Goal: Contribute content: Contribute content

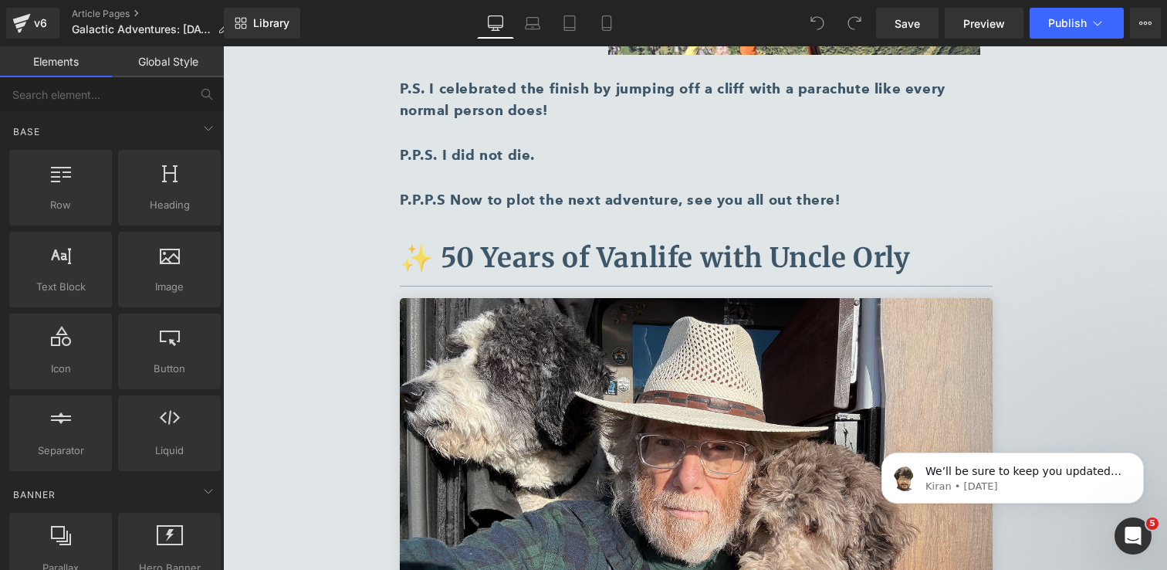
scroll to position [3244, 0]
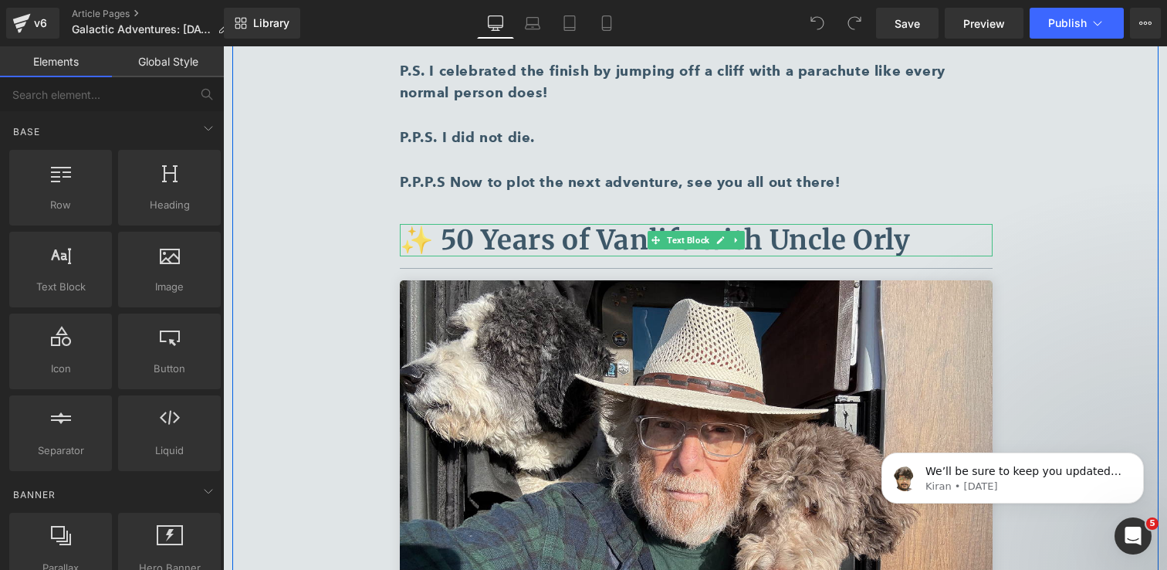
click at [829, 223] on b "✨ 50 Years of Vanlife with Uncle Orly" at bounding box center [655, 240] width 511 height 34
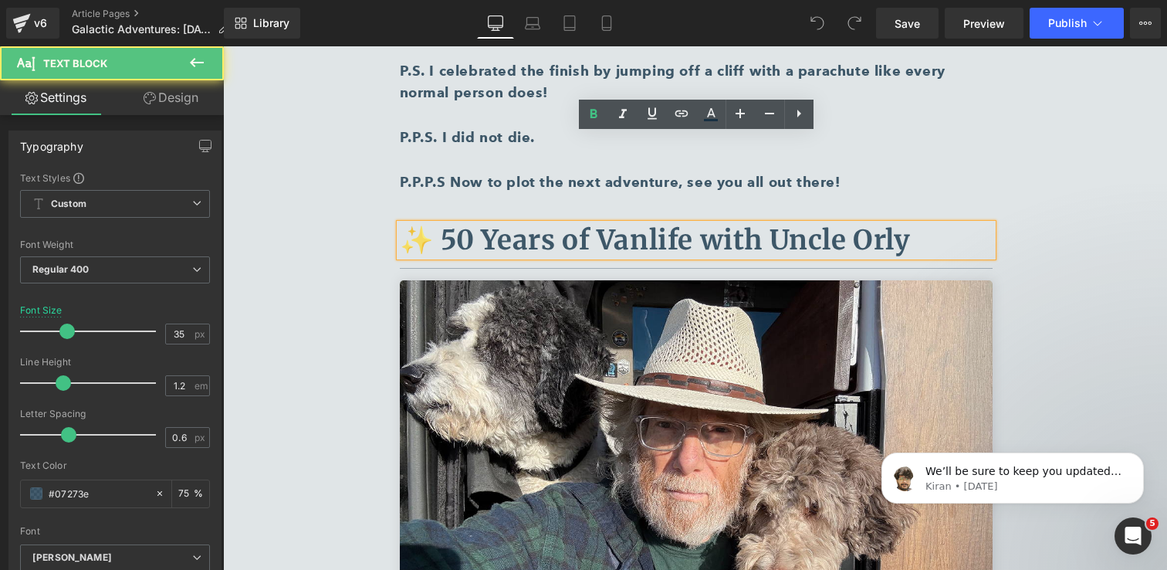
click at [557, 223] on b "✨ 50 Years of Vanlife with Uncle Orly" at bounding box center [655, 240] width 511 height 34
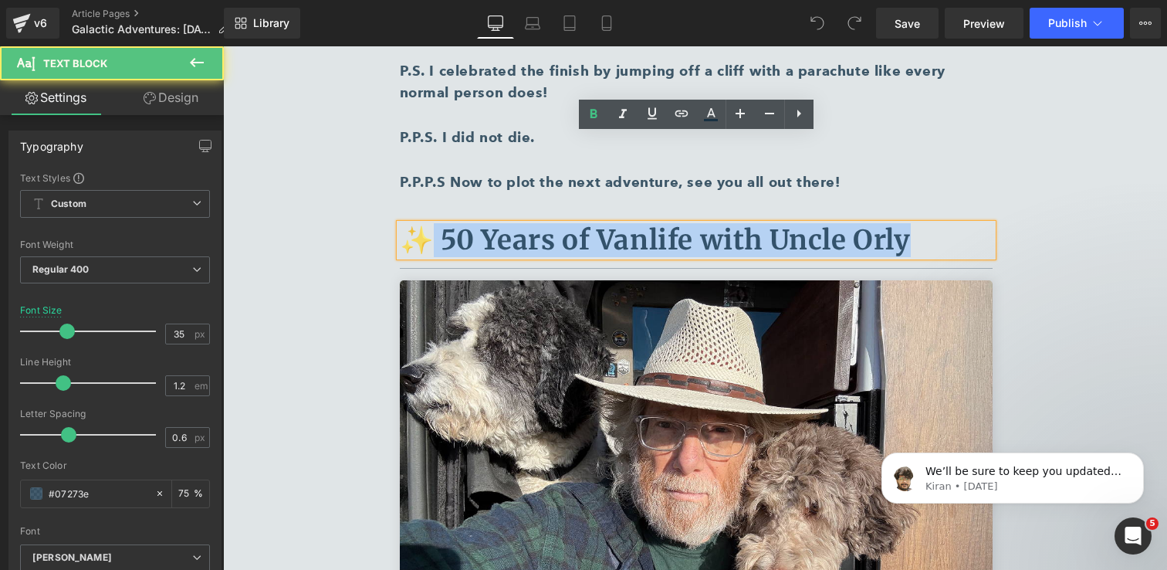
drag, startPoint x: 910, startPoint y: 145, endPoint x: 430, endPoint y: 151, distance: 480.2
click at [430, 224] on p "✨ 50 Years of Vanlife with Uncle Orly" at bounding box center [696, 240] width 593 height 32
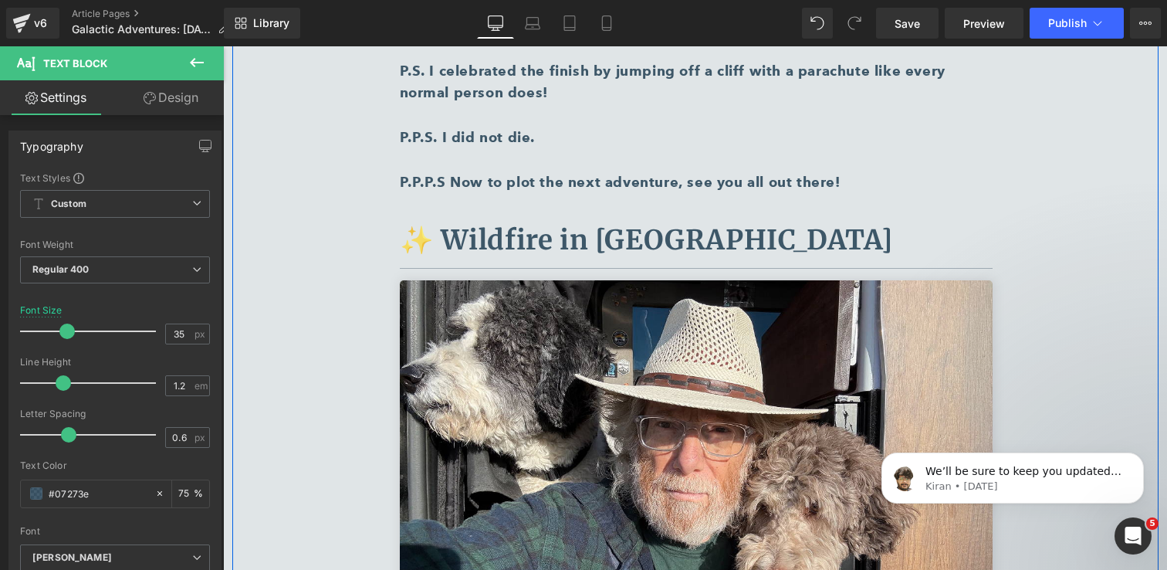
click at [1048, 178] on div "🏔️ Beyond the Van, Into the Alps Text Block Separator Sara Keller, MODE Owner T…" at bounding box center [695, 138] width 926 height 4998
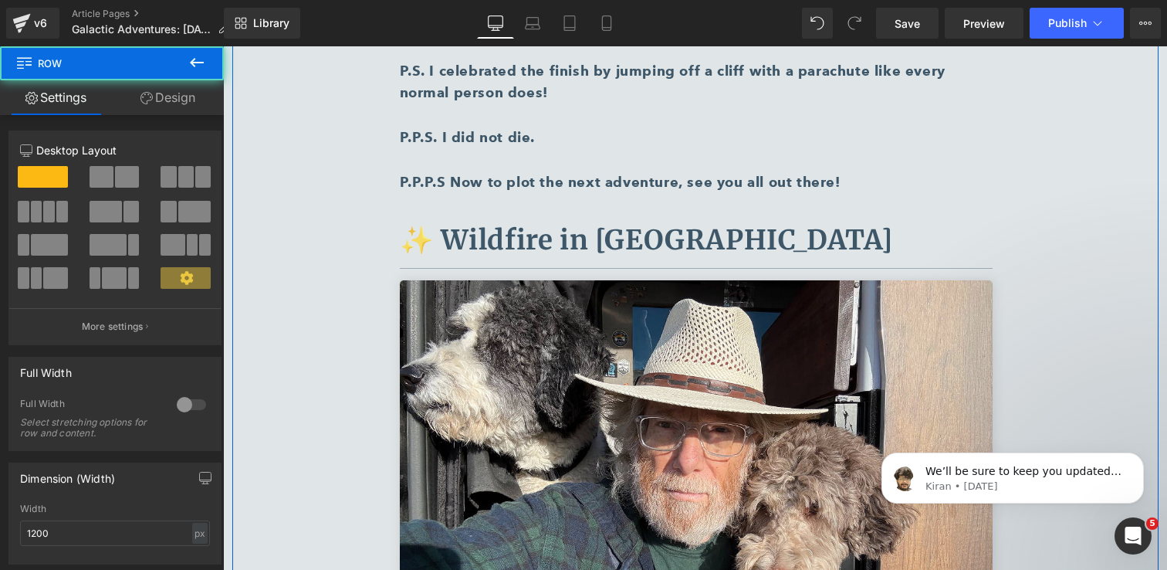
click at [438, 223] on b "✨ Wildfire in Tahoe National Forest" at bounding box center [647, 240] width 494 height 34
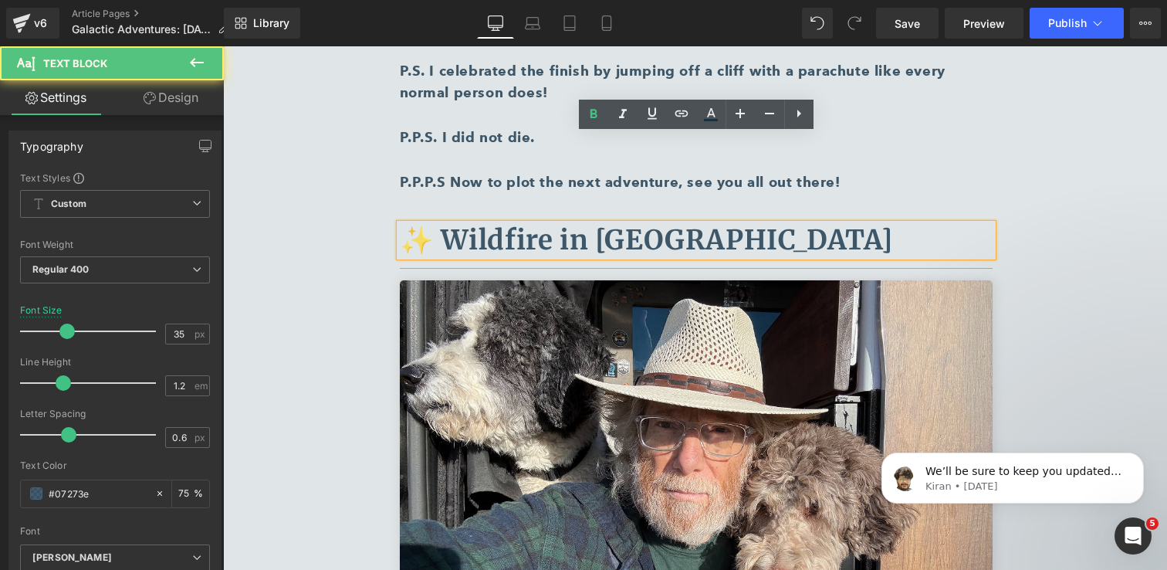
click at [422, 223] on b "✨ Wildfire in Tahoe National Forest" at bounding box center [647, 240] width 494 height 34
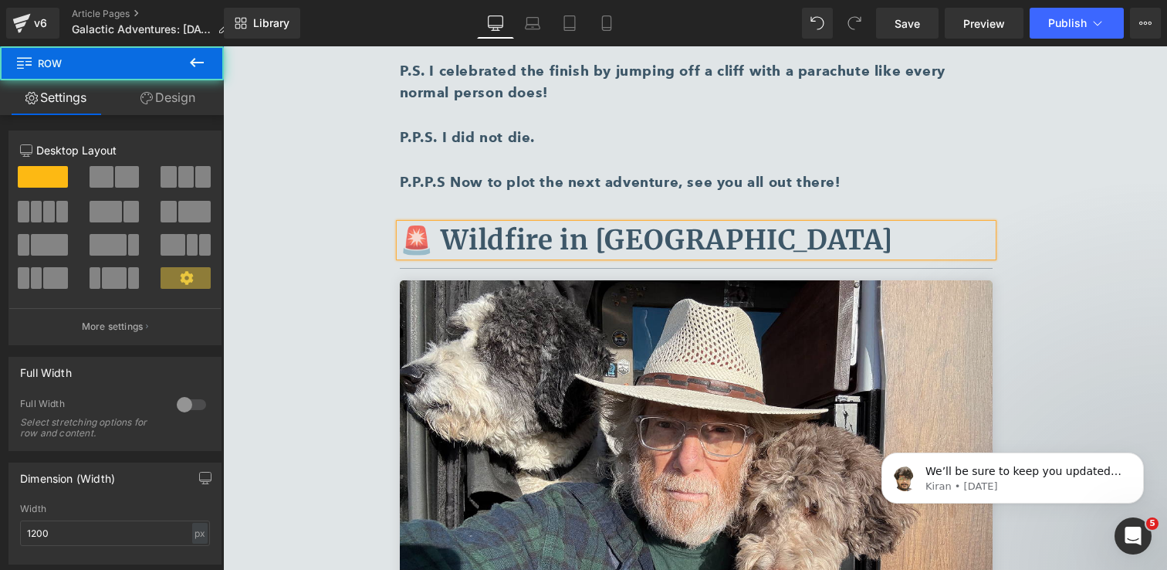
click at [1053, 250] on div "🏔️ Beyond the Van, Into the Alps Text Block Separator Sara Keller, MODE Owner T…" at bounding box center [695, 138] width 926 height 4998
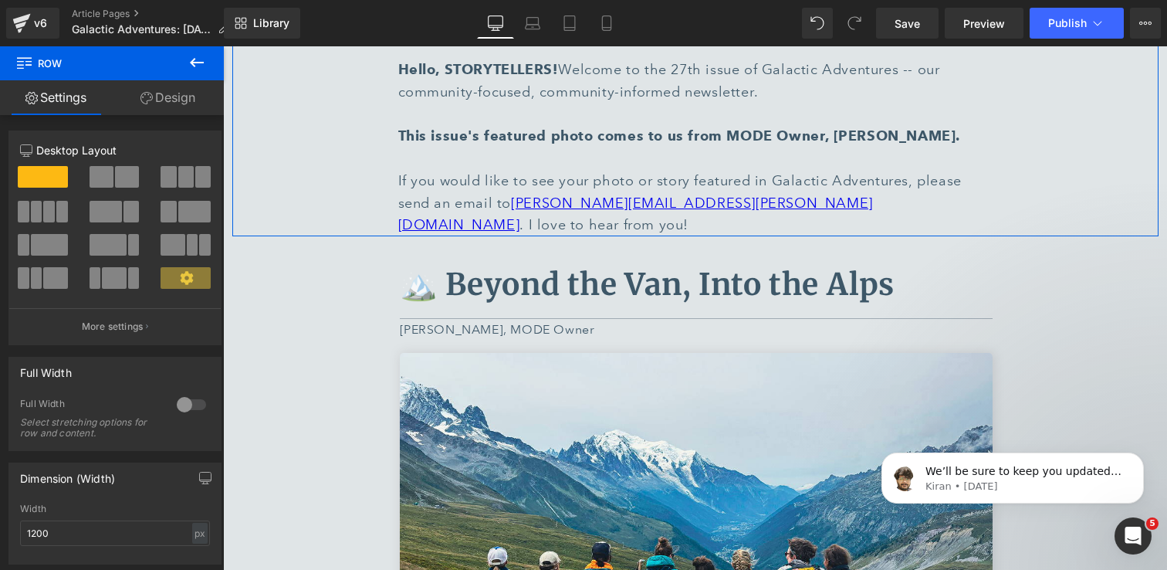
scroll to position [733, 0]
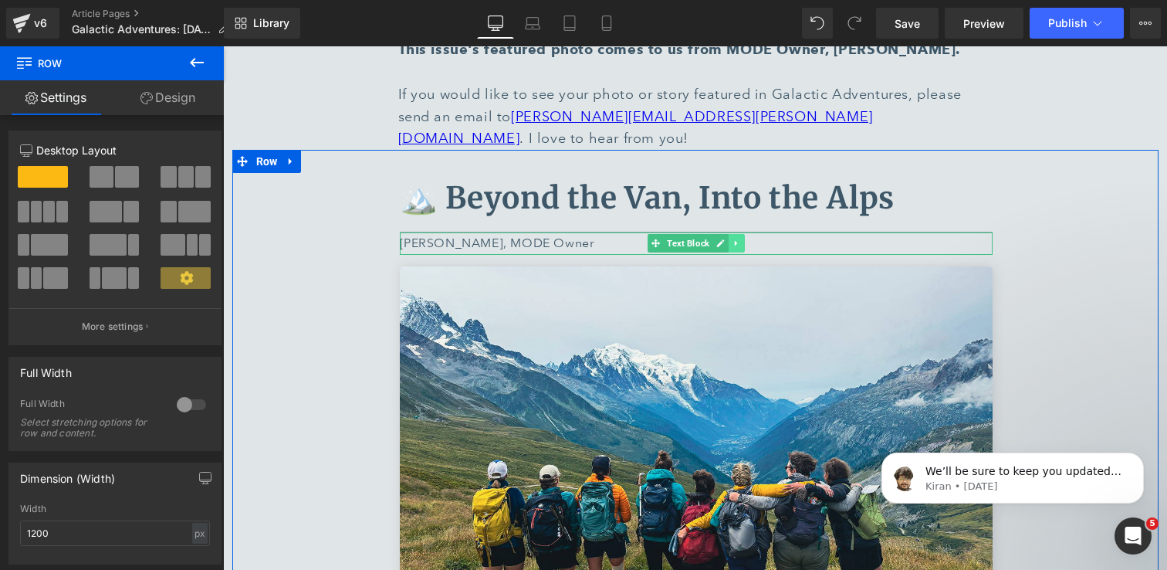
click at [736, 239] on icon at bounding box center [736, 243] width 8 height 9
click at [729, 239] on icon at bounding box center [728, 243] width 8 height 8
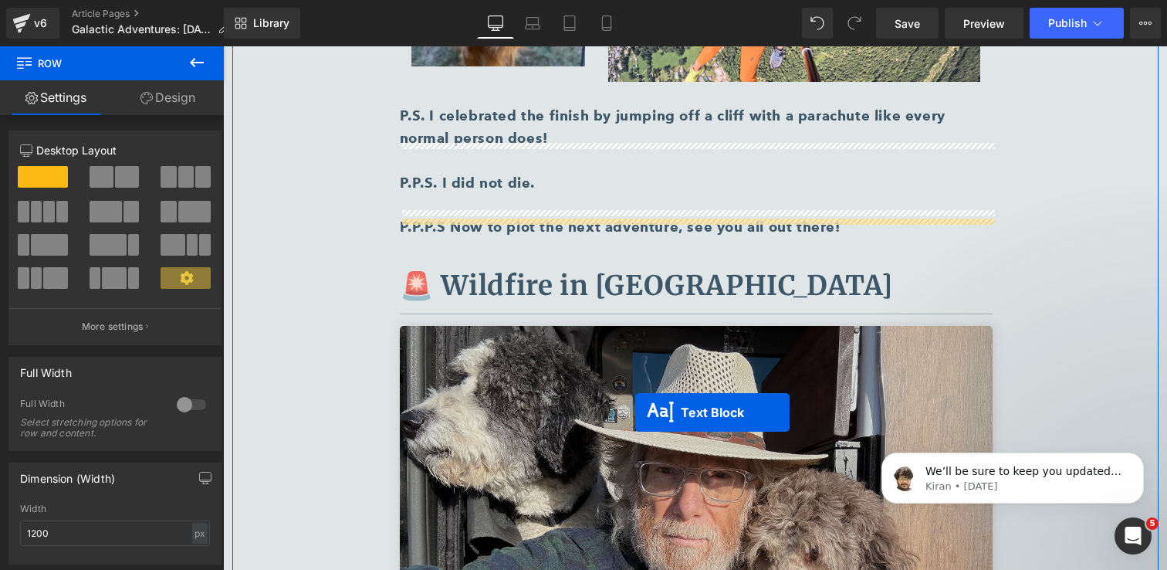
scroll to position [3224, 0]
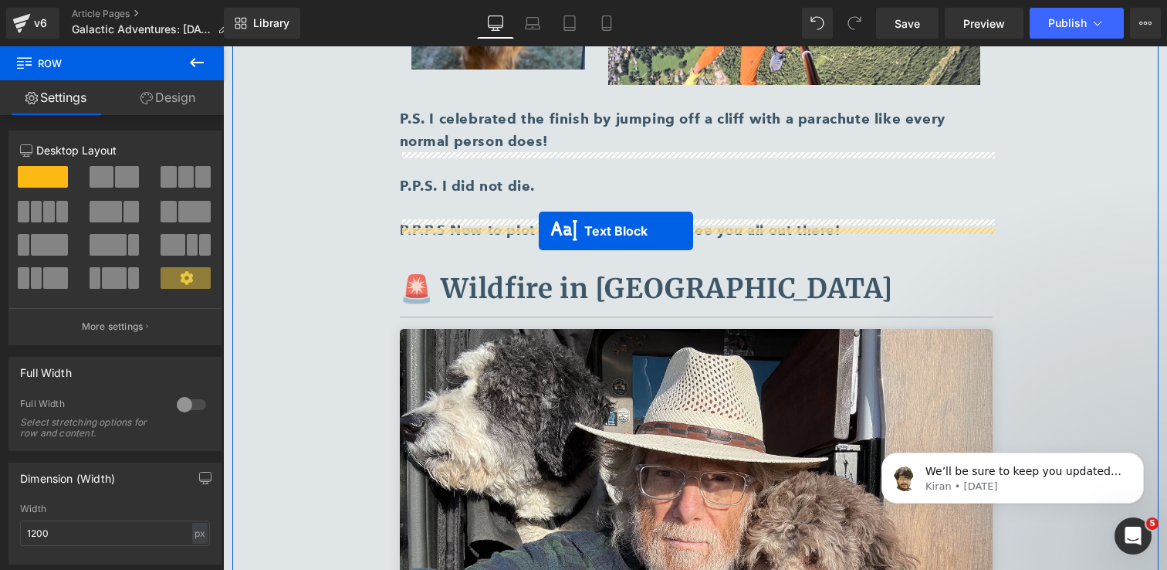
drag, startPoint x: 655, startPoint y: 241, endPoint x: 539, endPoint y: 231, distance: 116.2
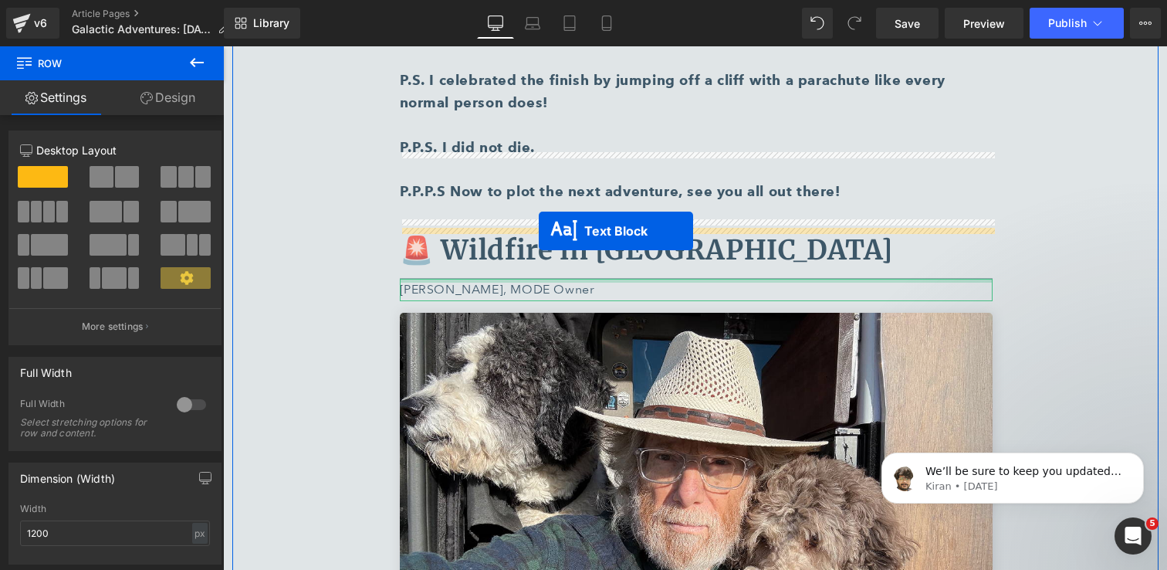
scroll to position [3185, 0]
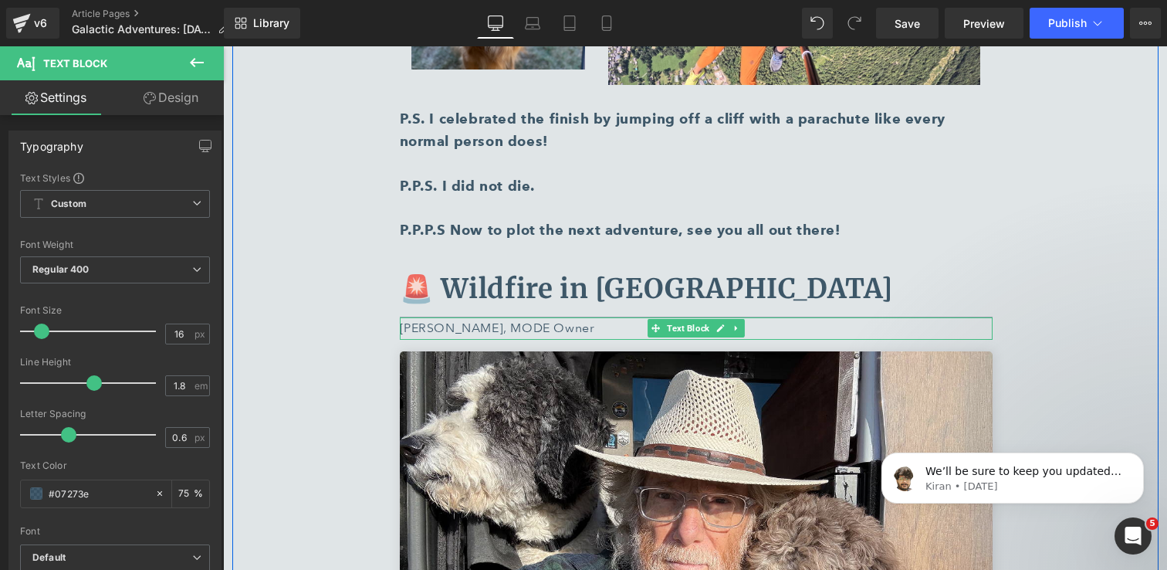
click at [445, 317] on p "[PERSON_NAME], MODE Owner" at bounding box center [696, 328] width 593 height 22
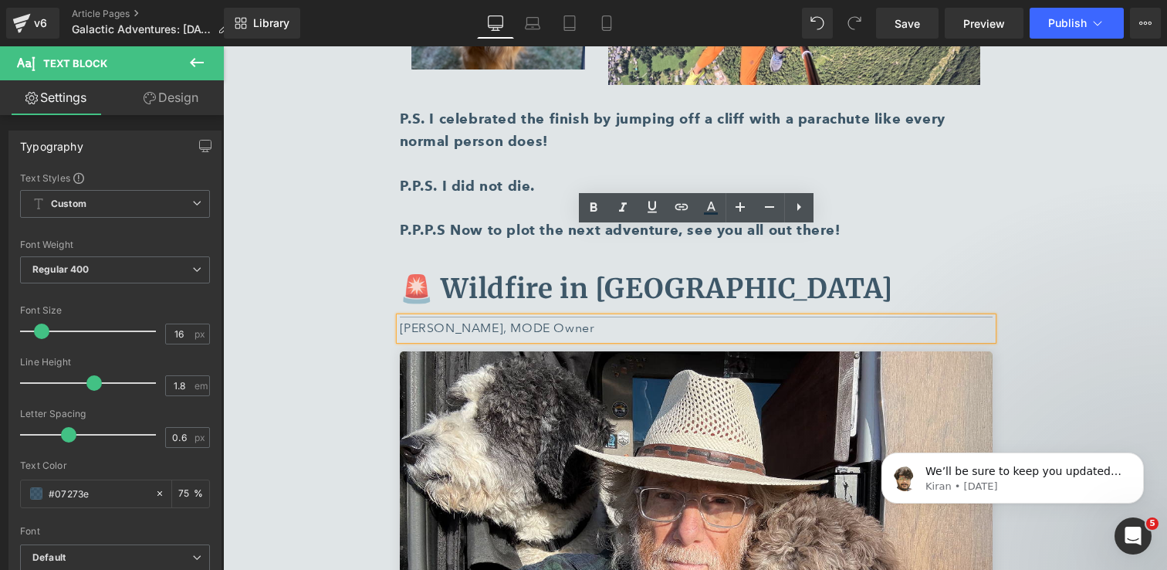
click at [463, 317] on p "[PERSON_NAME], MODE Owner" at bounding box center [696, 328] width 593 height 22
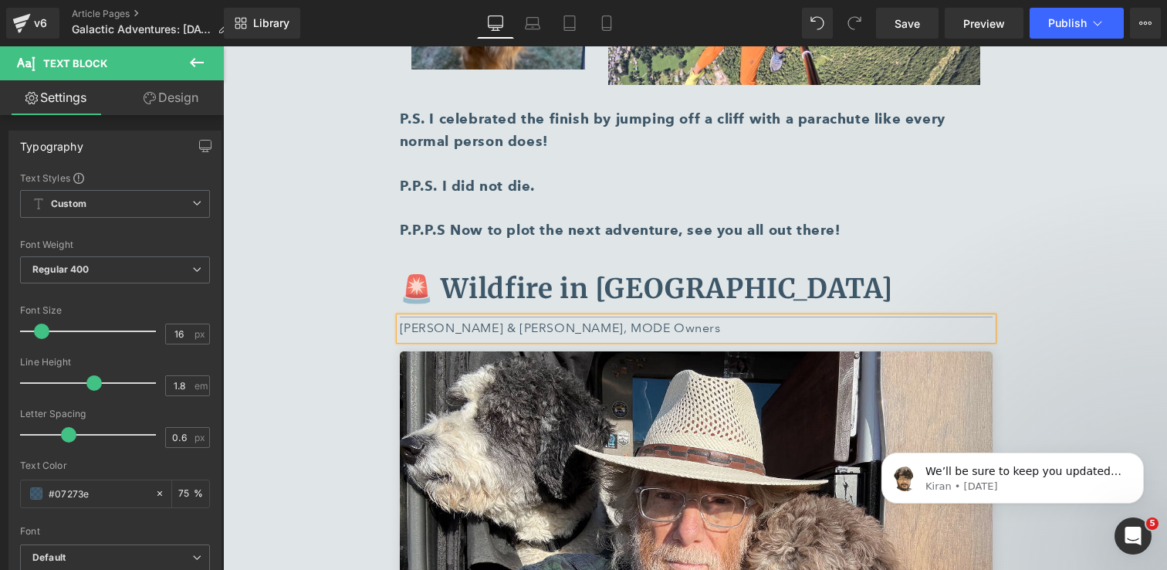
click at [1075, 342] on div "🏔️ Beyond the Van, Into the Alps Text Block Separator Sara Keller, MODE Owner T…" at bounding box center [695, 202] width 926 height 5009
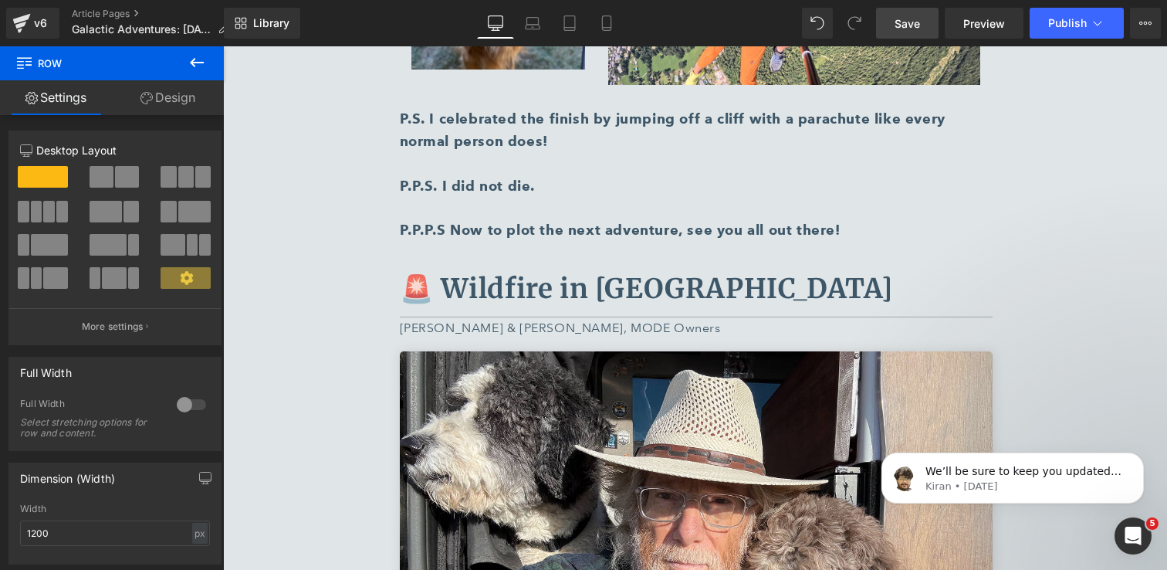
click at [907, 26] on span "Save" at bounding box center [907, 23] width 25 height 16
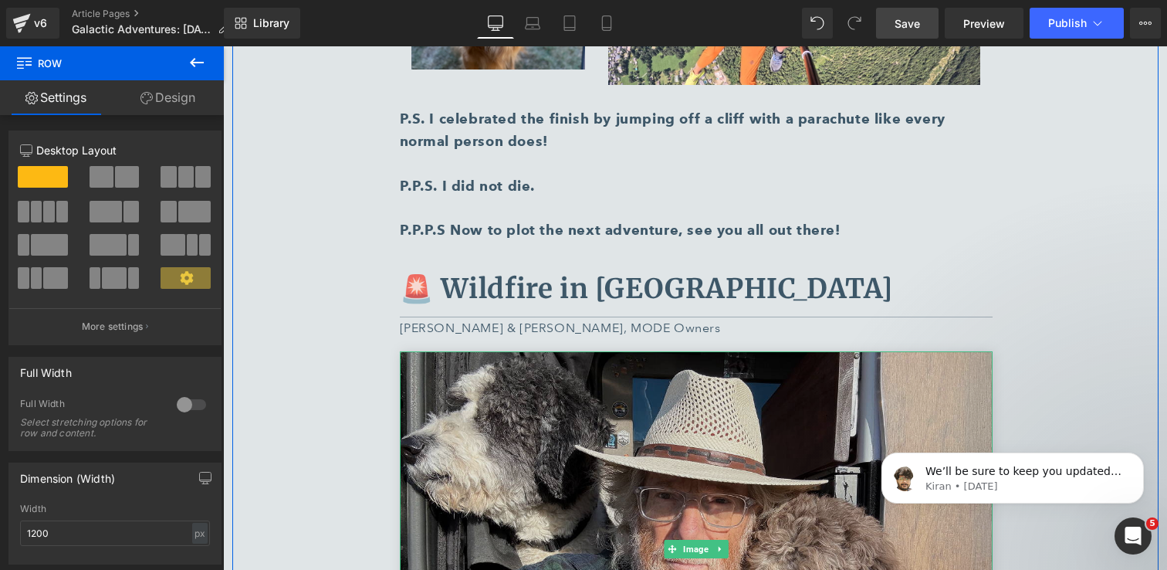
click at [664, 421] on img at bounding box center [696, 548] width 593 height 395
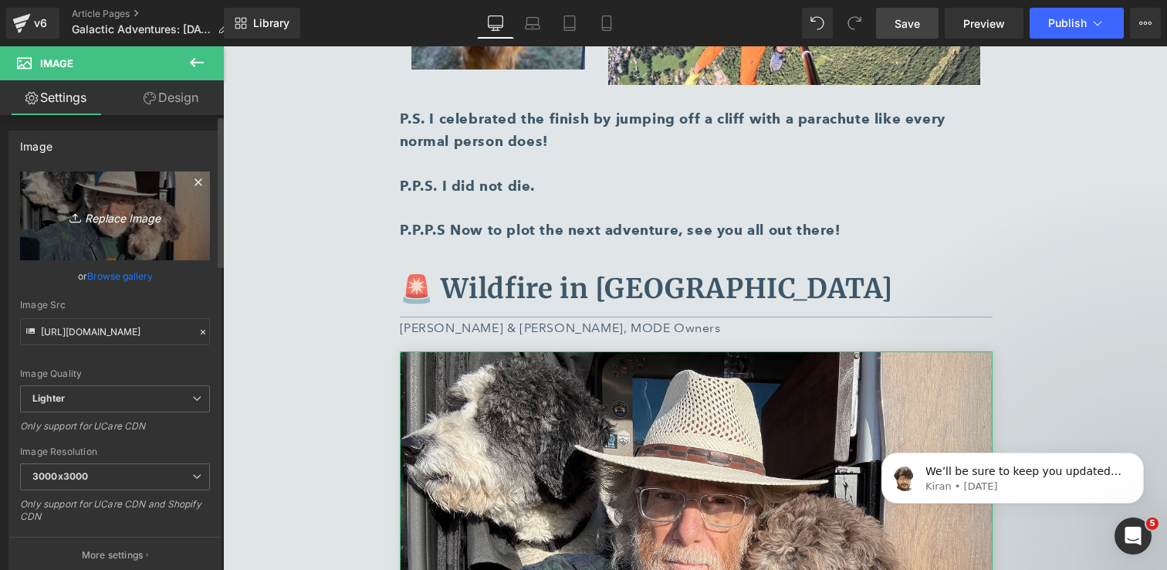
click at [137, 220] on icon "Replace Image" at bounding box center [115, 215] width 124 height 19
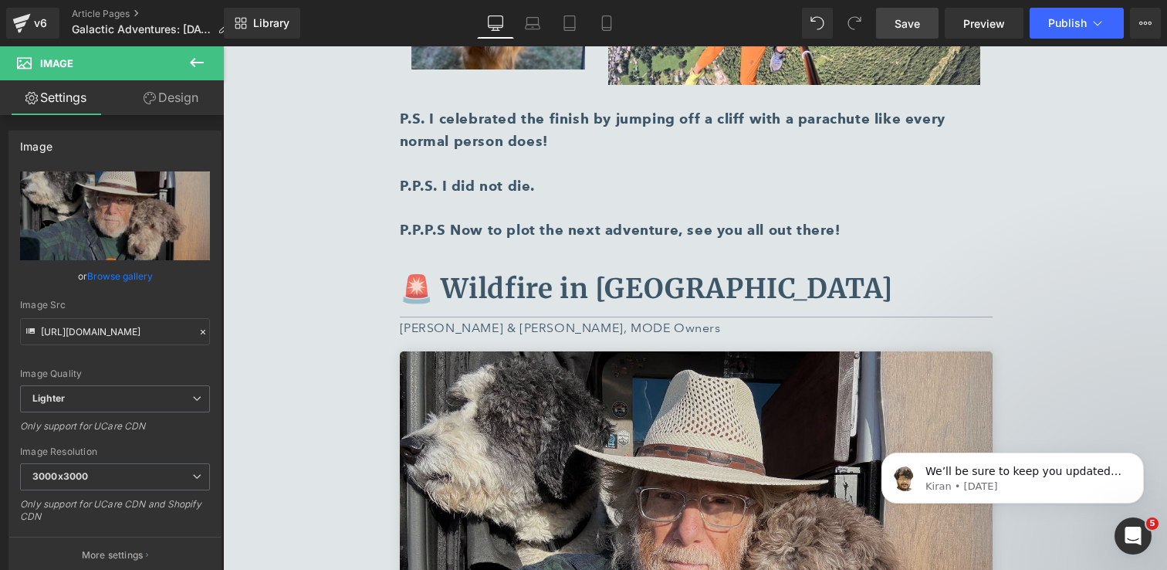
type input "C:\fakepath\IMG_6251 1.jpg"
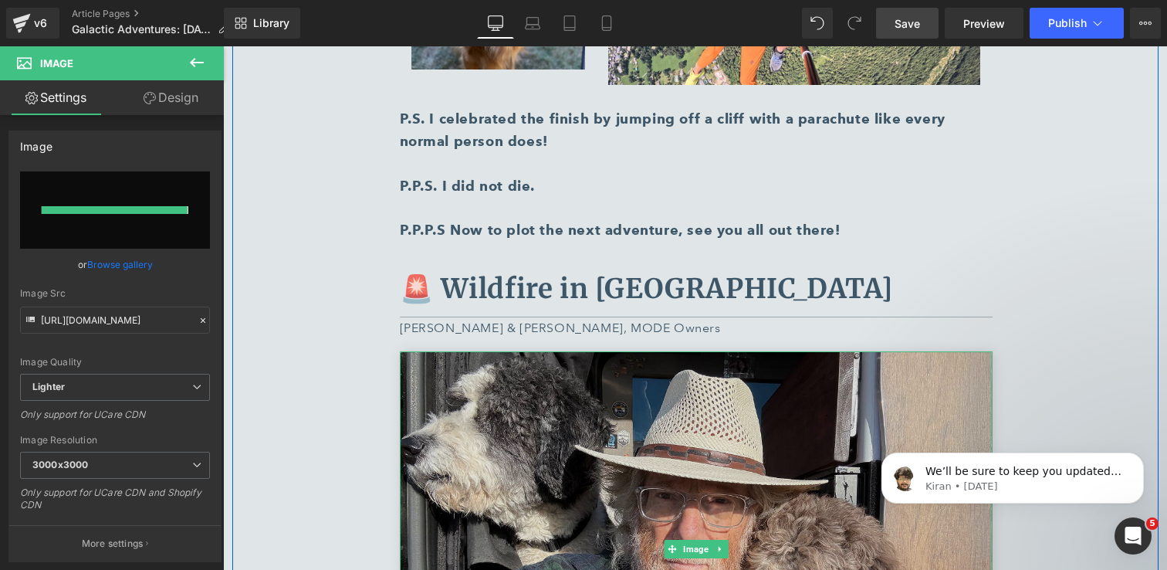
type input "https://ucarecdn.com/de7b1ae7-062d-49c5-894b-c49d2c588993/-/format/auto/-/previ…"
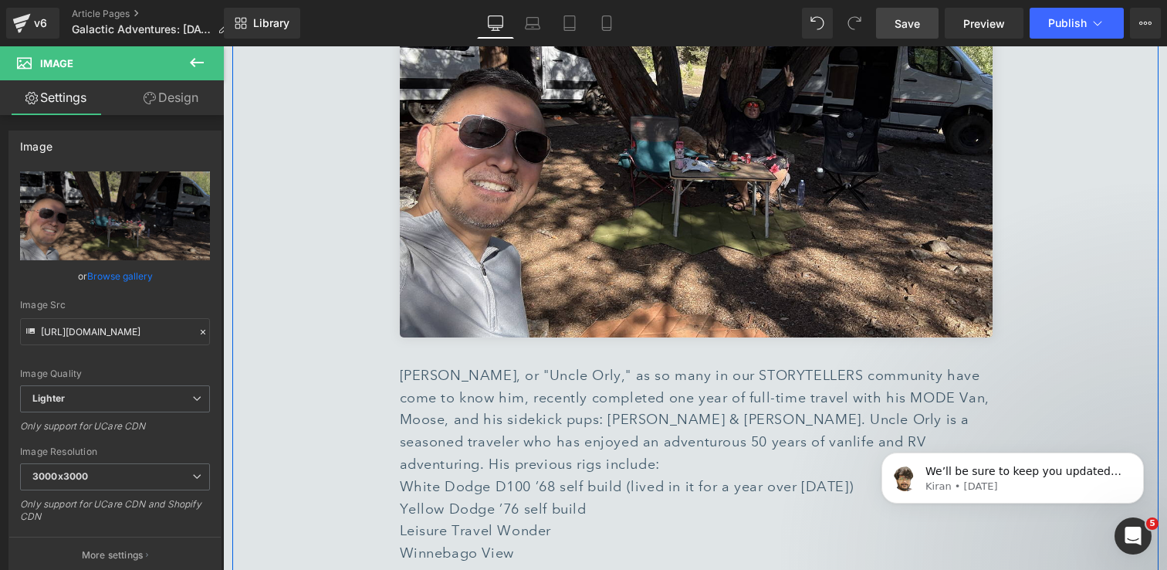
scroll to position [3641, 0]
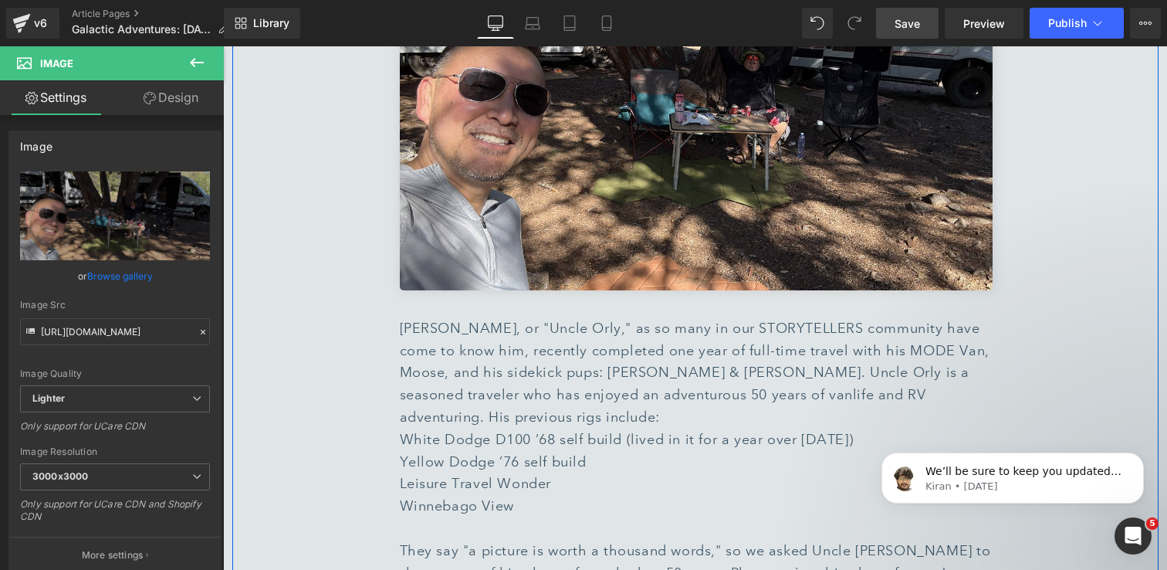
click at [723, 330] on div "Orly Cocco, or "Uncle Orly," as so many in our STORYTELLERS community have come…" at bounding box center [696, 384] width 593 height 134
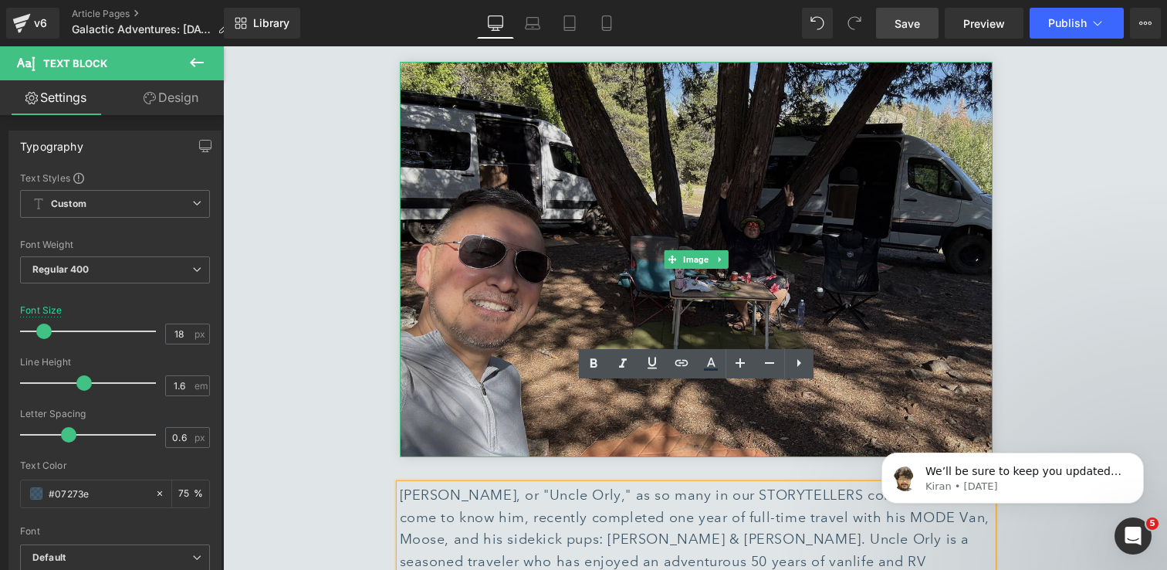
scroll to position [3607, 0]
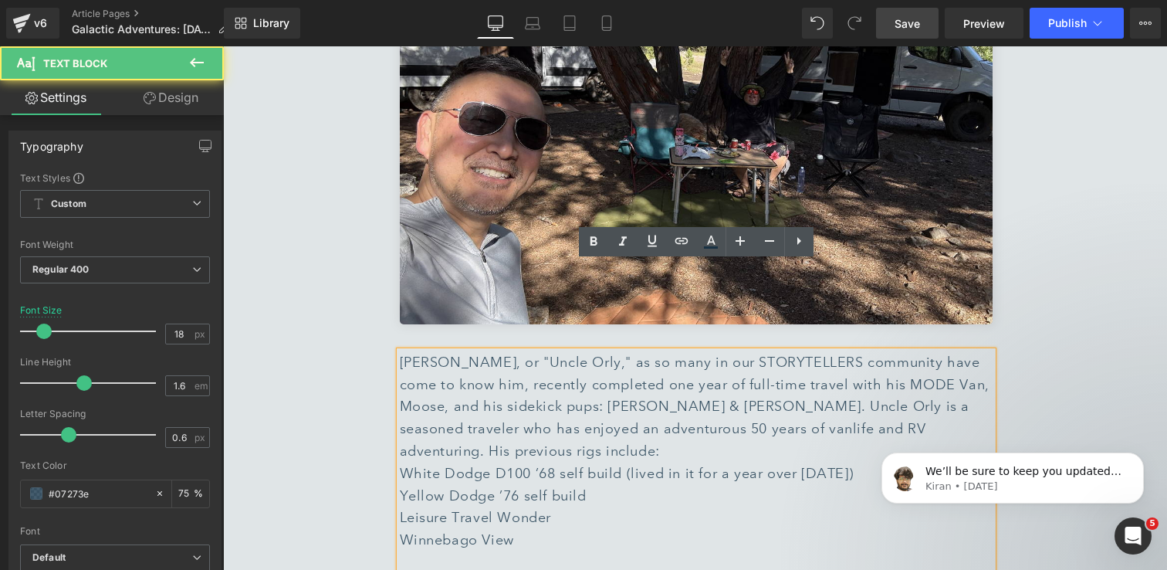
click at [565, 356] on div "Orly Cocco, or "Uncle Orly," as so many in our STORYTELLERS community have come…" at bounding box center [696, 418] width 593 height 134
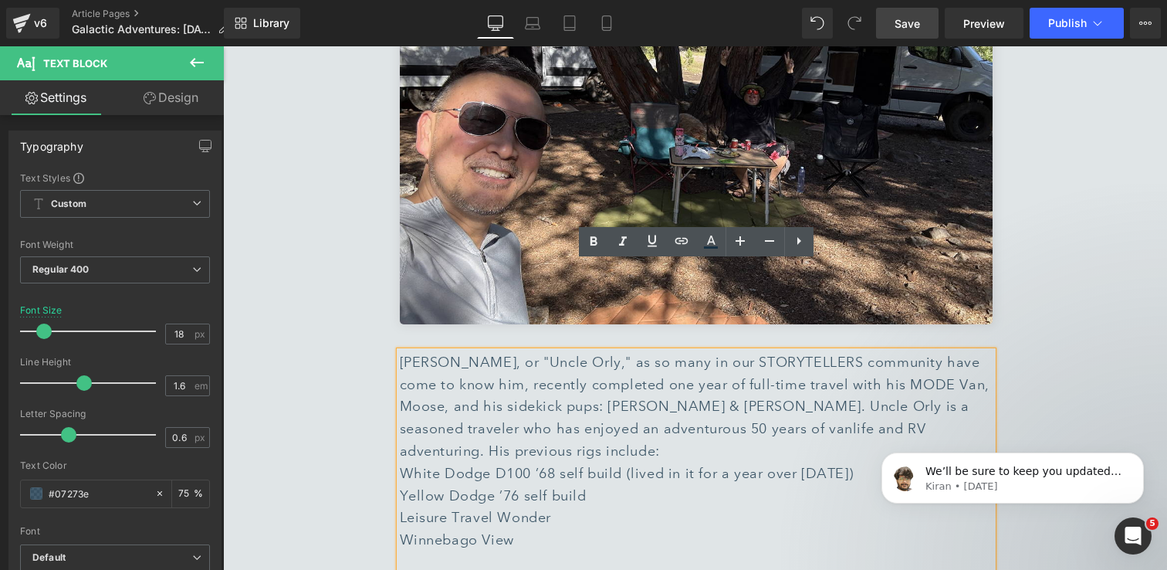
click at [668, 529] on div "Winnebago View" at bounding box center [696, 540] width 593 height 22
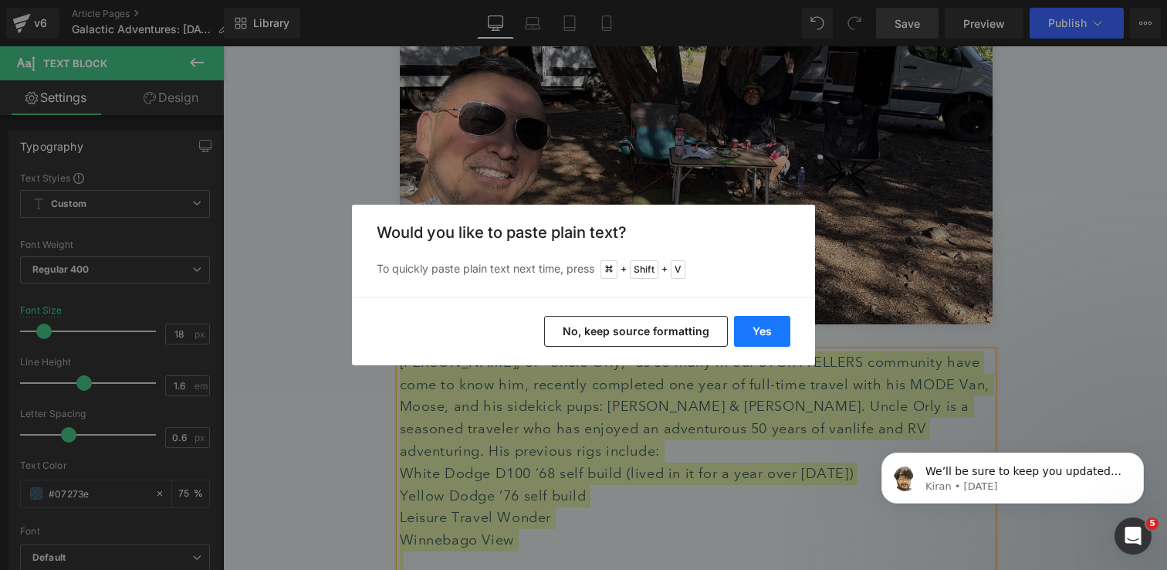
click at [764, 336] on button "Yes" at bounding box center [762, 331] width 56 height 31
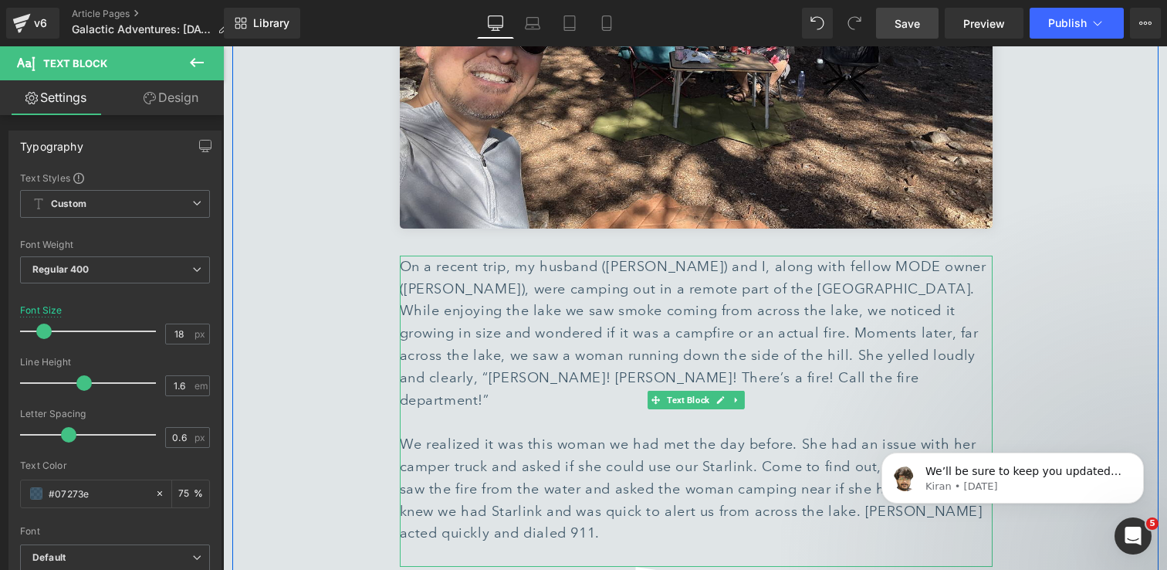
scroll to position [3710, 0]
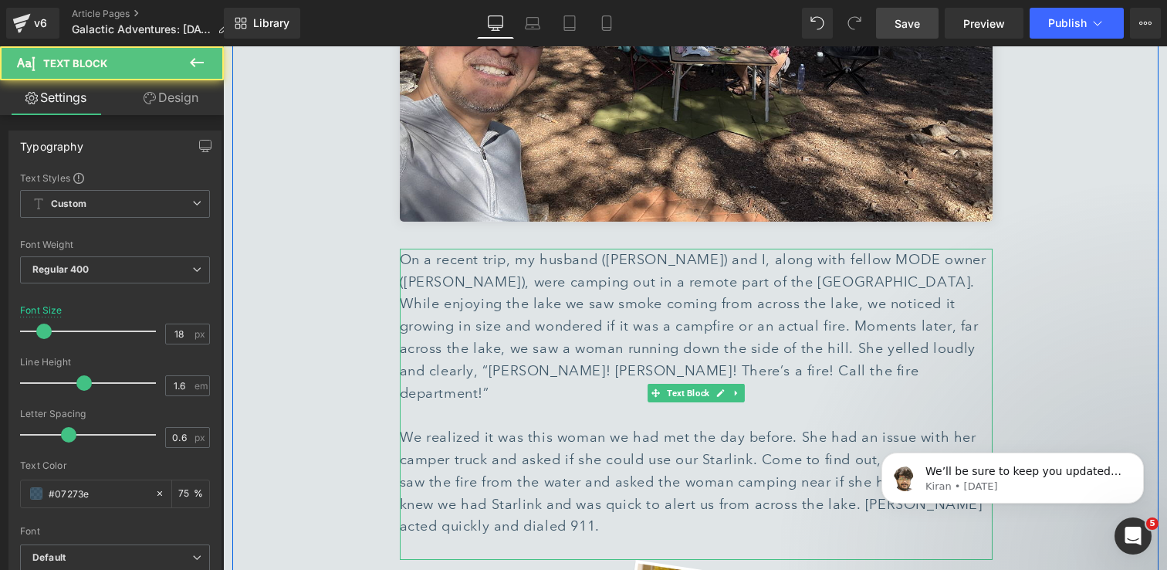
click at [510, 537] on div at bounding box center [696, 548] width 593 height 22
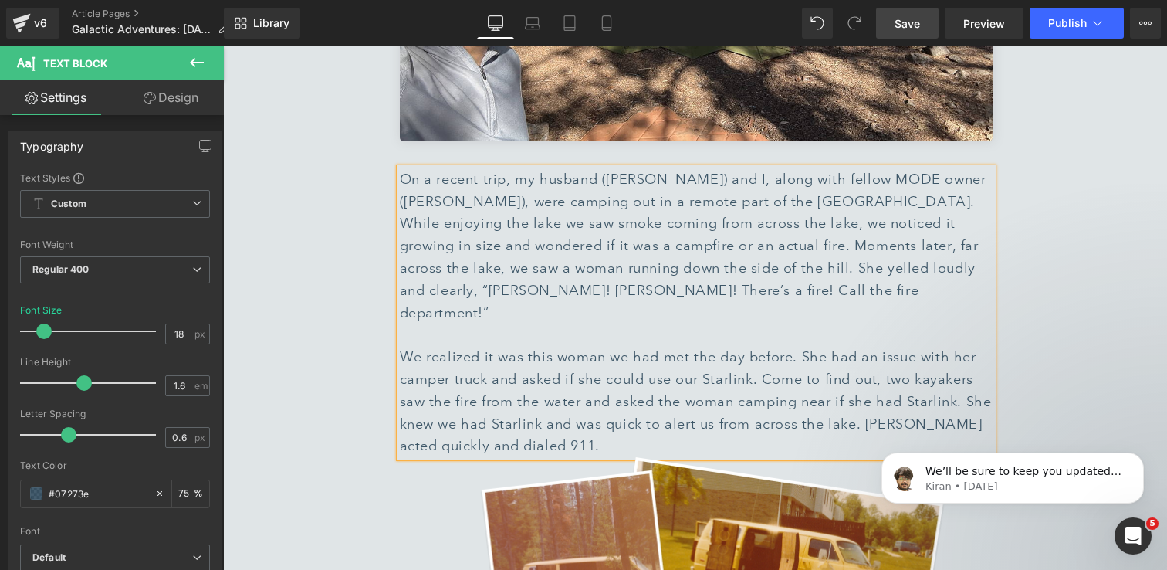
scroll to position [3960, 0]
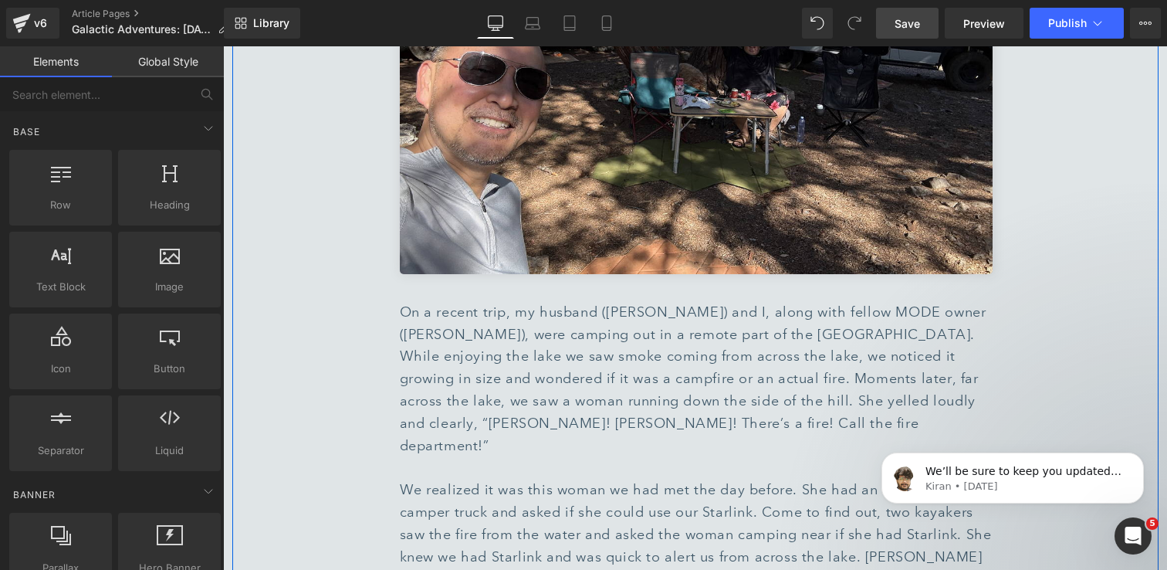
scroll to position [3643, 0]
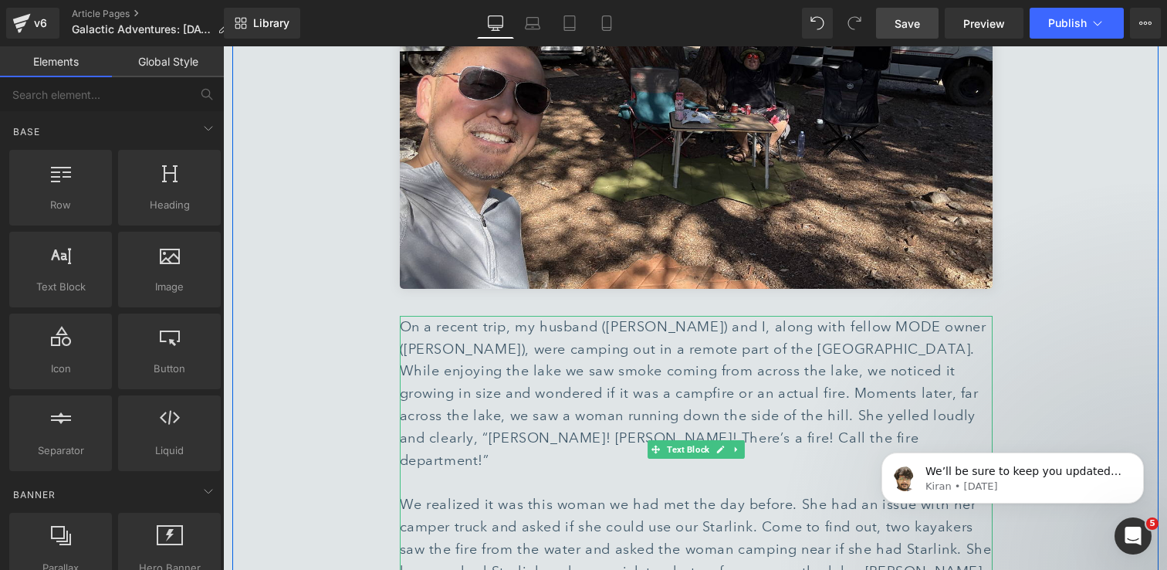
click at [581, 493] on div "We realized it was this woman we had met the day before. She had an issue with …" at bounding box center [696, 548] width 593 height 111
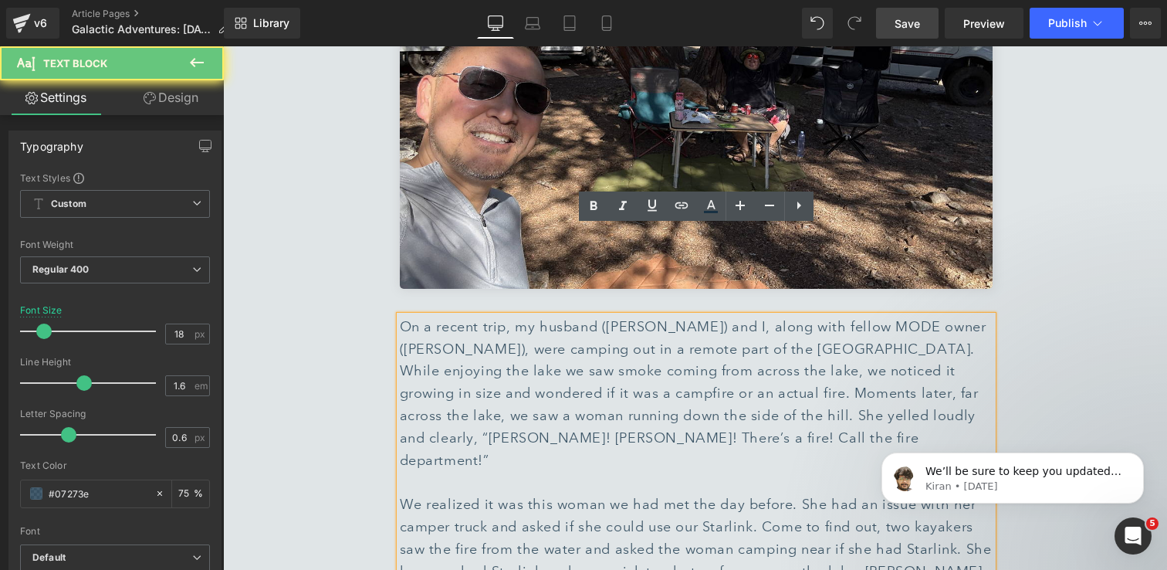
click at [542, 493] on div "We realized it was this woman we had met the day before. She had an issue with …" at bounding box center [696, 548] width 593 height 111
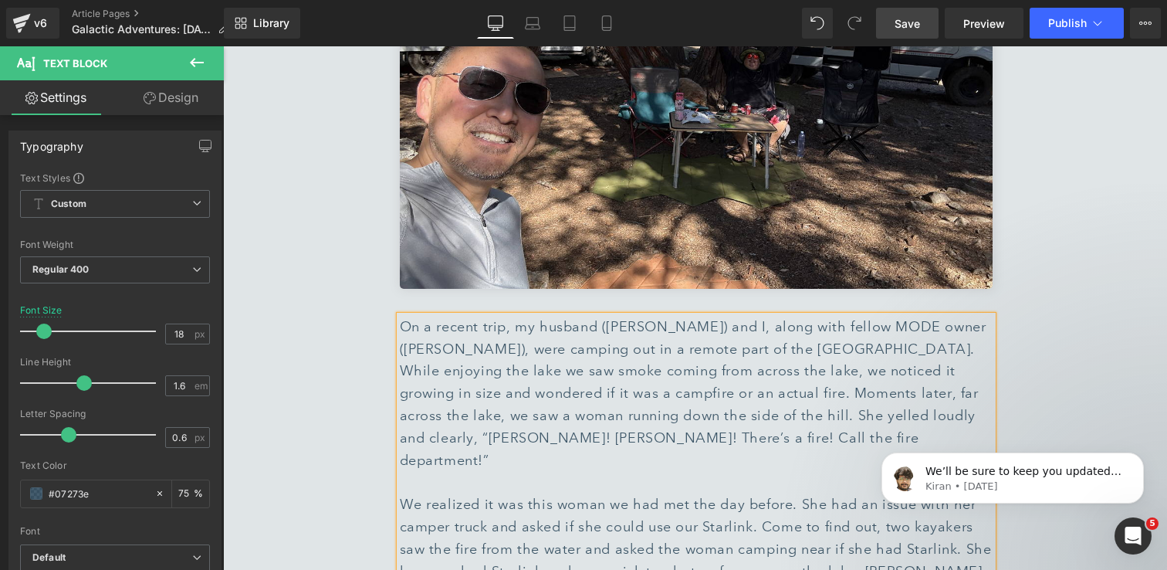
click at [413, 316] on div "On a recent trip, my husband (Peter Esparza) and I, along with fellow MODE owne…" at bounding box center [696, 394] width 593 height 156
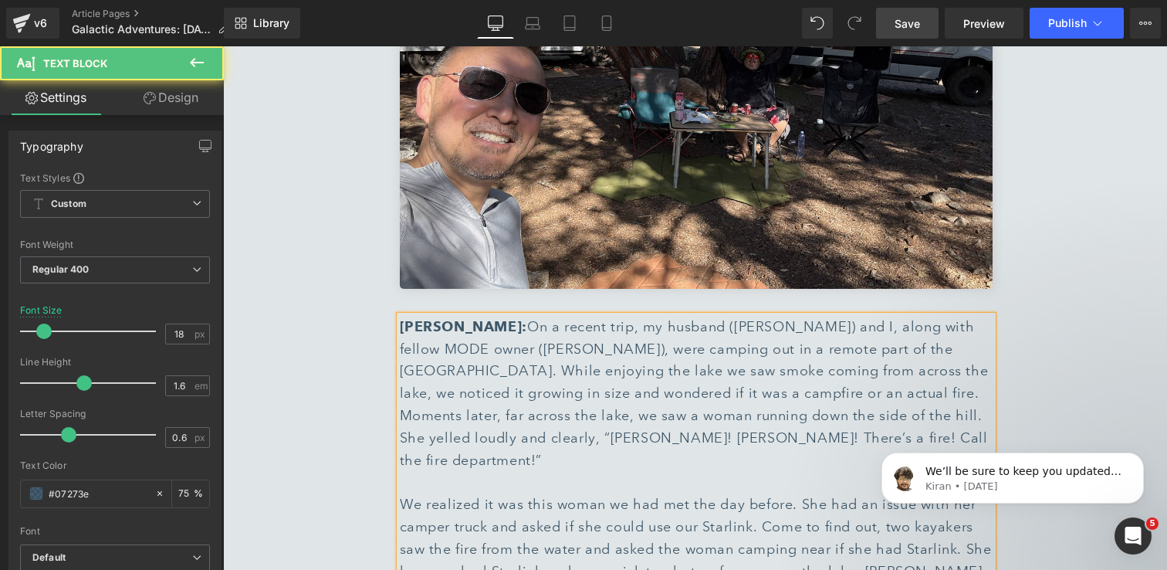
click at [568, 493] on div "We realized it was this woman we had met the day before. She had an issue with …" at bounding box center [696, 548] width 593 height 111
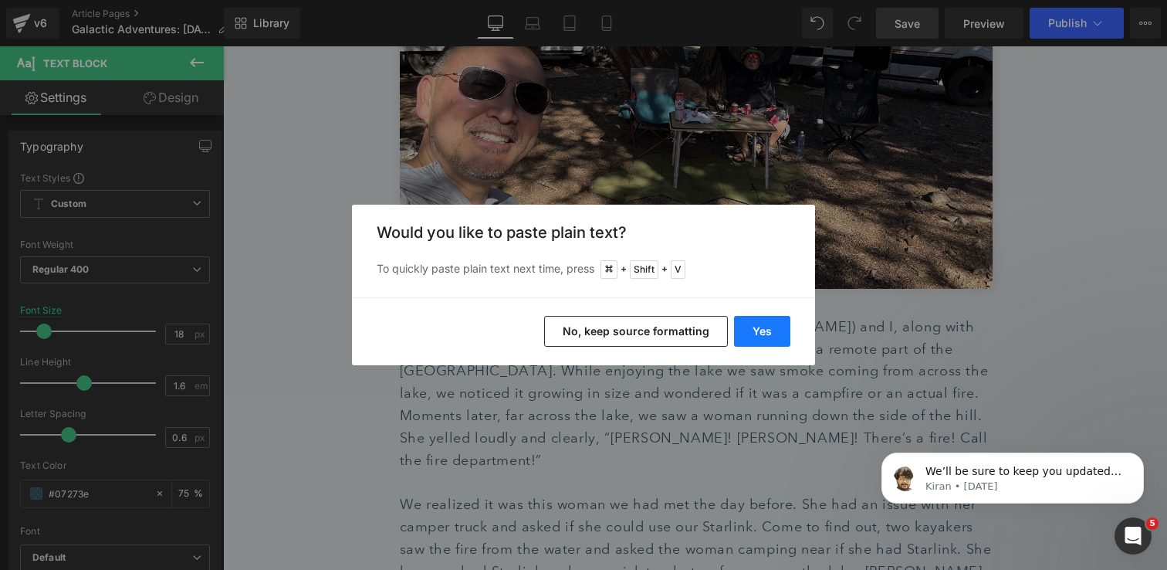
click at [775, 335] on button "Yes" at bounding box center [762, 331] width 56 height 31
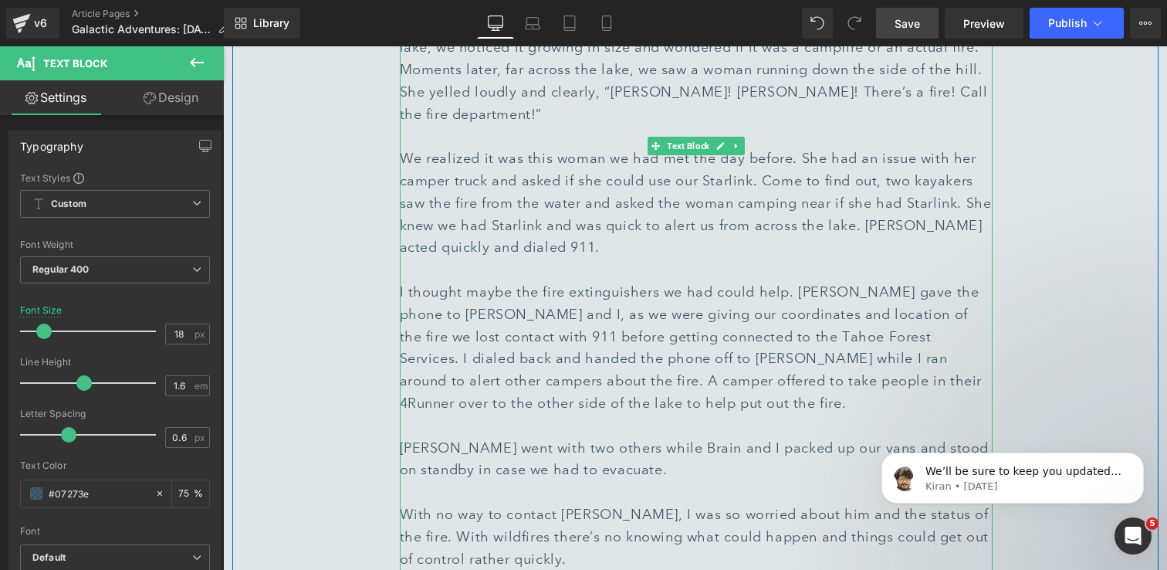
scroll to position [4040, 0]
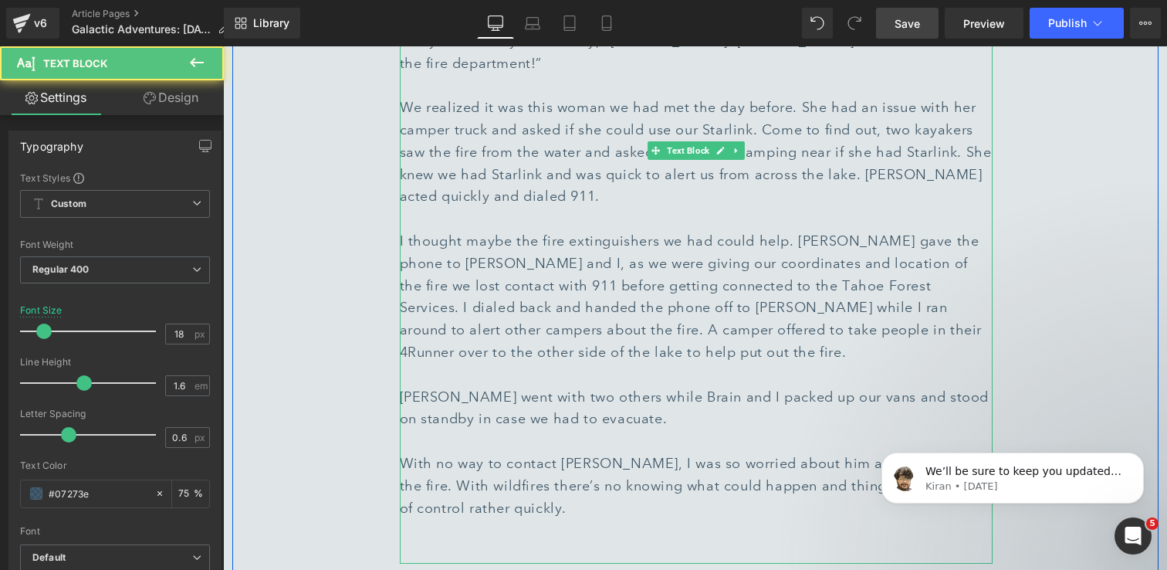
click at [510, 519] on div at bounding box center [696, 530] width 593 height 22
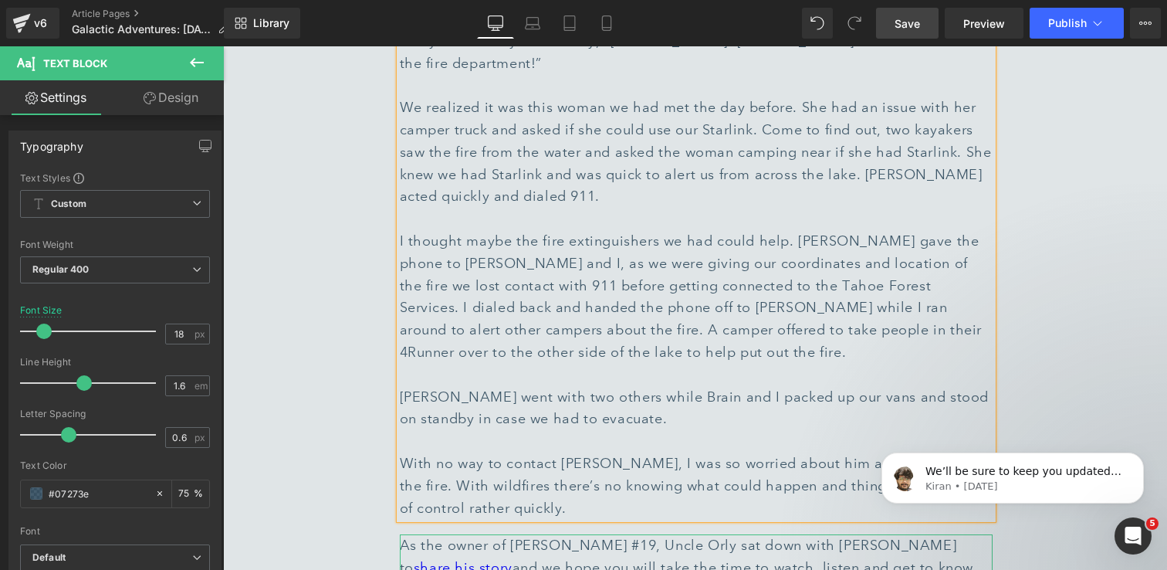
click at [581, 534] on div "As the owner of Vandit #19, Uncle Orly sat down with Vogt RV to share his story…" at bounding box center [696, 567] width 593 height 66
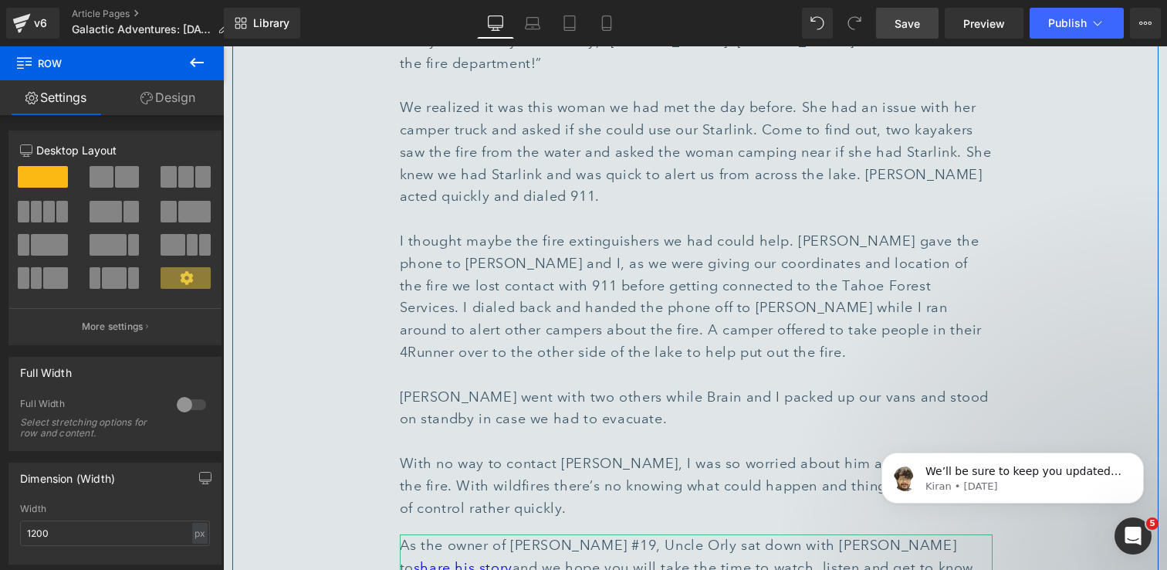
click at [480, 534] on div "As the owner of Vandit #19, Uncle Orly sat down with Vogt RV to share his story…" at bounding box center [696, 567] width 593 height 66
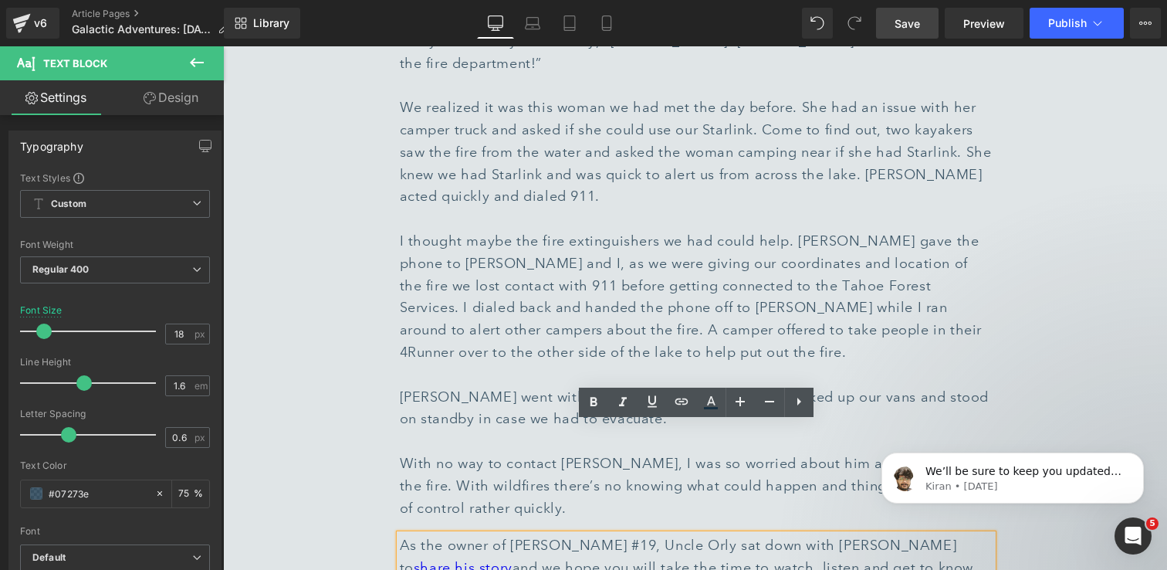
click at [503, 534] on div "As the owner of Vandit #19, Uncle Orly sat down with Vogt RV to share his story…" at bounding box center [696, 567] width 593 height 66
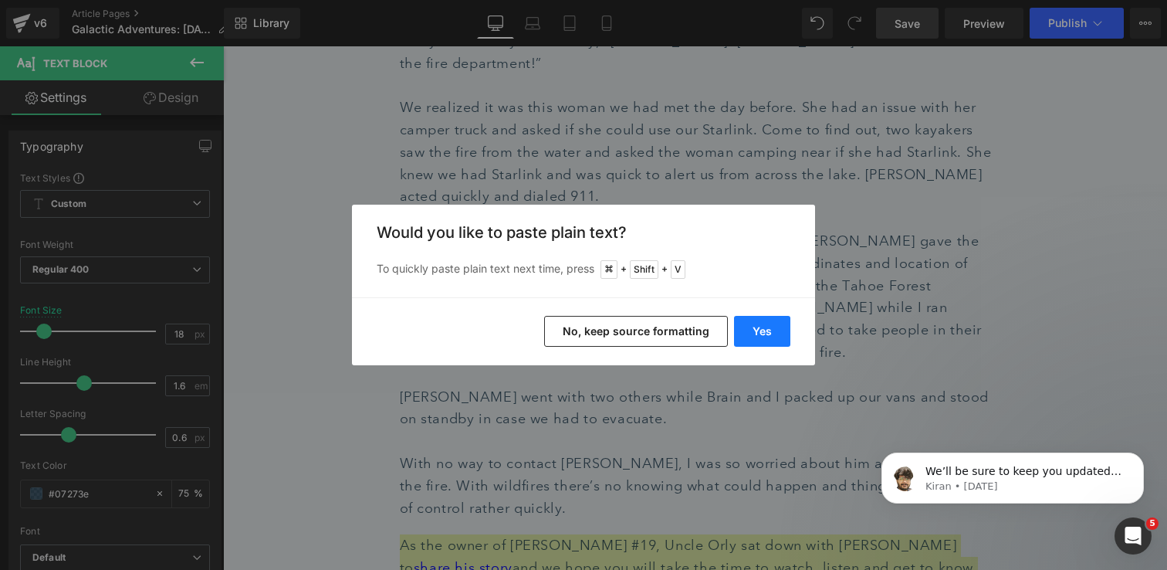
click at [747, 334] on button "Yes" at bounding box center [762, 331] width 56 height 31
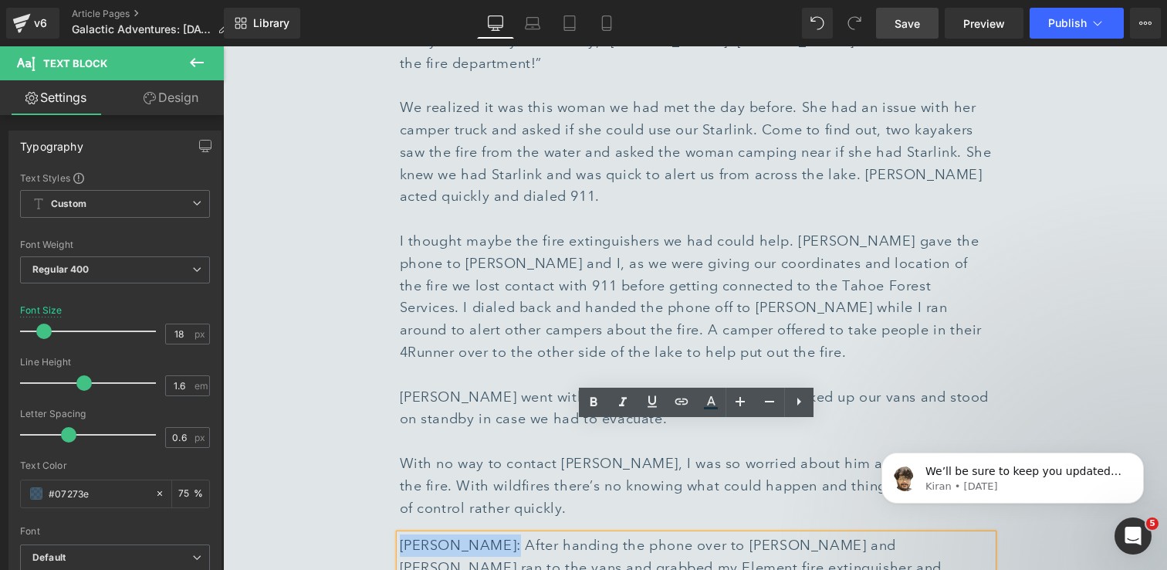
drag, startPoint x: 495, startPoint y: 437, endPoint x: 399, endPoint y: 437, distance: 95.7
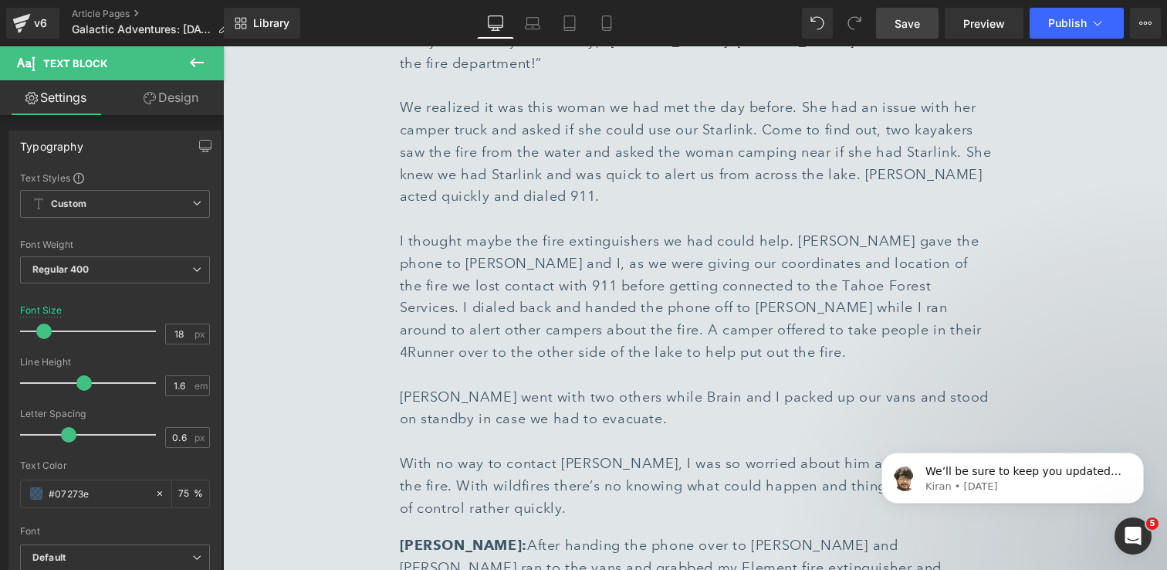
click at [618, 503] on div "Rendering Content" at bounding box center [584, 508] width 95 height 17
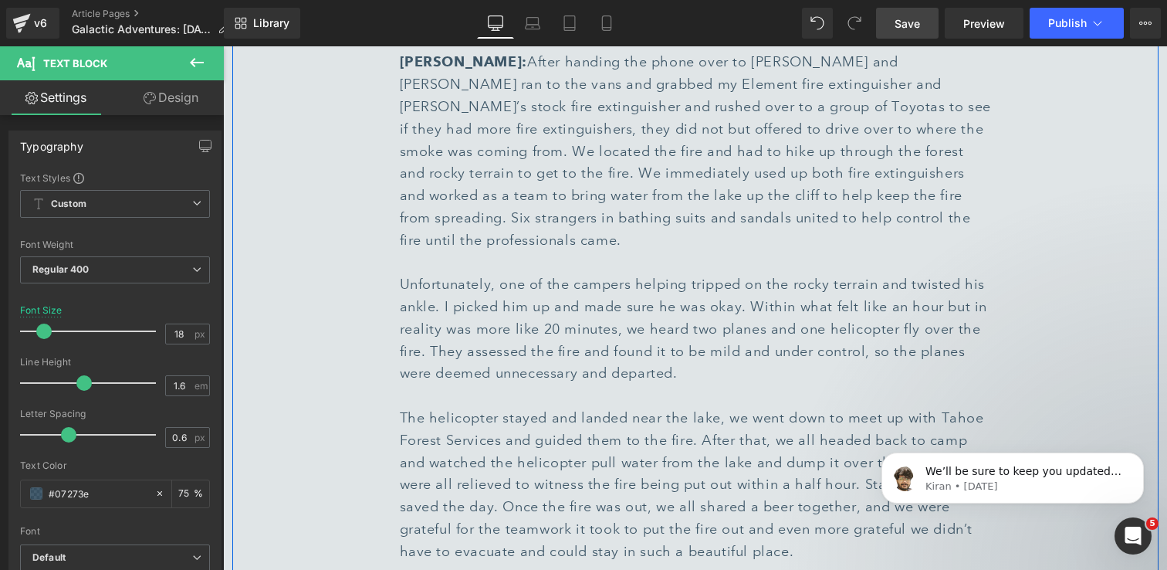
scroll to position [4528, 0]
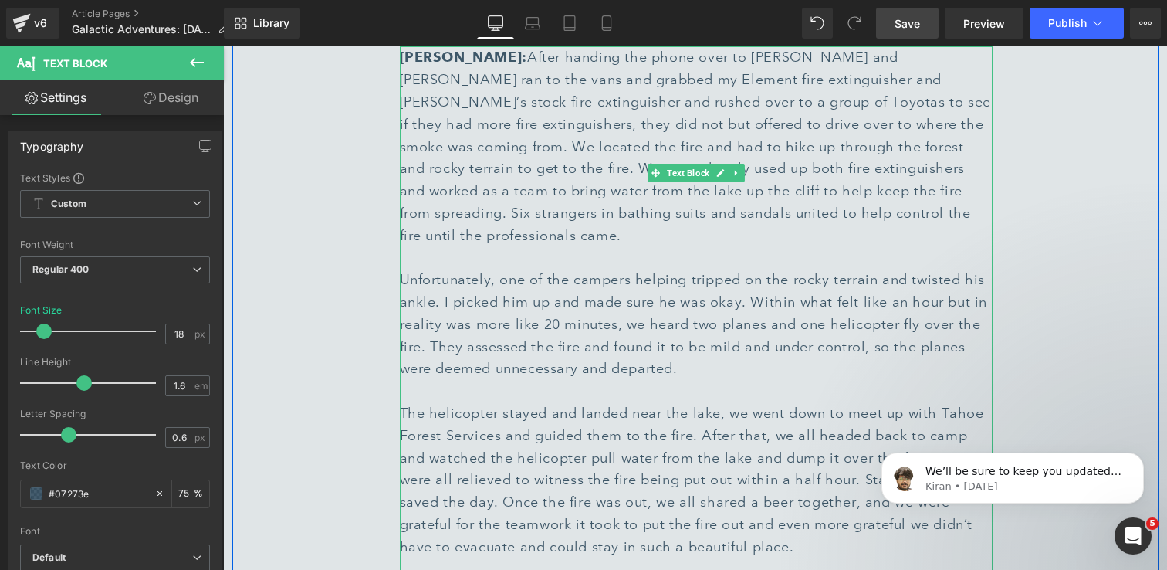
click at [720, 419] on div "The helicopter stayed and landed near the lake, we went down to meet up with Ta…" at bounding box center [696, 480] width 593 height 156
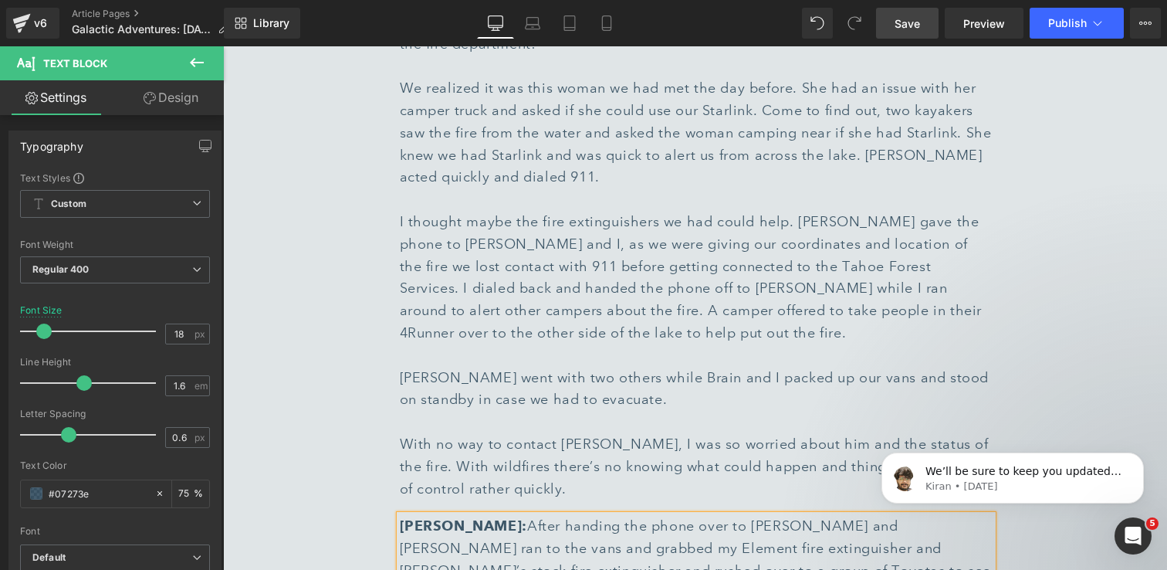
scroll to position [3990, 0]
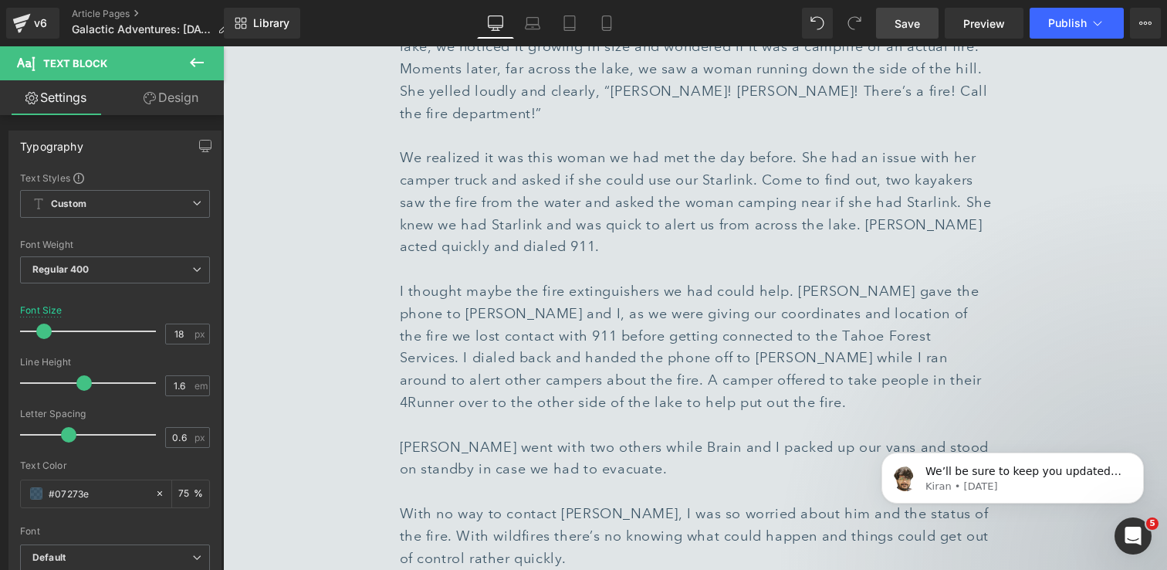
click at [188, 63] on icon at bounding box center [197, 62] width 19 height 19
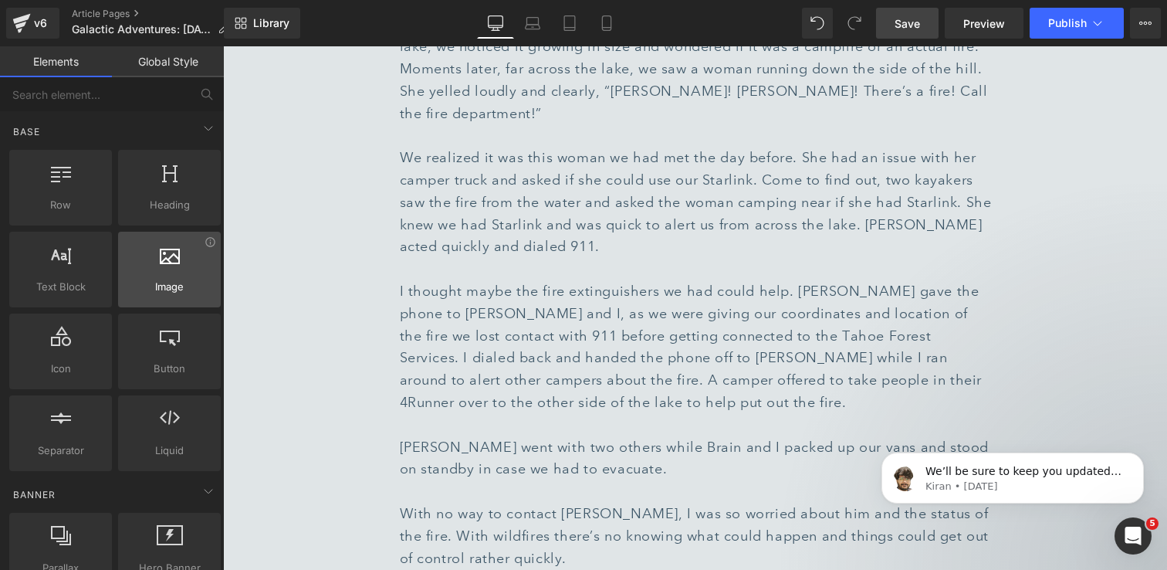
click at [156, 295] on div "Image images, photos, alts, uploads" at bounding box center [169, 270] width 103 height 76
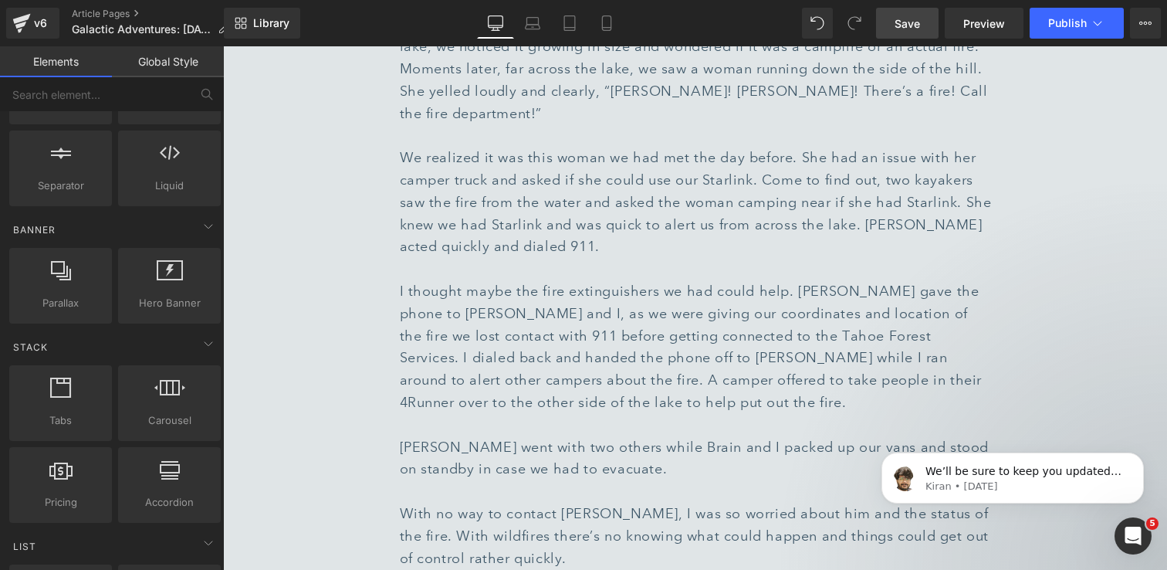
scroll to position [293, 0]
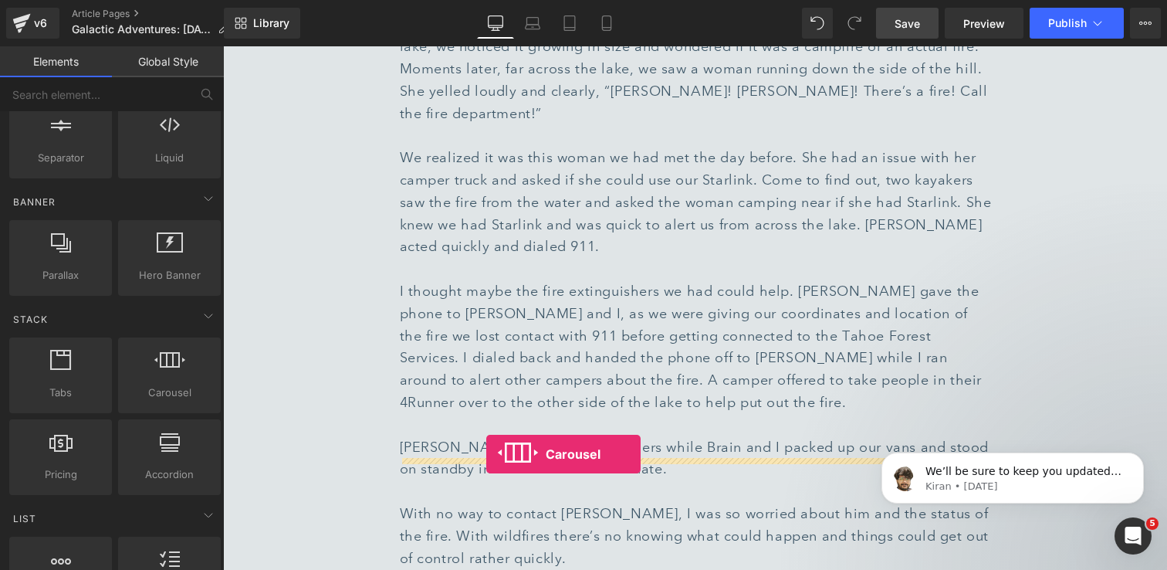
drag, startPoint x: 390, startPoint y: 416, endPoint x: 486, endPoint y: 454, distance: 103.6
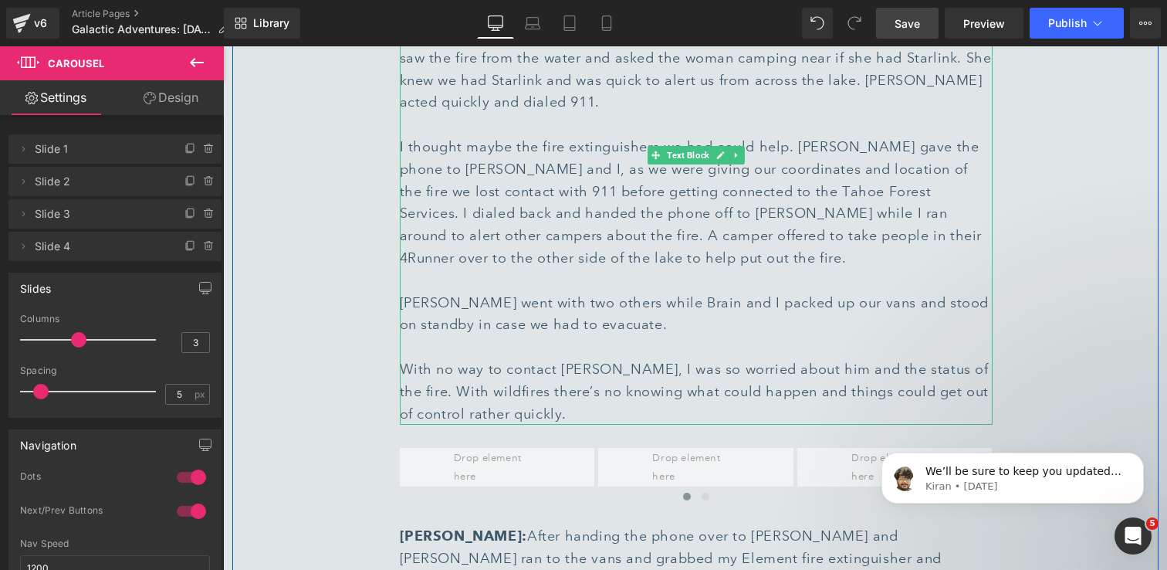
scroll to position [4139, 0]
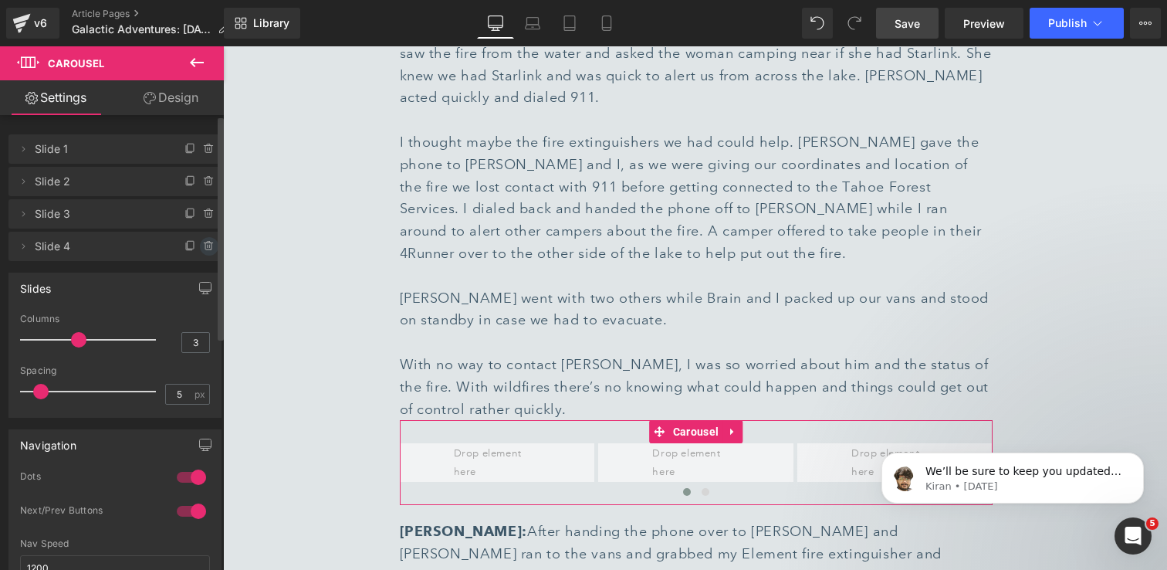
click at [209, 245] on icon at bounding box center [209, 246] width 0 height 3
click at [192, 249] on button "Delete" at bounding box center [192, 247] width 49 height 20
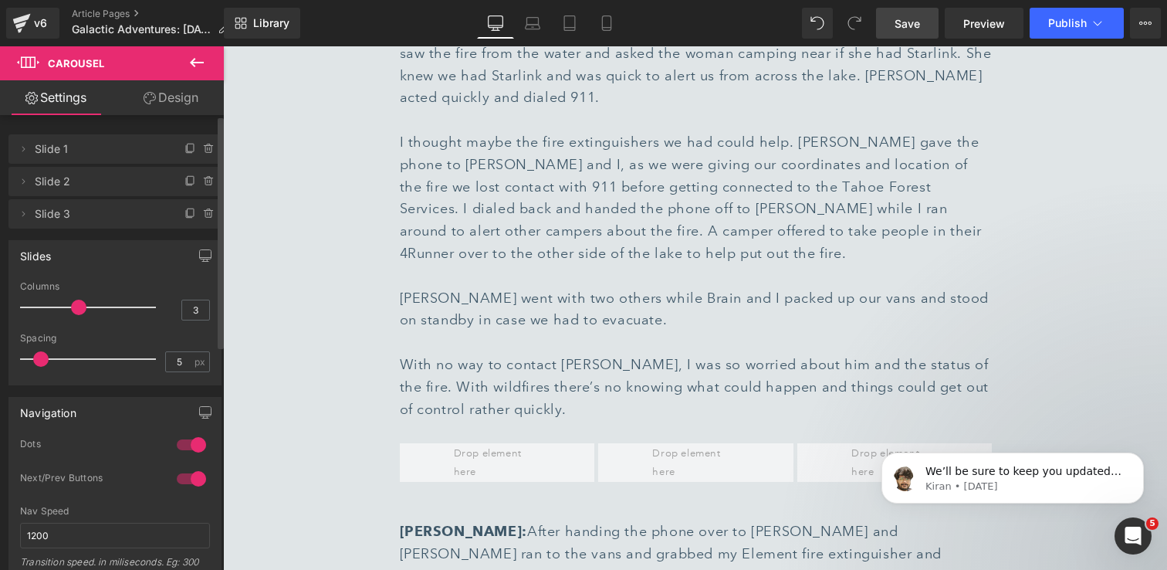
click at [204, 58] on icon at bounding box center [197, 62] width 19 height 19
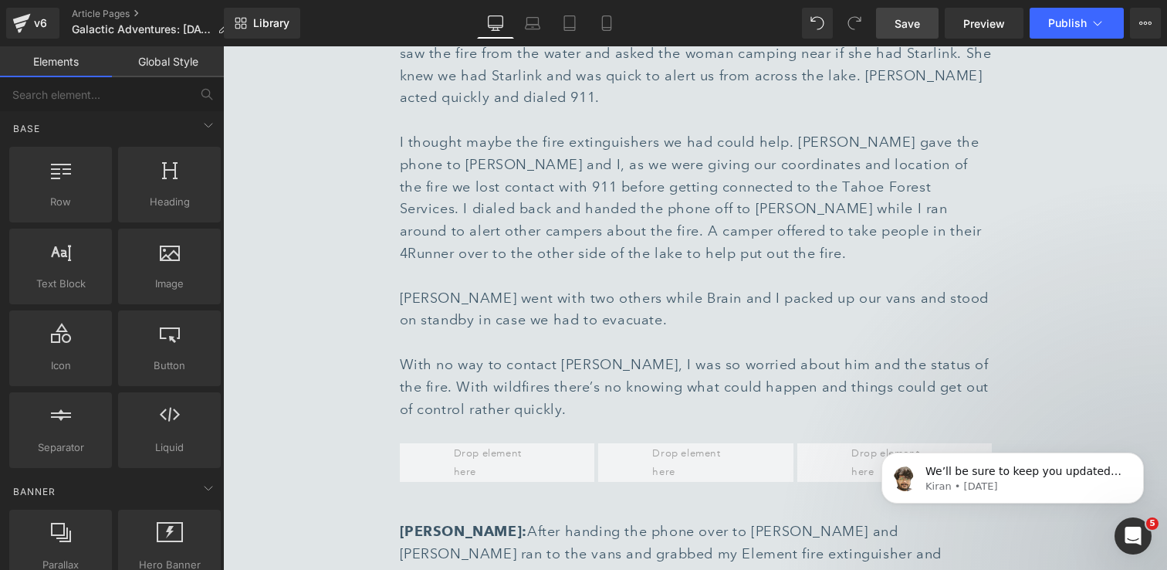
scroll to position [0, 0]
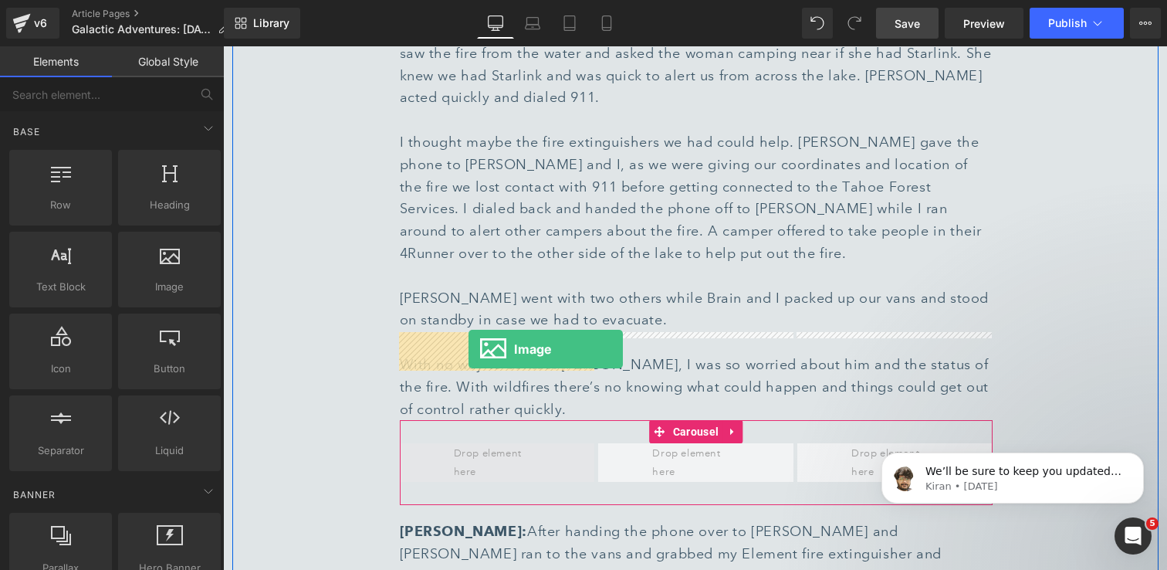
drag, startPoint x: 391, startPoint y: 337, endPoint x: 469, endPoint y: 349, distance: 78.2
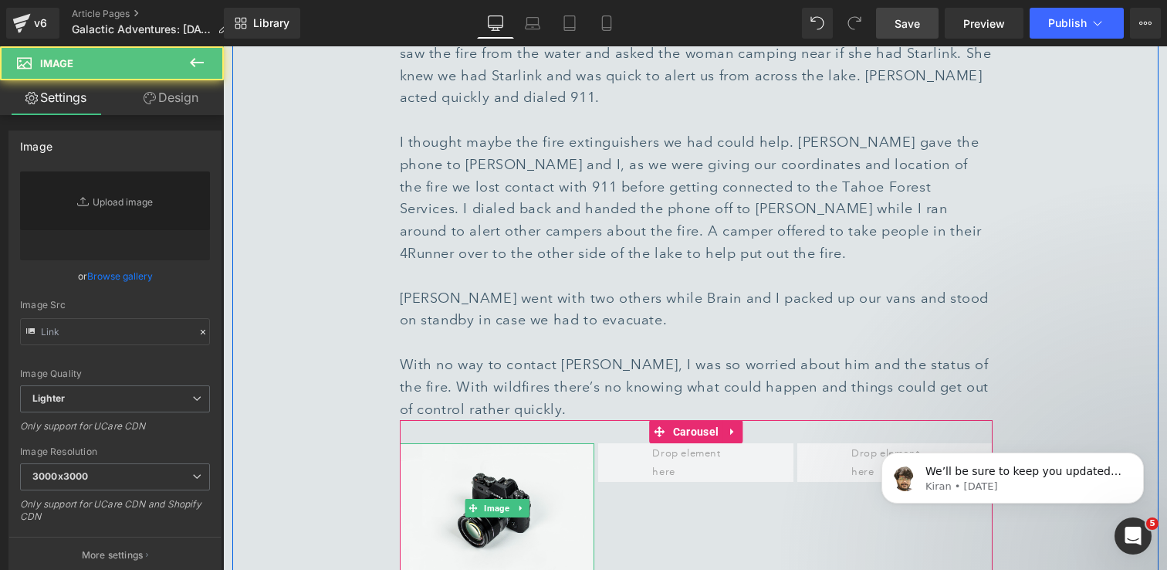
type input "//d1um8515vdn9kb.cloudfront.net/images/parallax.jpg"
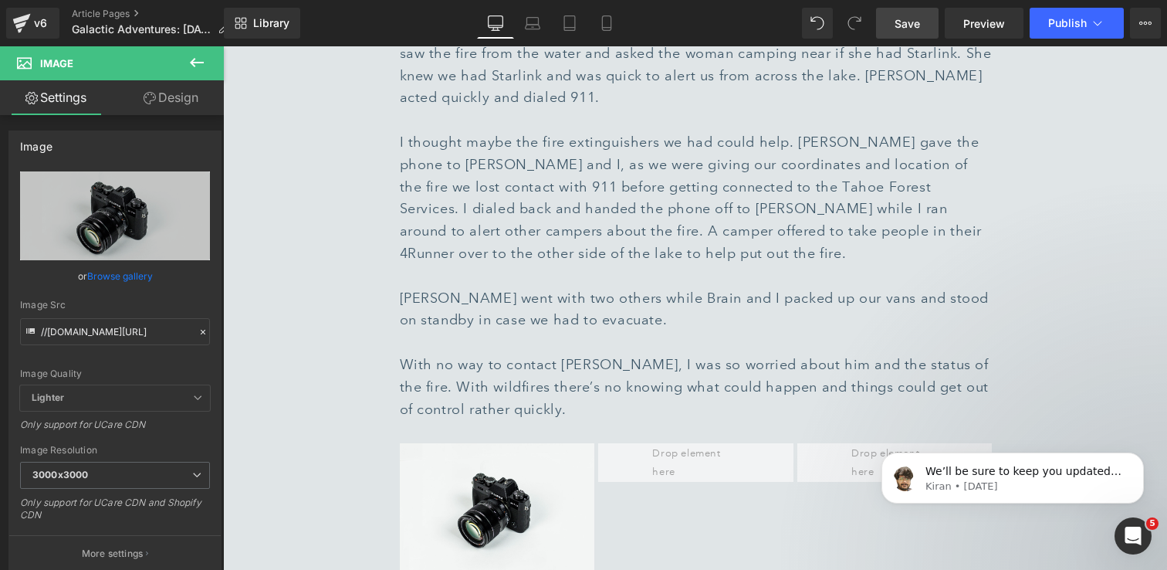
click at [199, 63] on icon at bounding box center [197, 62] width 19 height 19
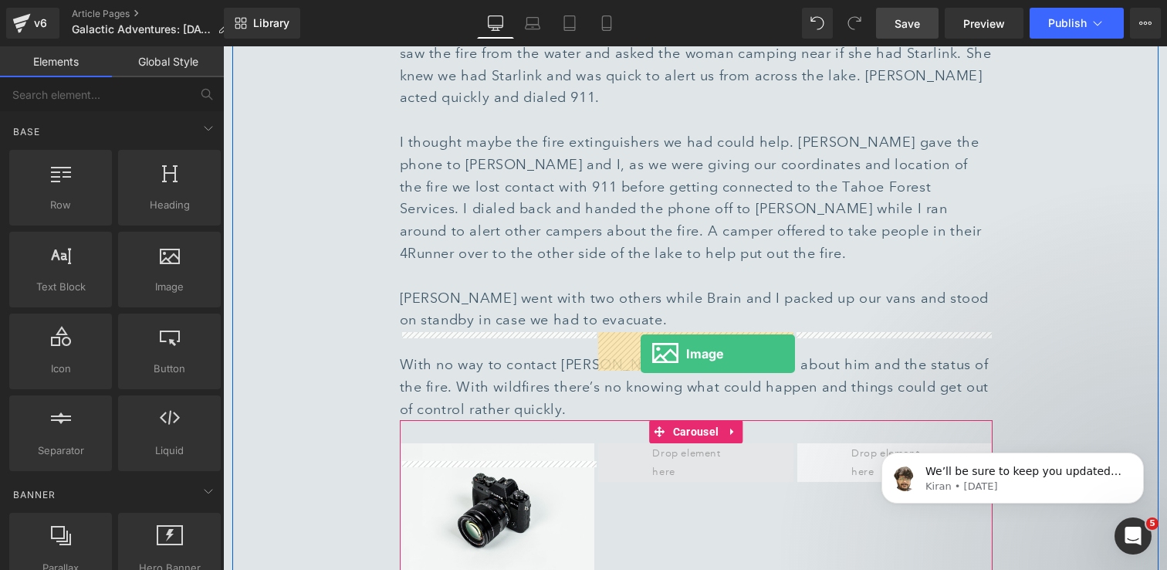
drag, startPoint x: 391, startPoint y: 323, endPoint x: 641, endPoint y: 354, distance: 252.0
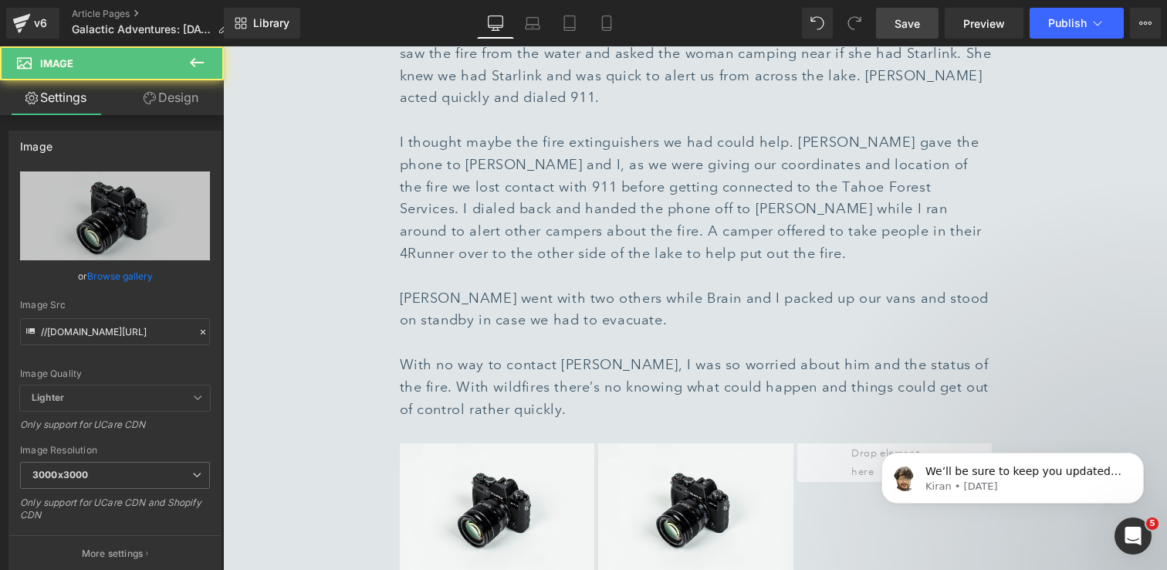
click at [194, 63] on icon at bounding box center [197, 62] width 19 height 19
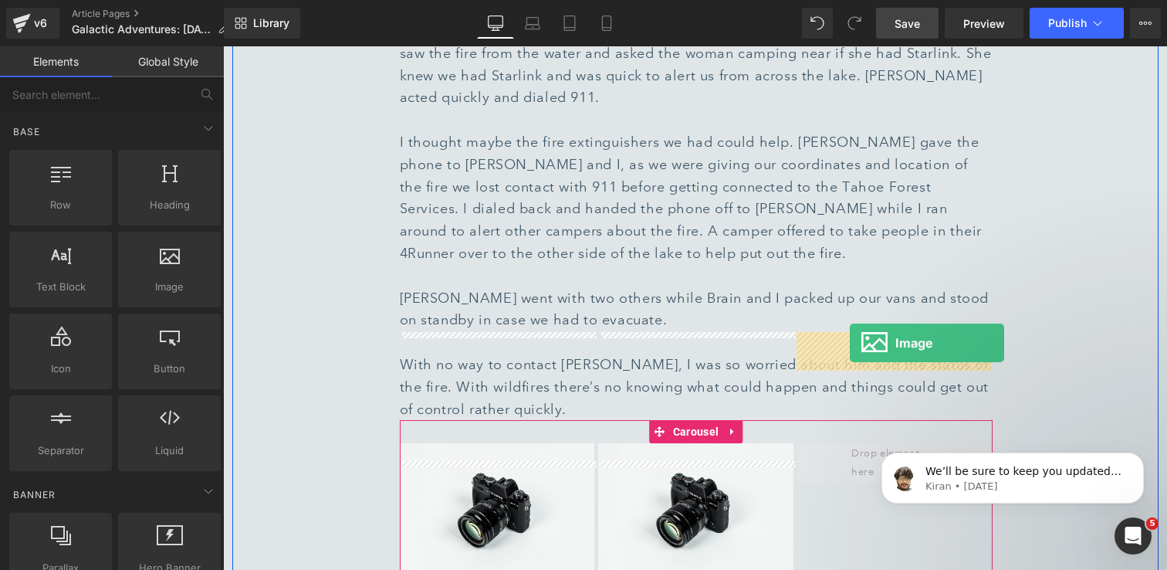
drag, startPoint x: 391, startPoint y: 318, endPoint x: 850, endPoint y: 343, distance: 460.0
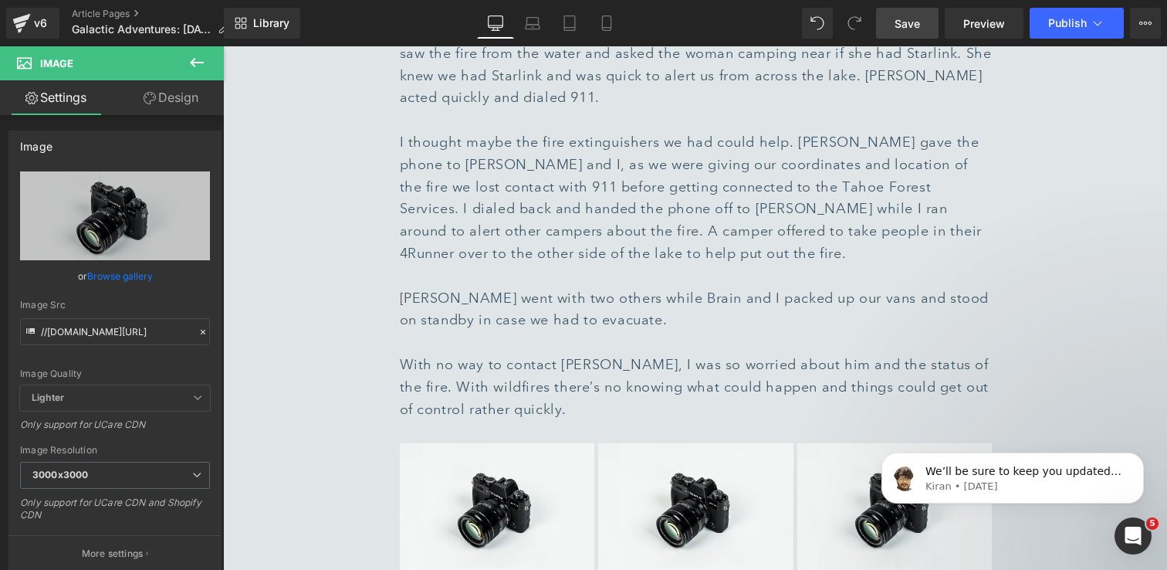
click at [196, 66] on icon at bounding box center [197, 62] width 19 height 19
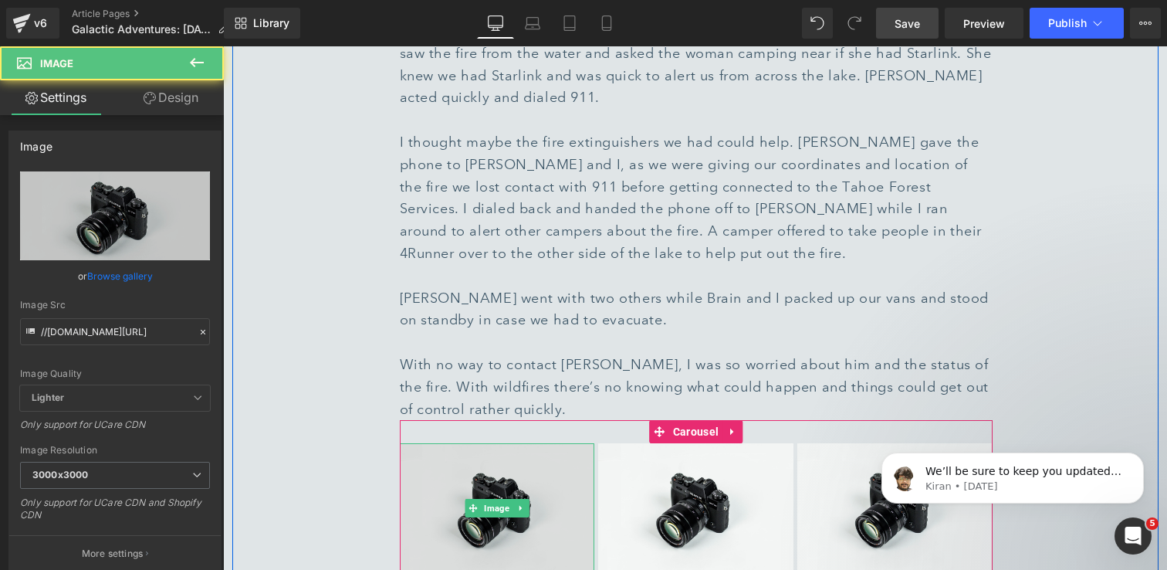
click at [454, 443] on img at bounding box center [497, 507] width 195 height 129
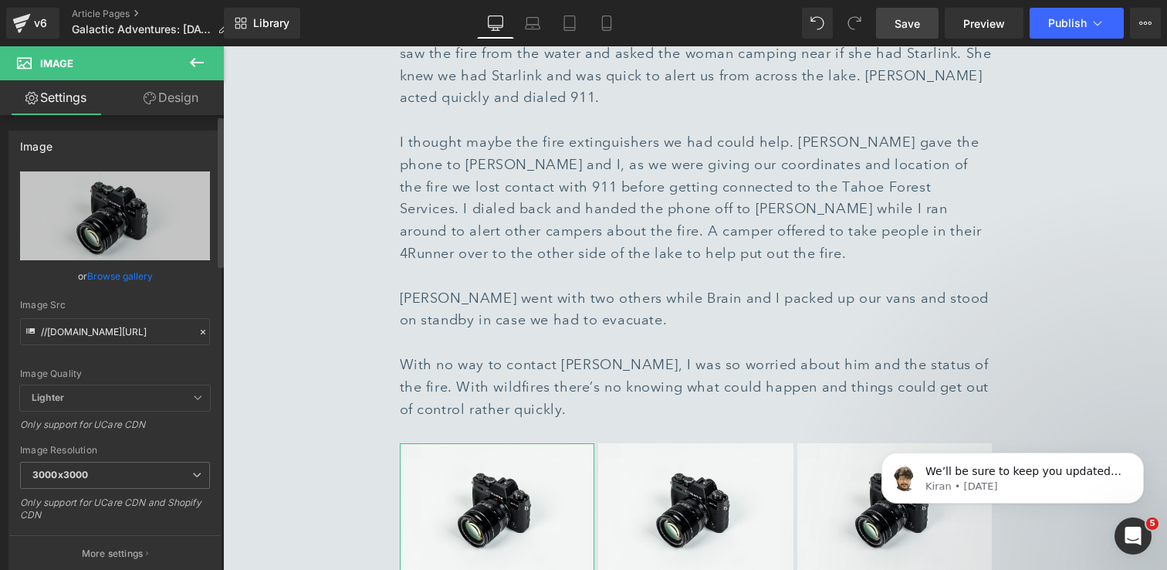
click at [113, 279] on link "Browse gallery" at bounding box center [120, 275] width 66 height 27
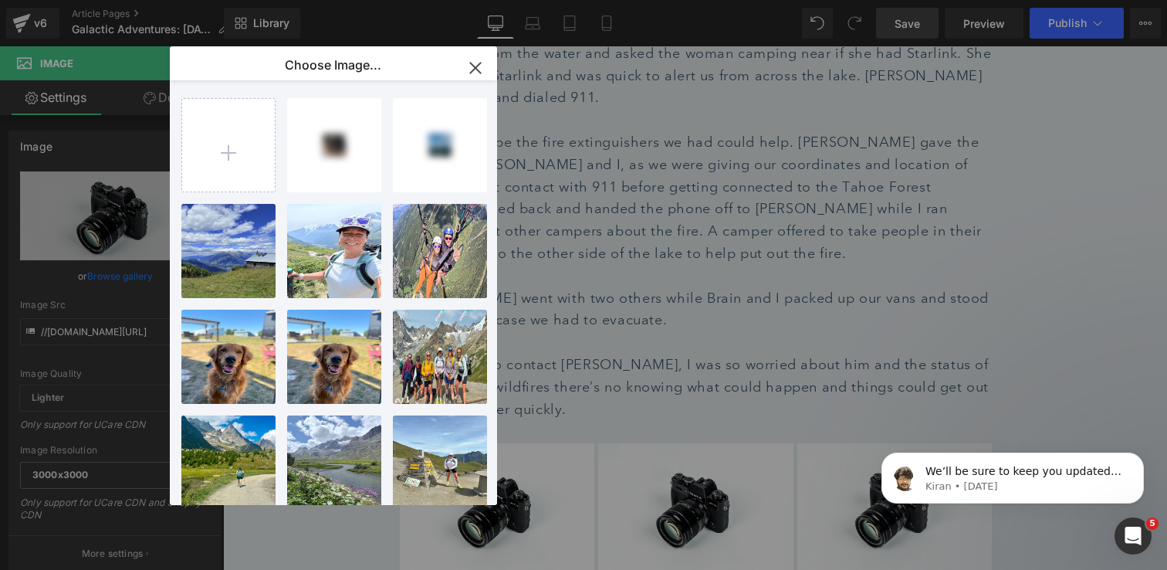
click at [474, 69] on div "Choose Image... Back to Library Insert IMG_625...51 1.jpg 1.29 MB Delete image?…" at bounding box center [333, 275] width 327 height 459
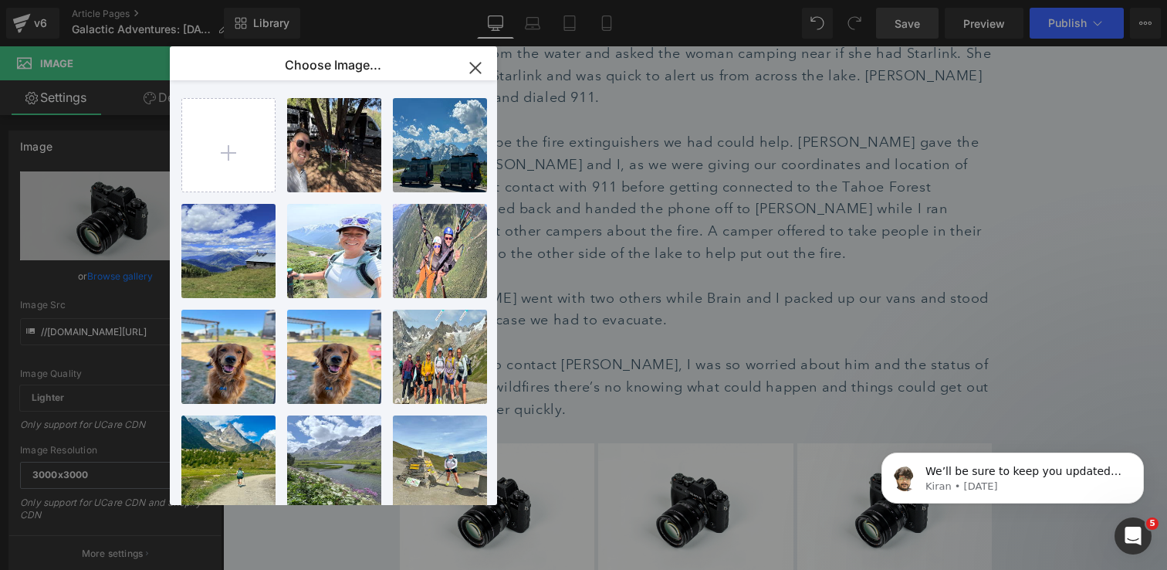
drag, startPoint x: 479, startPoint y: 66, endPoint x: 255, endPoint y: 20, distance: 228.6
click at [479, 66] on icon "button" at bounding box center [475, 68] width 25 height 25
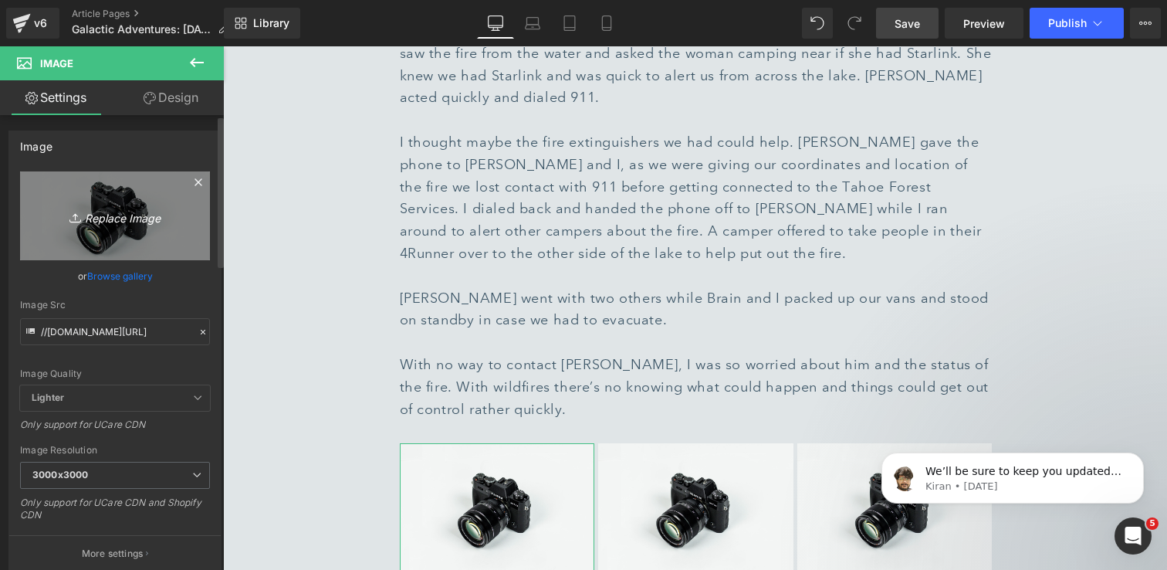
click at [130, 220] on icon "Replace Image" at bounding box center [115, 215] width 124 height 19
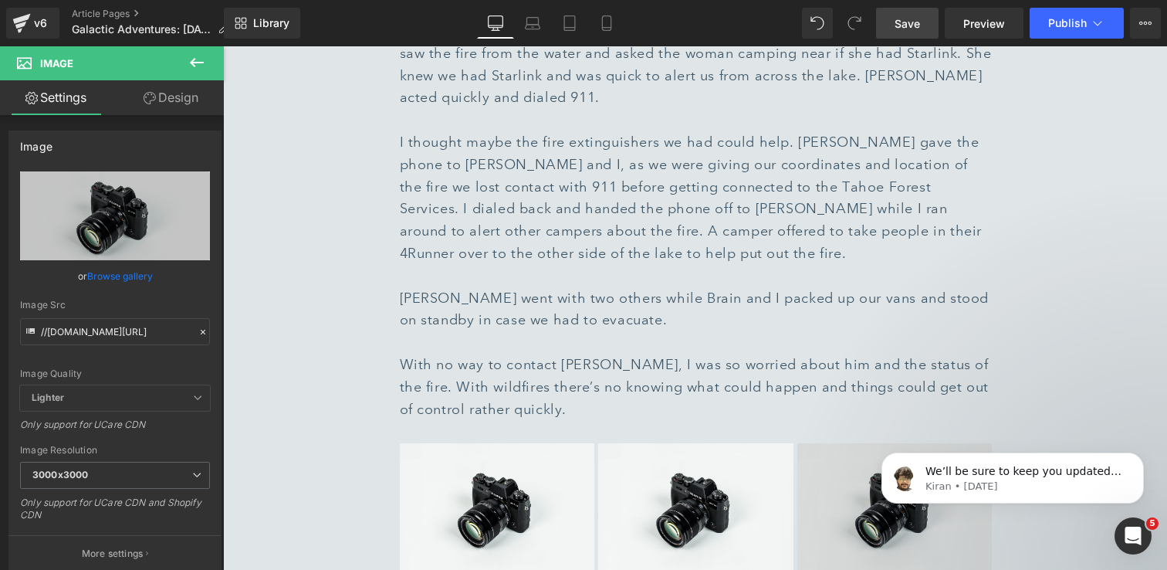
type input "C:\fakepath\Screenshot 2025-08-29 at 9.08.22 AM 1.jpg"
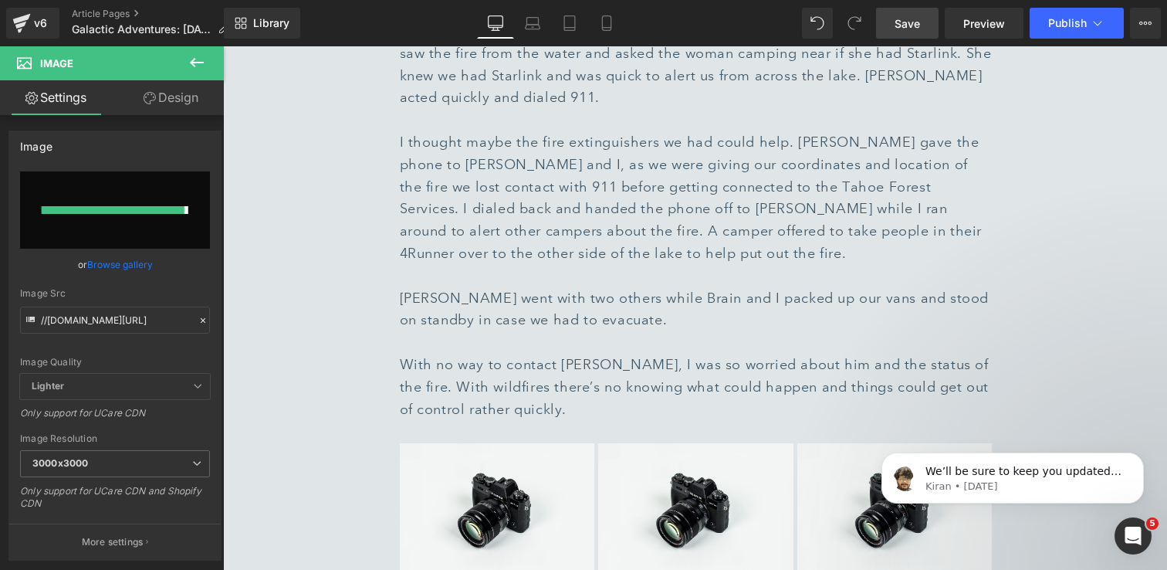
type input "https://ucarecdn.com/6473c329-acff-45af-b3fe-aa842eaee161/-/format/auto/-/previ…"
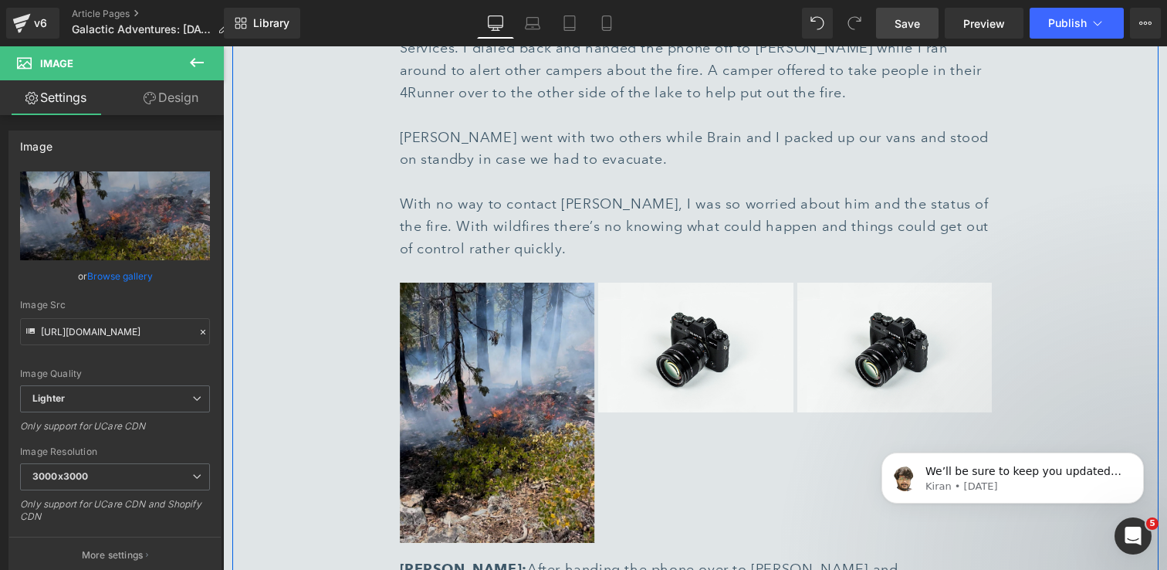
scroll to position [4283, 0]
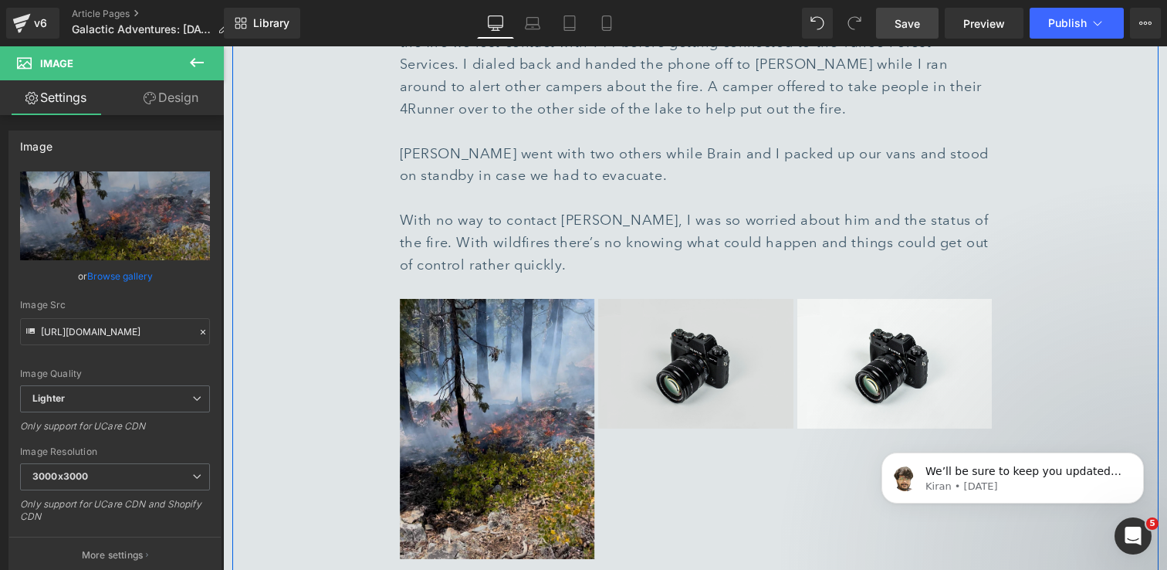
click at [679, 299] on img at bounding box center [695, 363] width 195 height 129
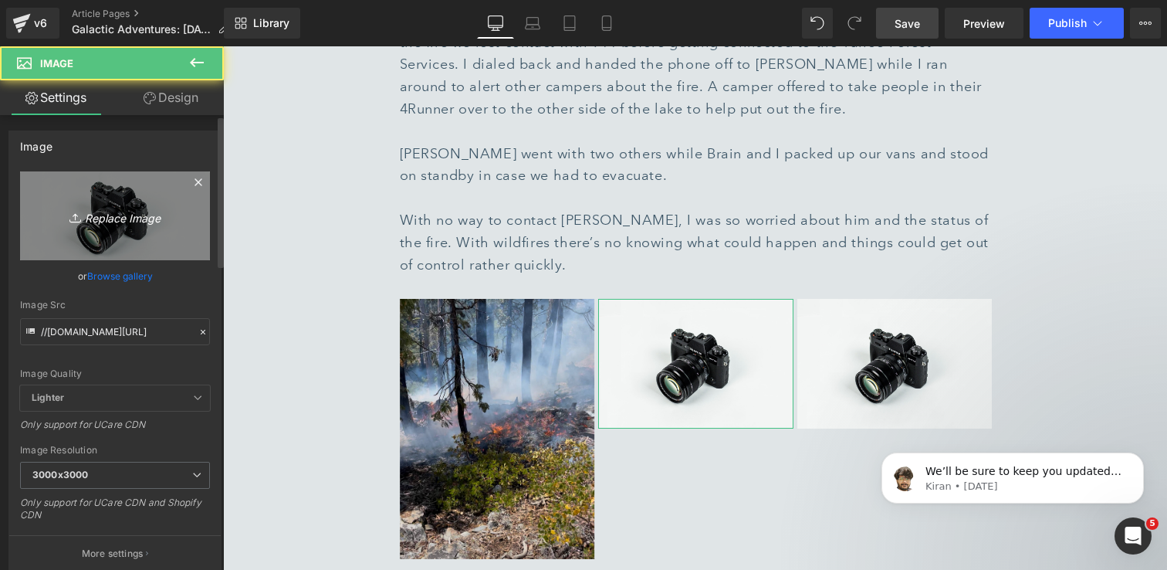
click at [93, 215] on icon "Replace Image" at bounding box center [115, 215] width 124 height 19
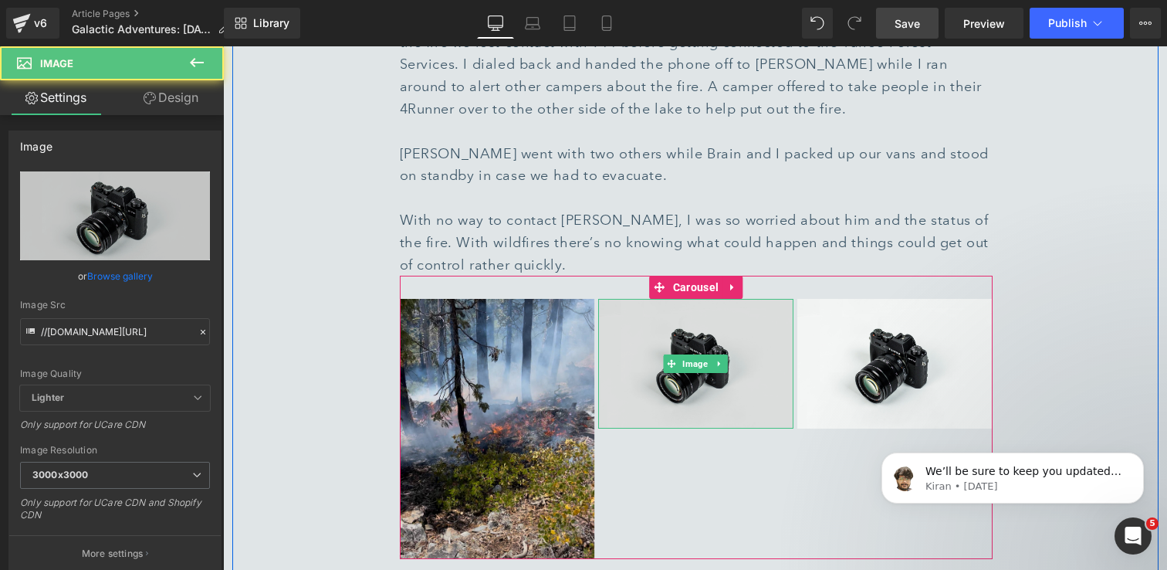
click at [750, 299] on img at bounding box center [695, 363] width 195 height 129
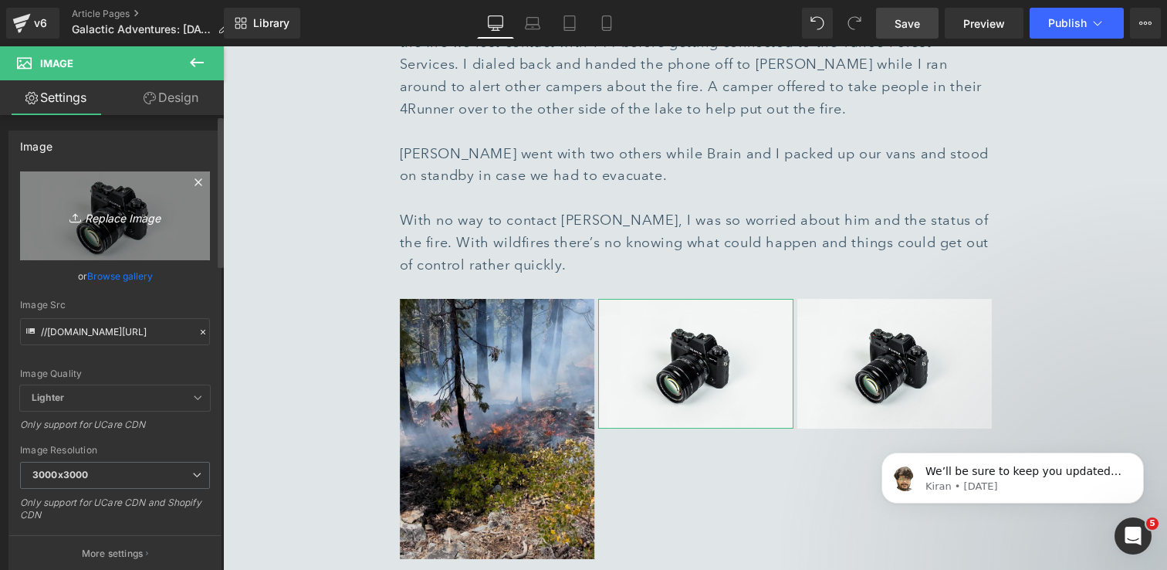
click at [163, 218] on icon "Replace Image" at bounding box center [115, 215] width 124 height 19
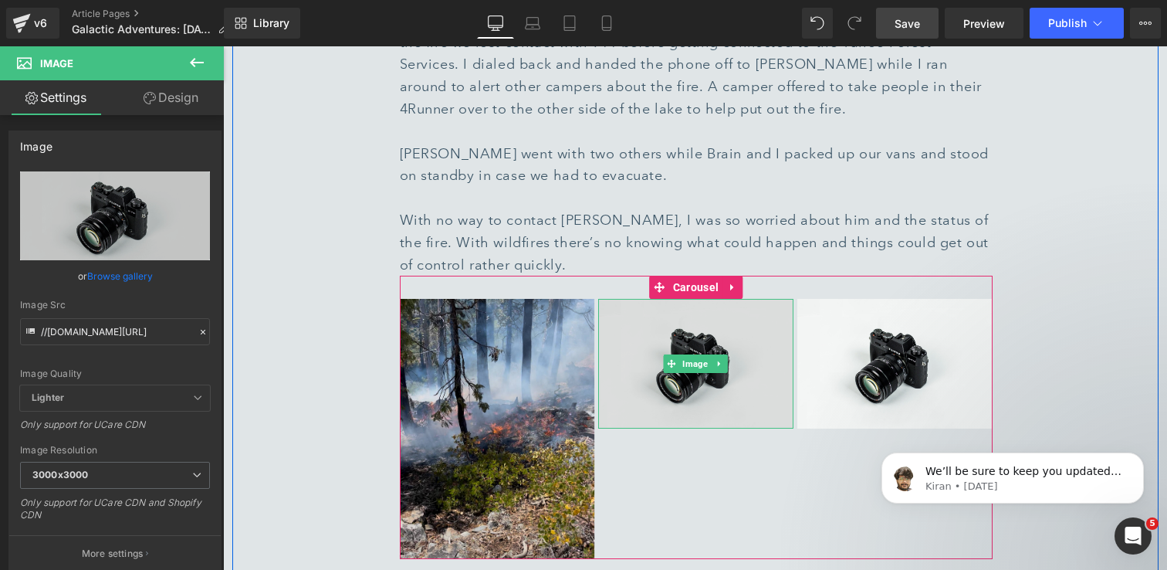
click at [682, 299] on img at bounding box center [695, 363] width 195 height 129
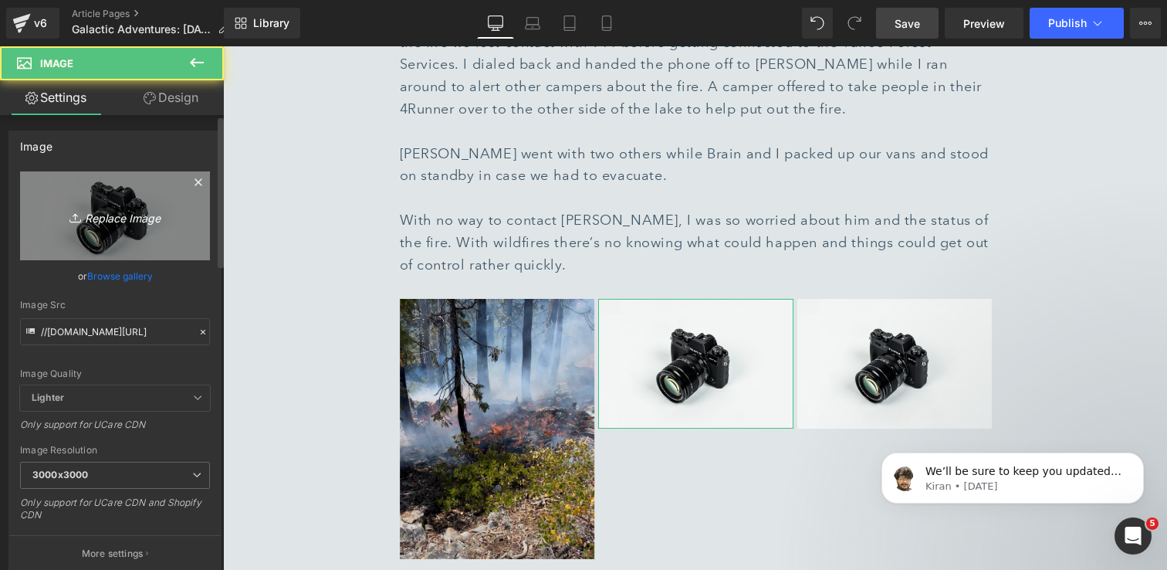
click at [109, 218] on icon "Replace Image" at bounding box center [115, 215] width 124 height 19
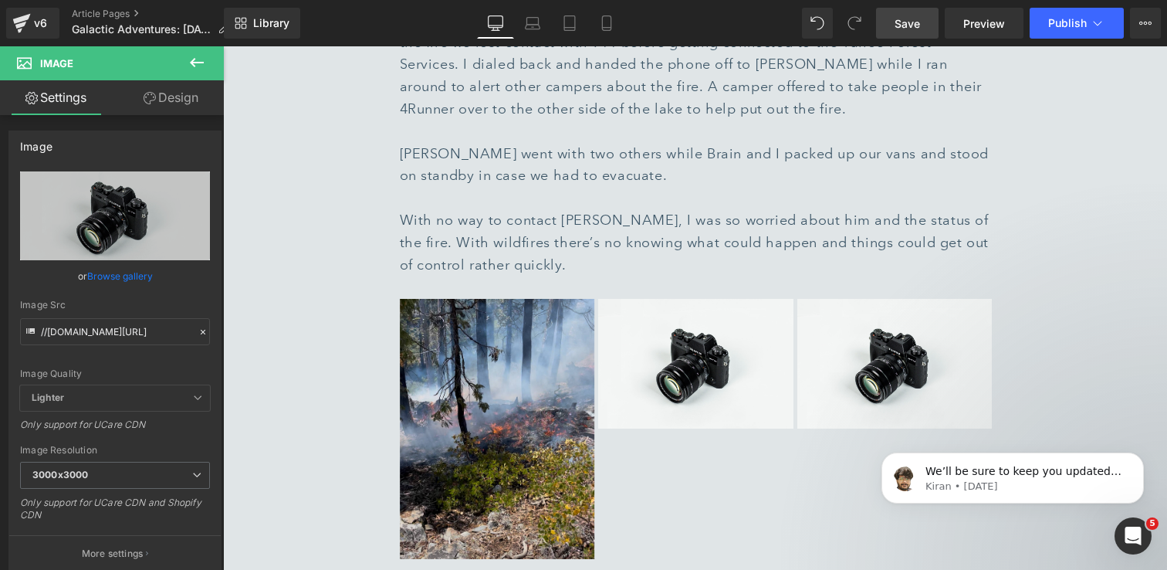
type input "C:\fakepath\Screenshot 2025-08-29 at 9.08.32 AM 1.jpg"
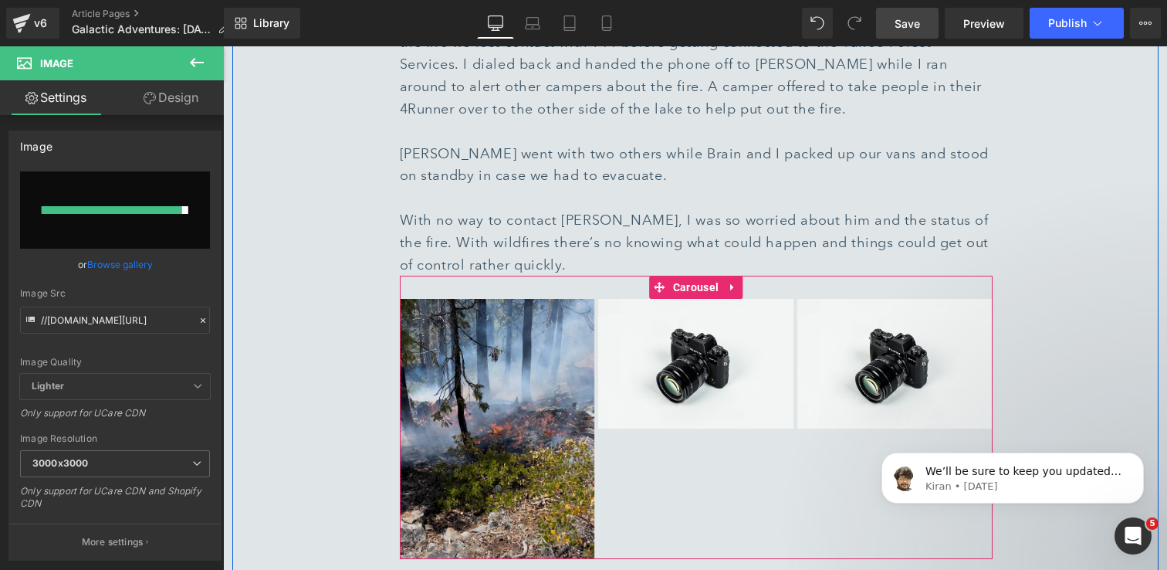
type input "https://ucarecdn.com/03f62964-c3b6-4312-aa01-77cb9b3f20a2/-/format/auto/-/previ…"
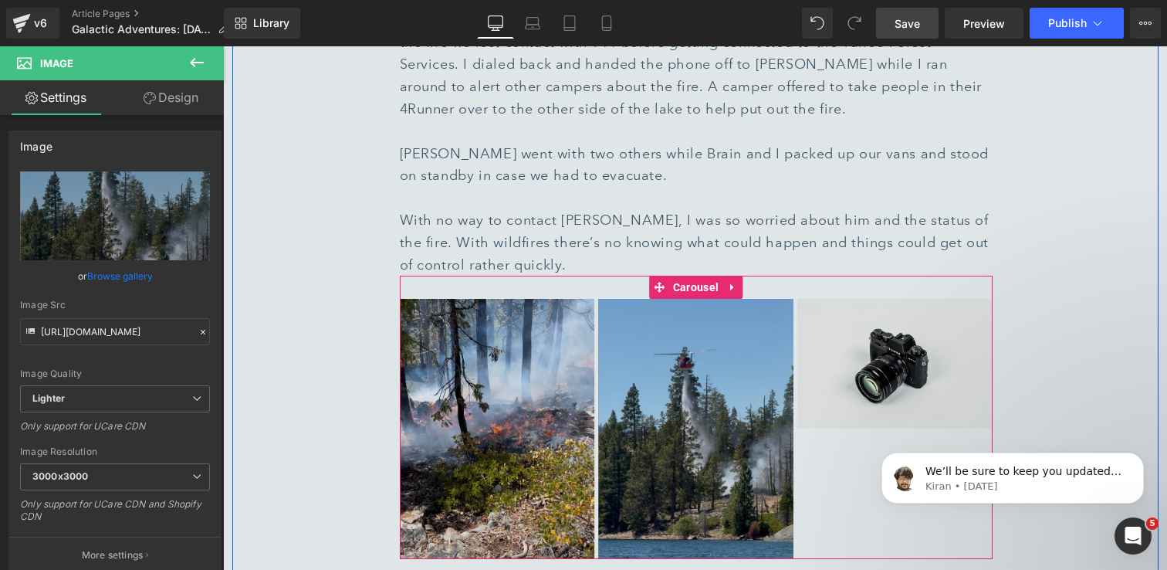
click at [889, 301] on img at bounding box center [894, 363] width 195 height 129
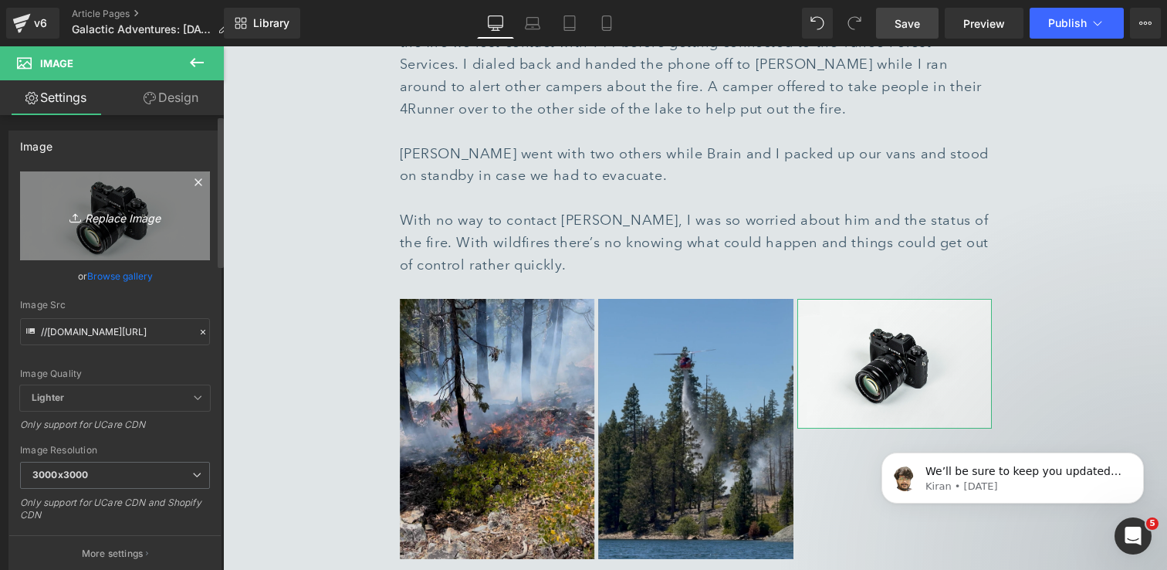
click at [99, 216] on icon "Replace Image" at bounding box center [115, 215] width 124 height 19
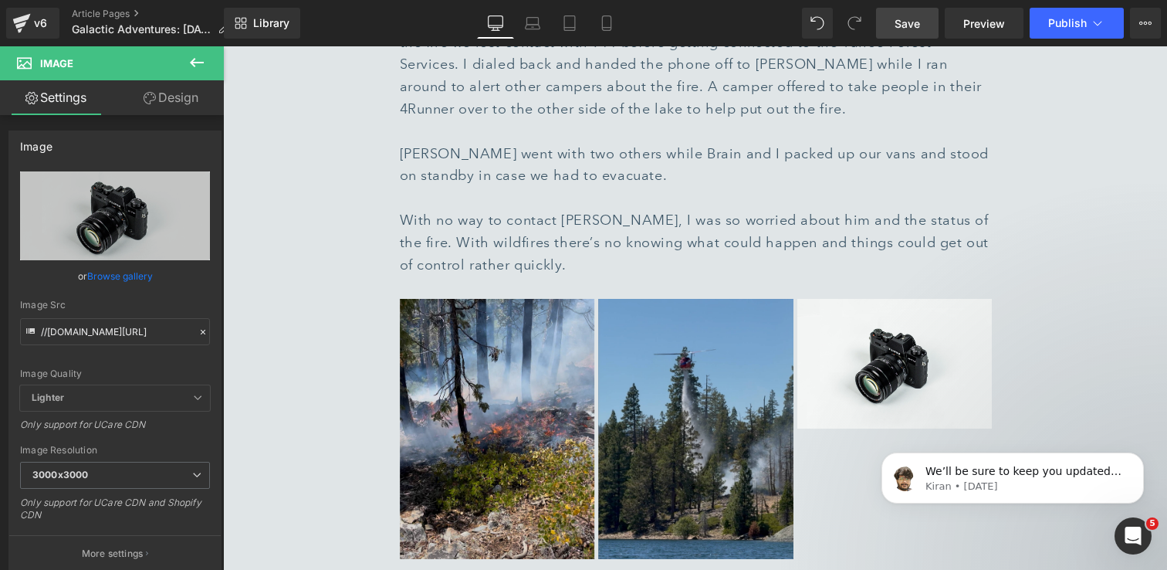
type input "C:\fakepath\Screenshot 2025-08-29 at 9.08.10 AM 1.jpg"
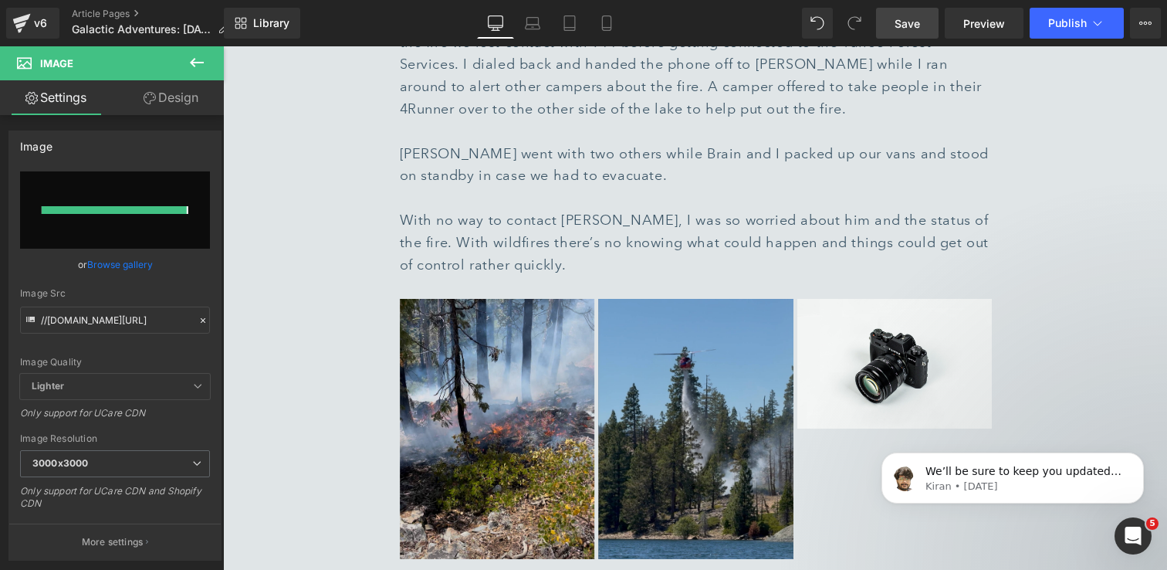
type input "https://ucarecdn.com/05d0021b-947a-4109-b6c2-ae752b37cdb7/-/format/auto/-/previ…"
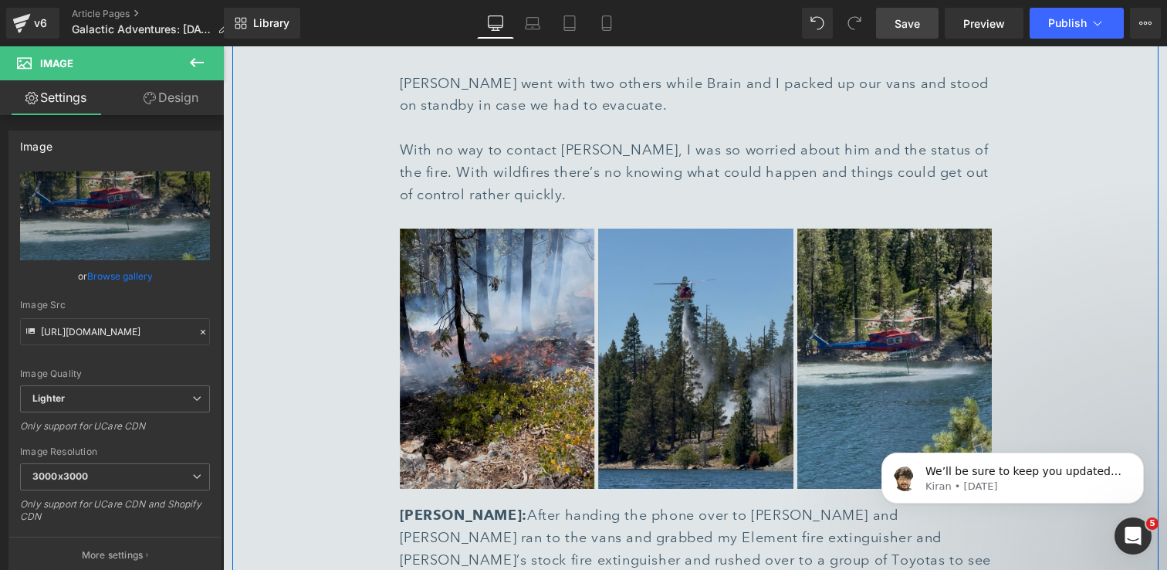
scroll to position [4325, 0]
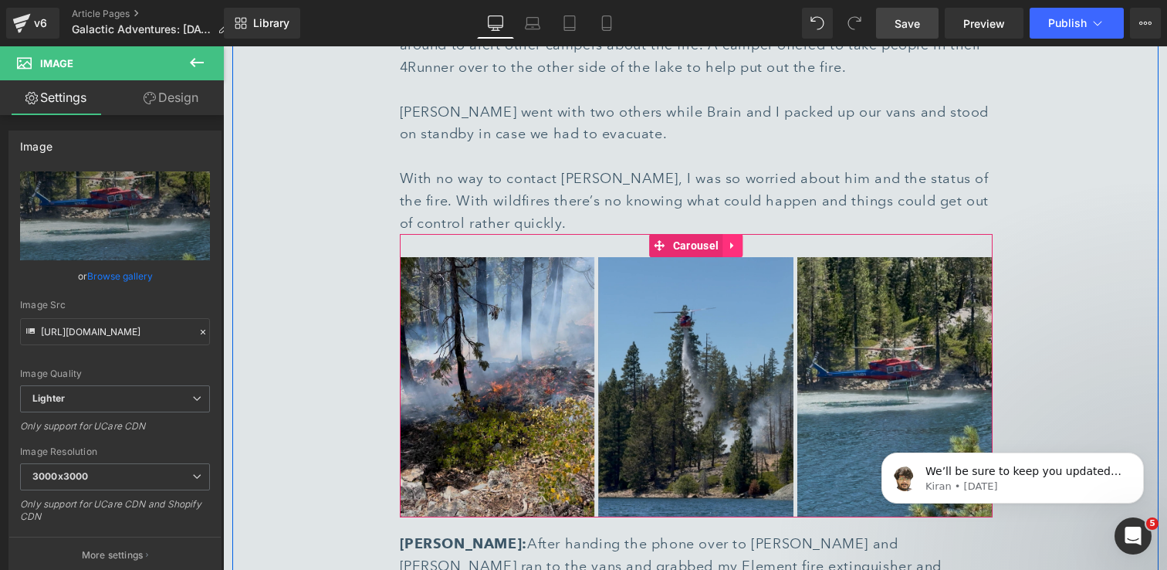
click at [730, 242] on icon at bounding box center [731, 245] width 3 height 7
click at [726, 240] on icon at bounding box center [722, 245] width 11 height 11
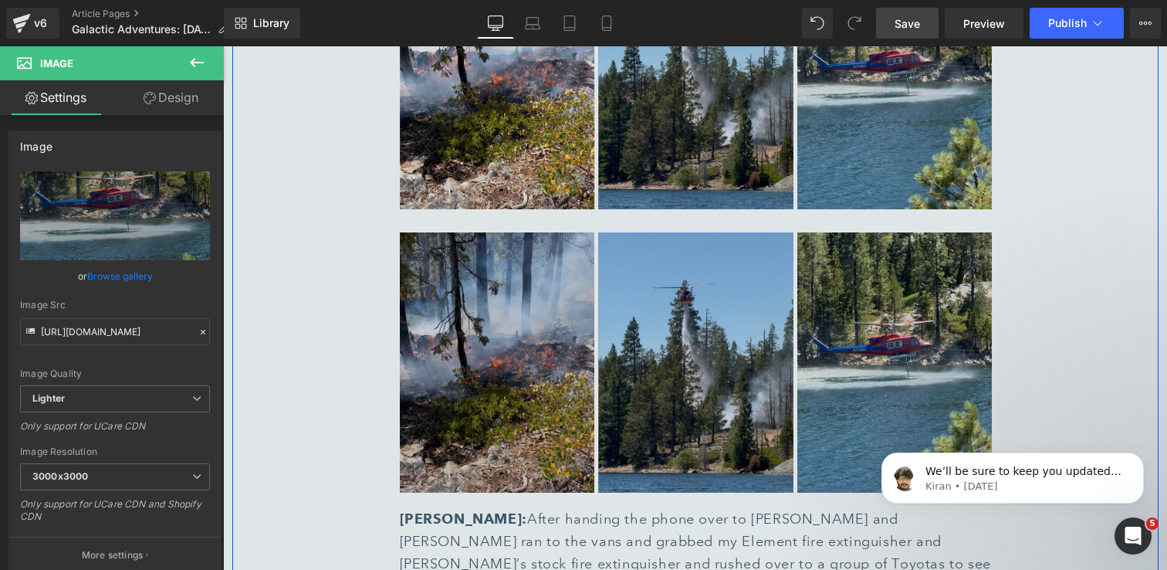
scroll to position [4636, 0]
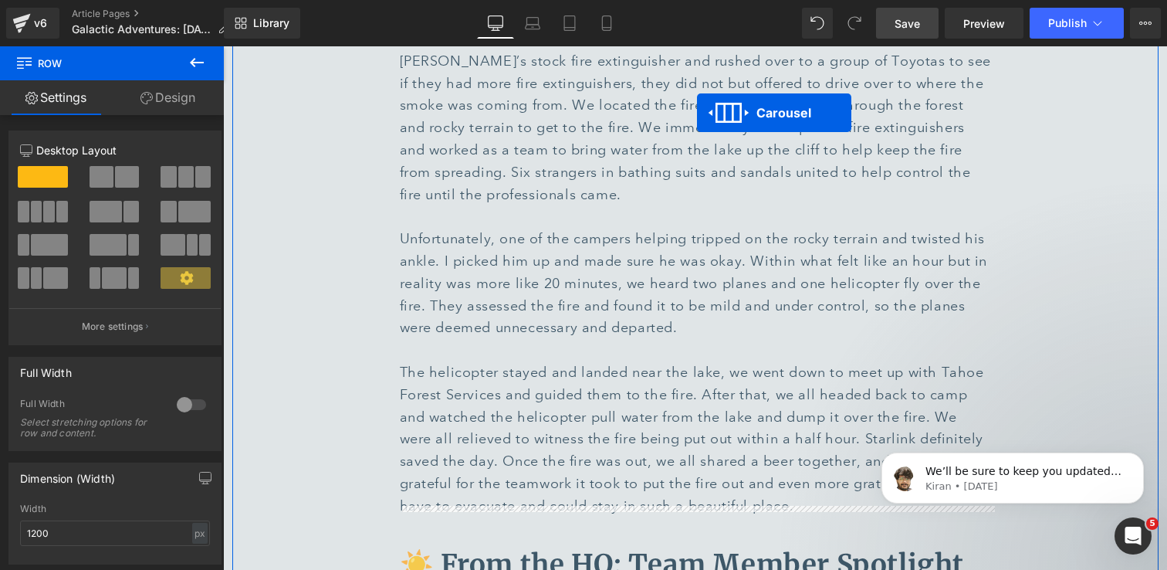
scroll to position [4911, 0]
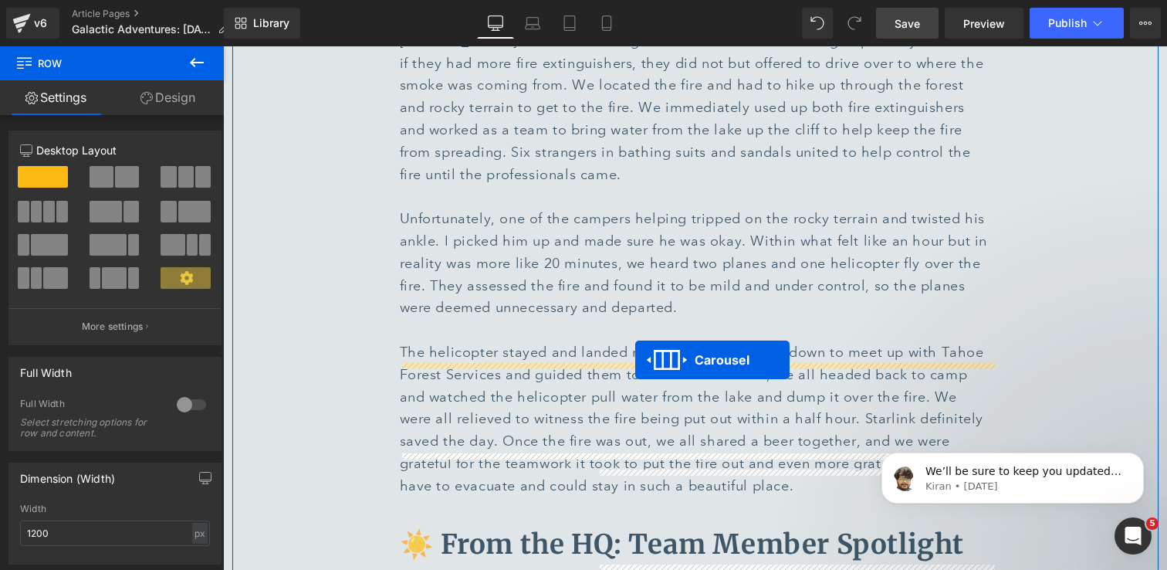
drag, startPoint x: 655, startPoint y: 107, endPoint x: 631, endPoint y: 364, distance: 258.3
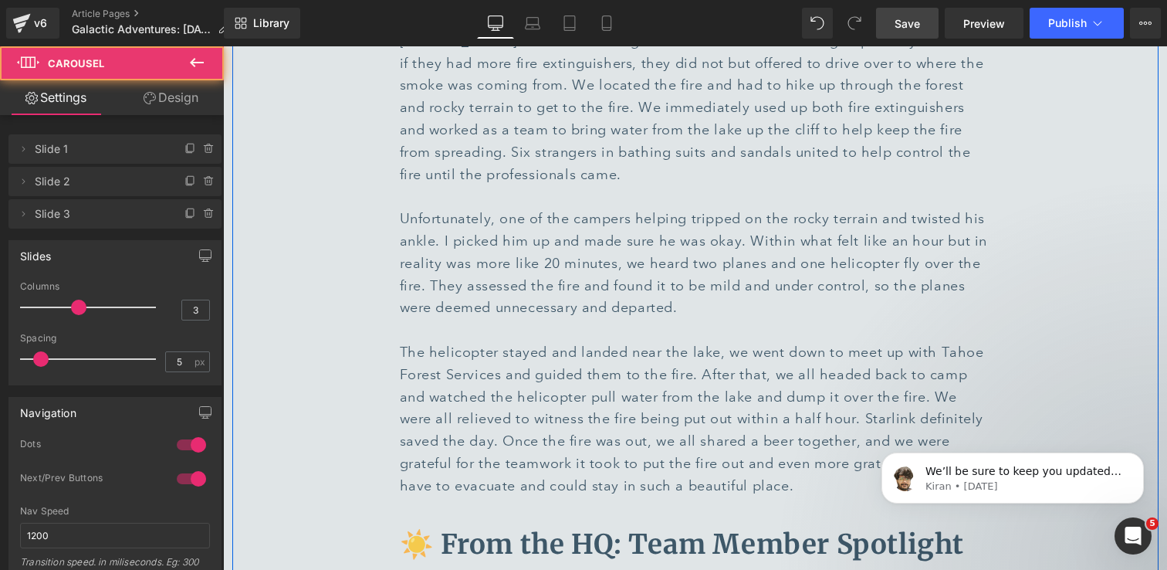
scroll to position [4872, 0]
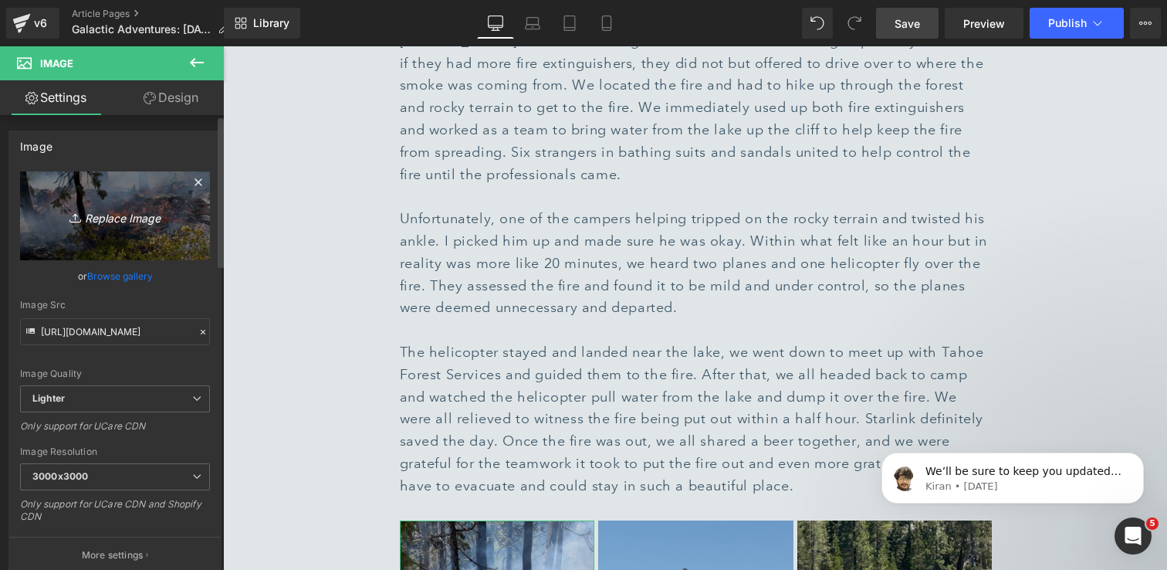
click at [103, 220] on icon "Replace Image" at bounding box center [115, 215] width 124 height 19
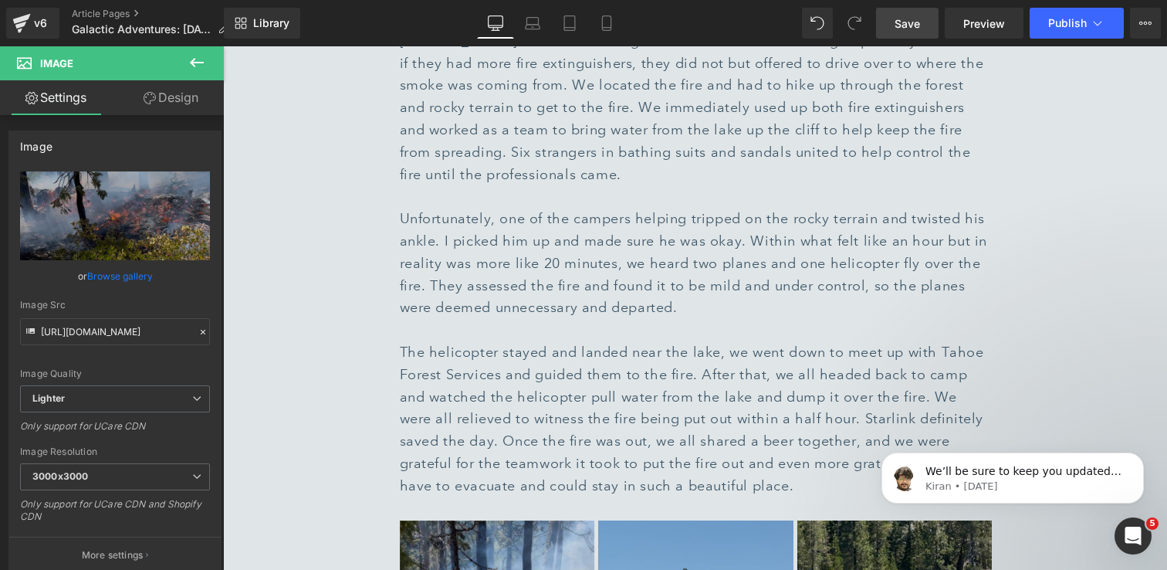
type input "C:\fakepath\IMG_7738 1.jpg"
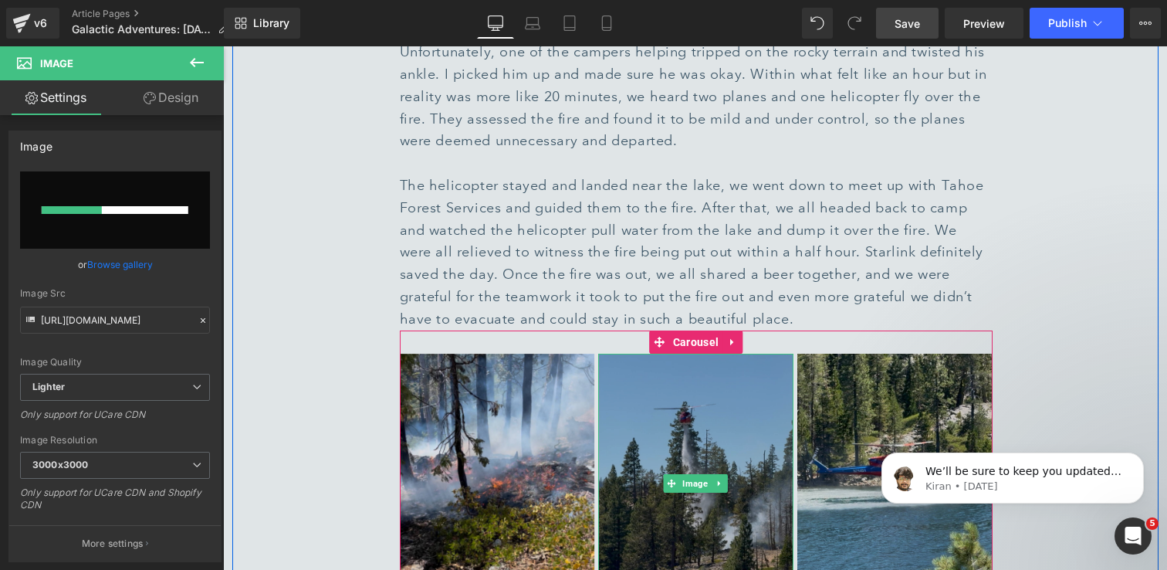
scroll to position [5158, 0]
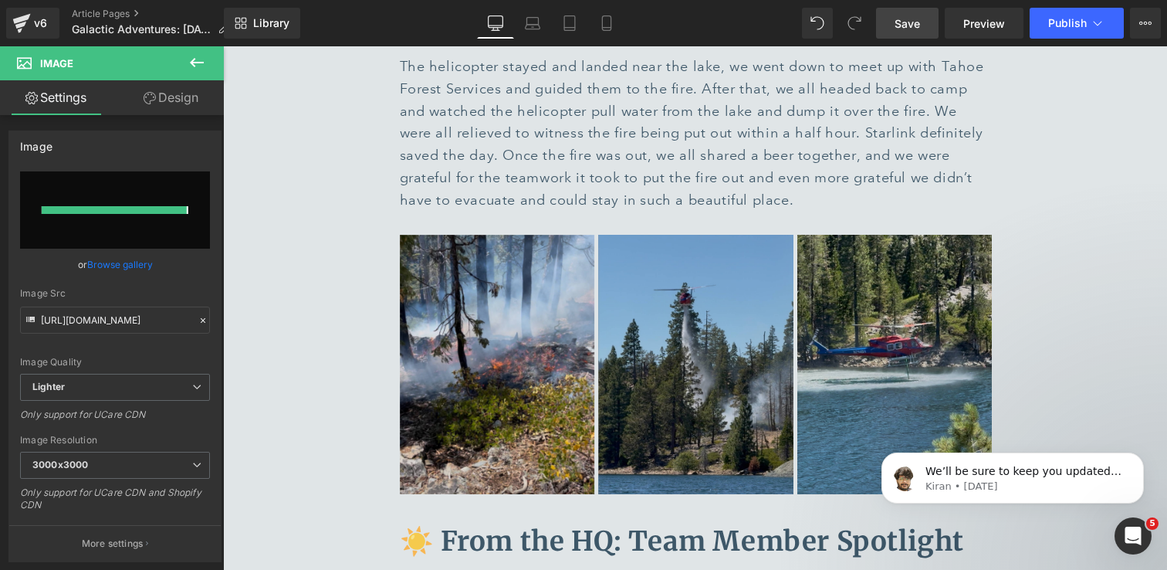
type input "https://ucarecdn.com/8695274f-2313-4ca4-8d2f-259575518485/-/format/auto/-/previ…"
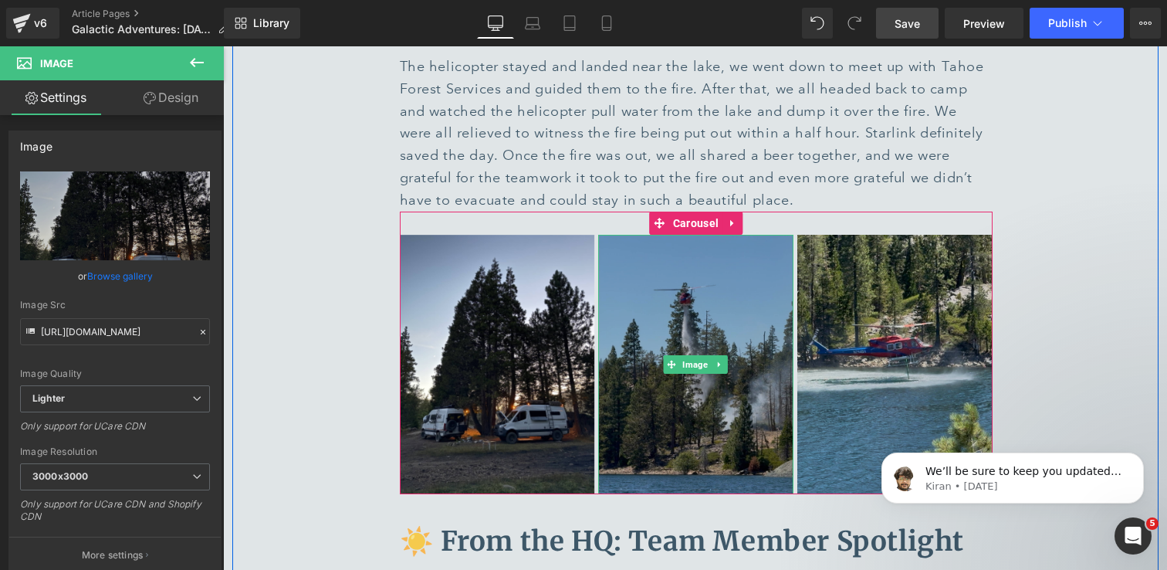
click at [704, 235] on img at bounding box center [695, 365] width 195 height 260
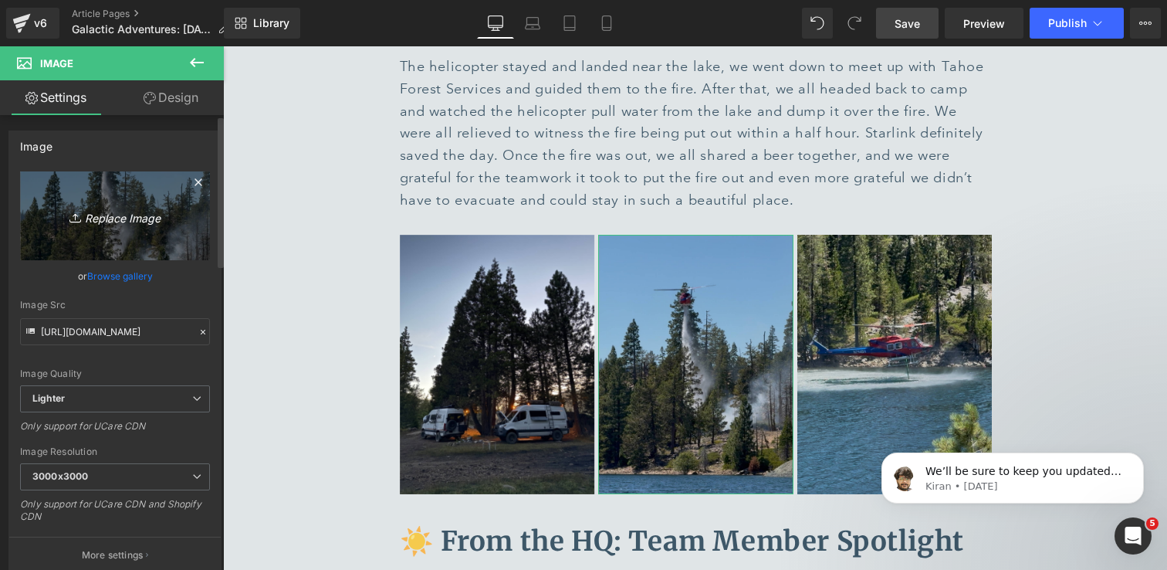
click at [114, 222] on icon "Replace Image" at bounding box center [115, 215] width 124 height 19
type input "C:\fakepath\IMG_7629 1.jpg"
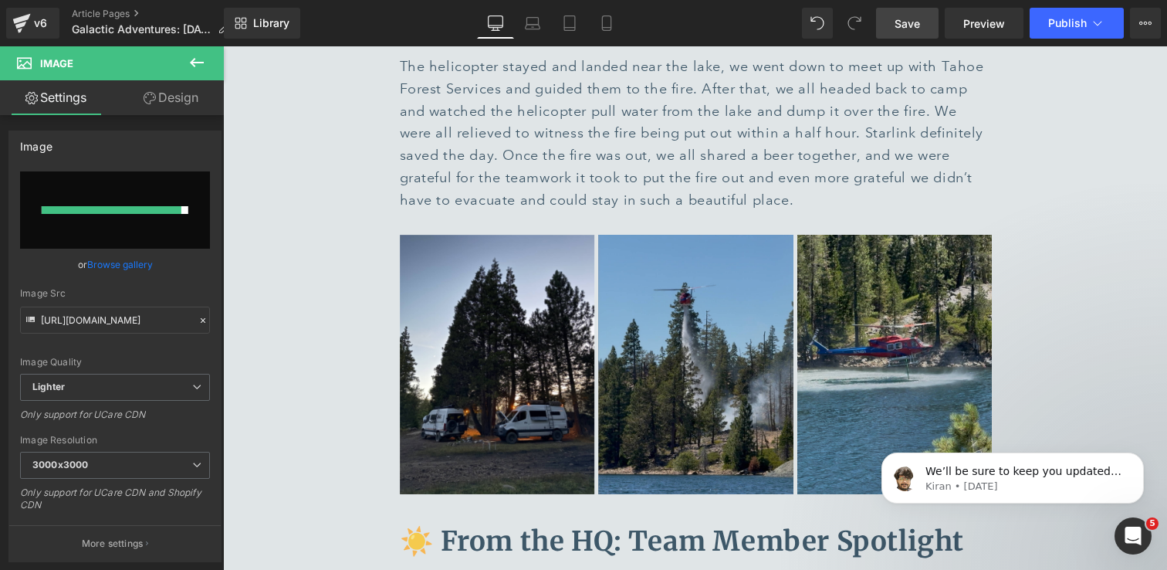
click at [921, 31] on link "Save" at bounding box center [907, 23] width 63 height 31
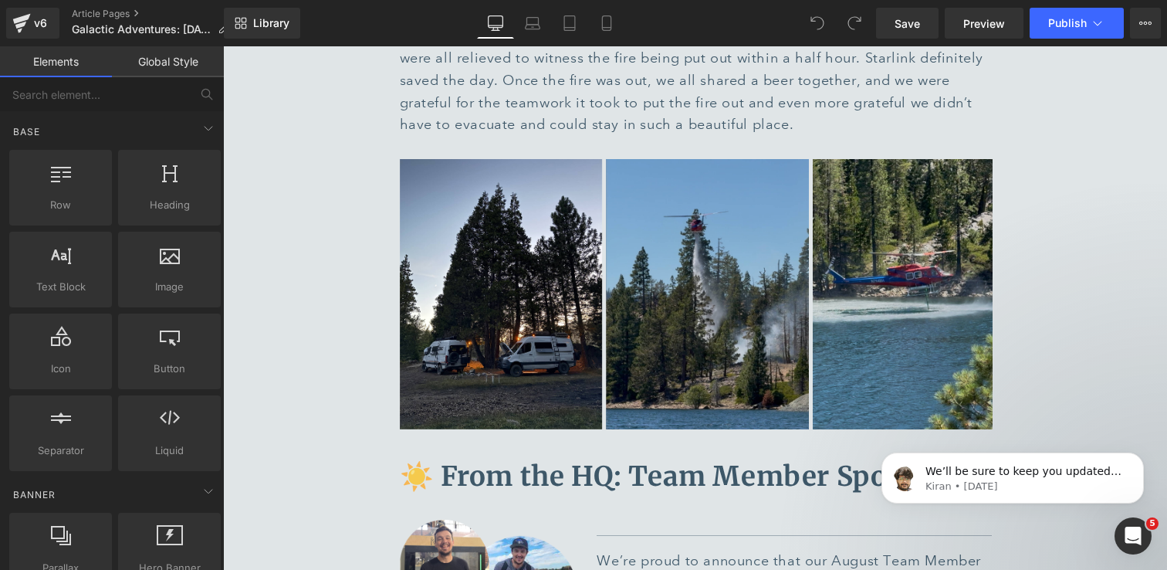
scroll to position [5259, 0]
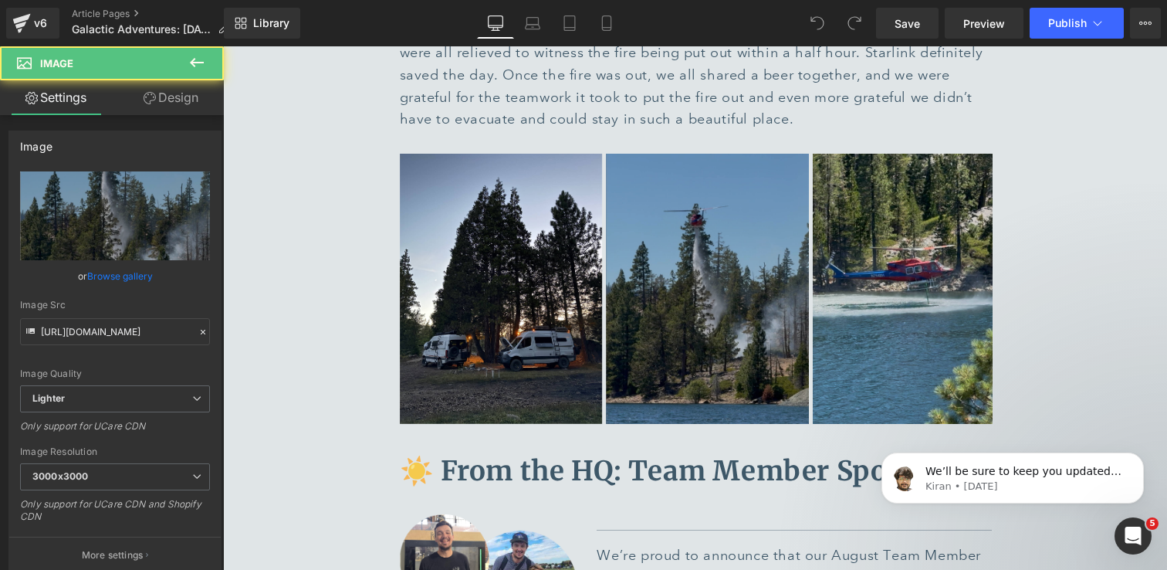
click at [756, 242] on img at bounding box center [707, 289] width 203 height 270
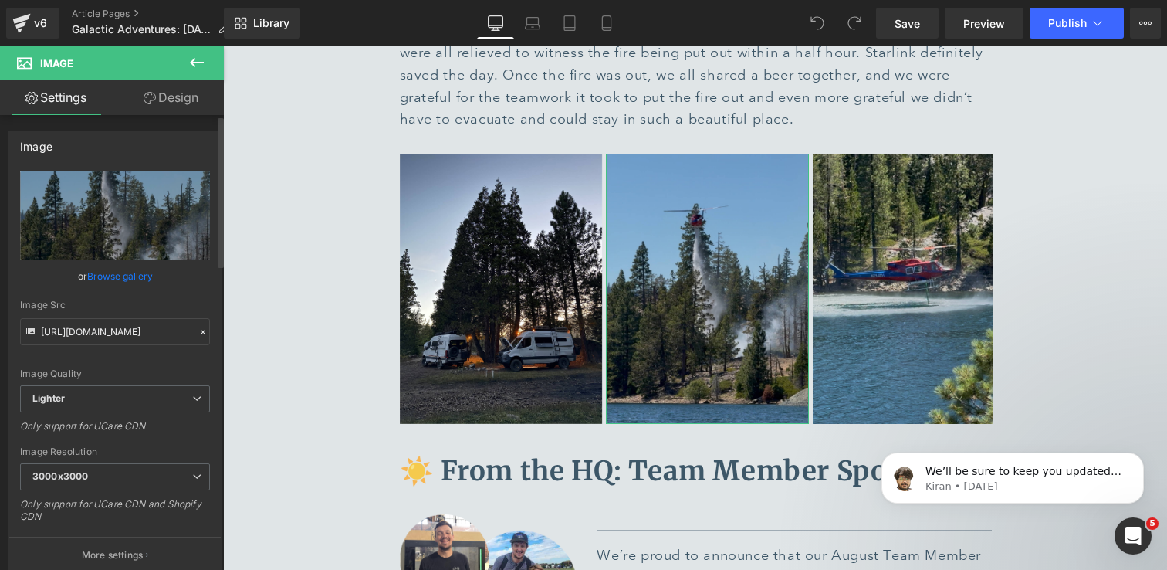
click at [137, 281] on link "Browse gallery" at bounding box center [120, 275] width 66 height 27
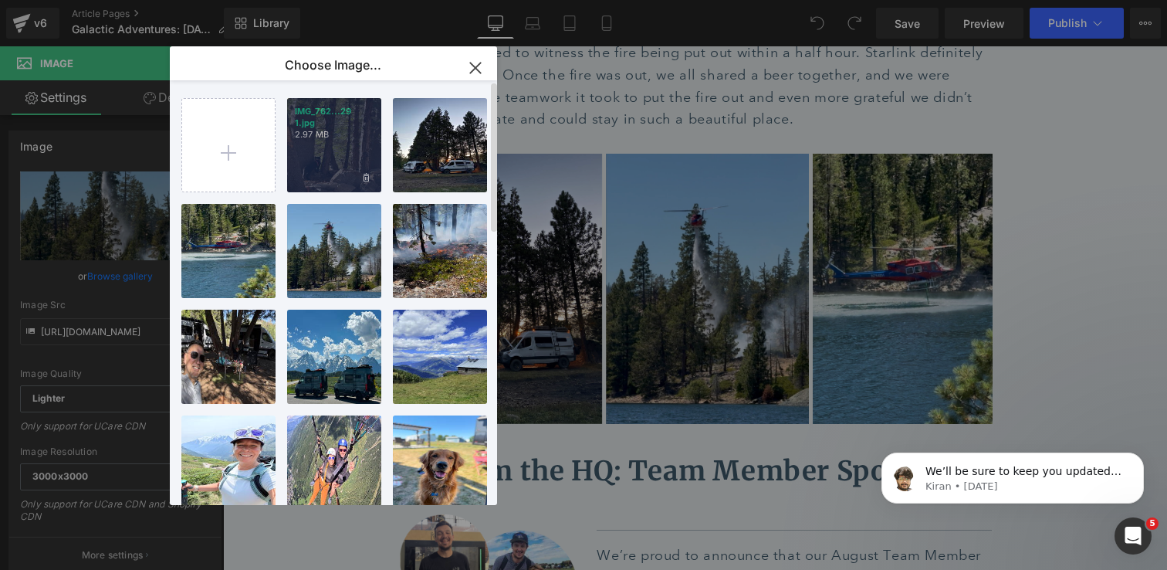
click at [360, 135] on p "2.97 MB" at bounding box center [334, 135] width 79 height 12
type input "https://ucarecdn.com/ddc92e81-5c09-4e4d-abbe-d389da408418/-/format/auto/-/previ…"
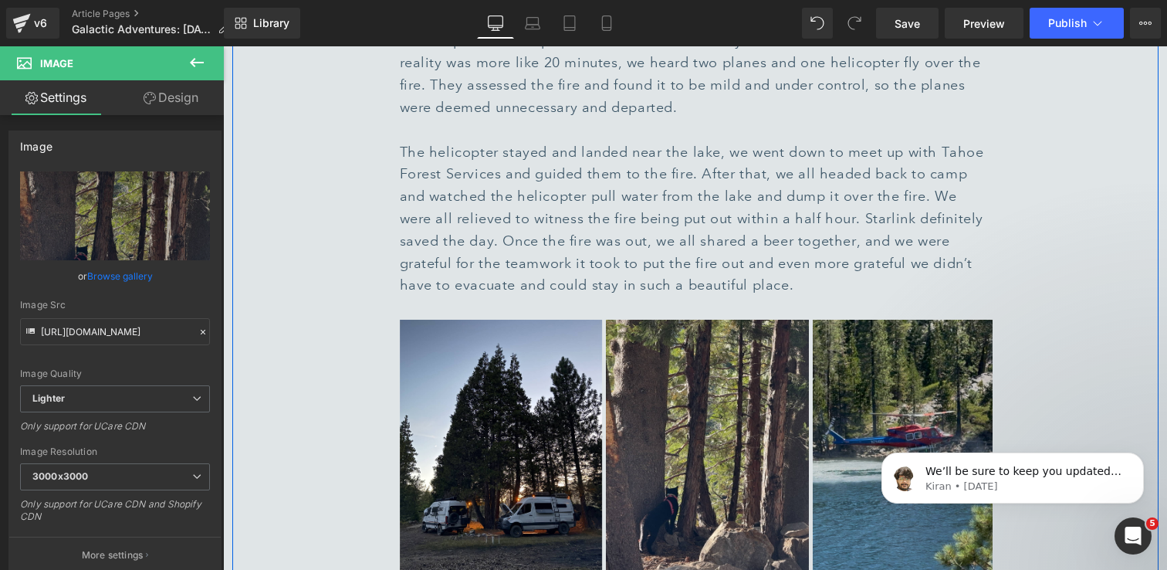
scroll to position [5057, 0]
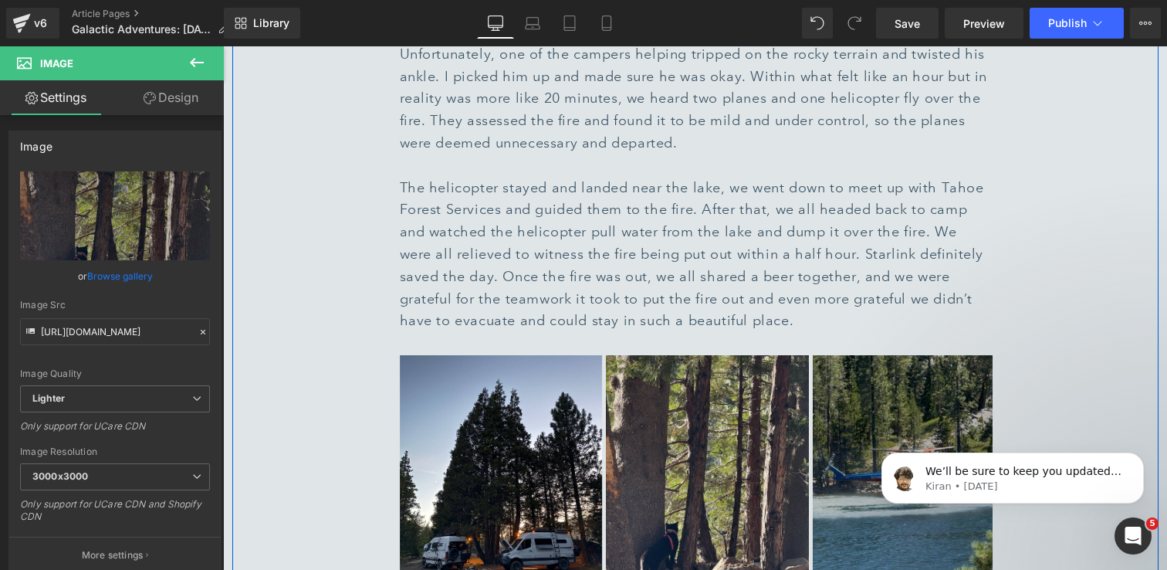
click at [923, 355] on img at bounding box center [914, 490] width 203 height 270
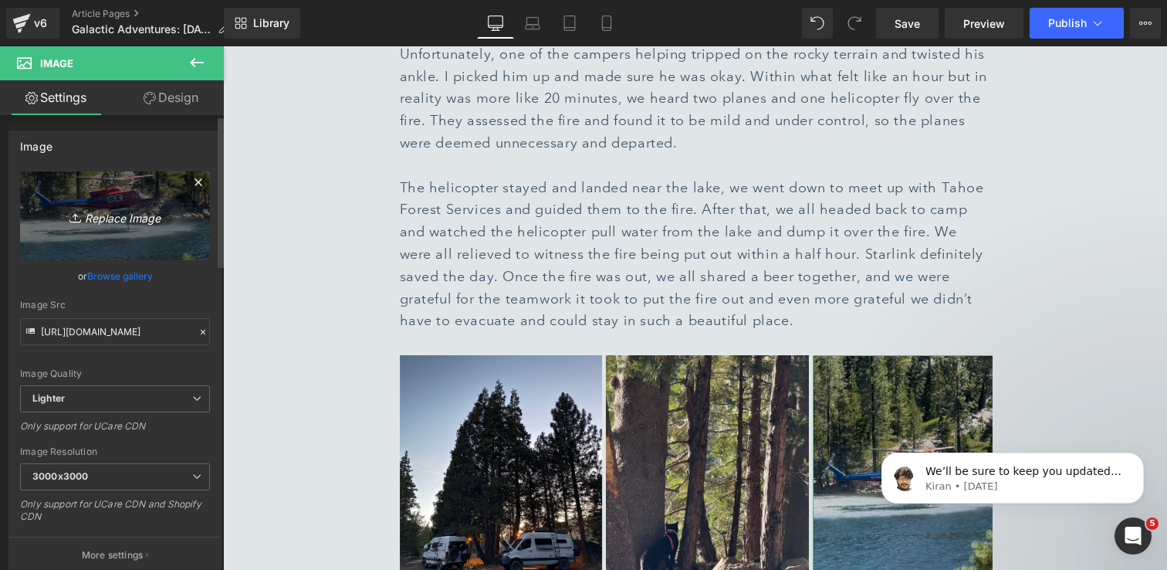
click at [96, 222] on icon "Replace Image" at bounding box center [115, 215] width 124 height 19
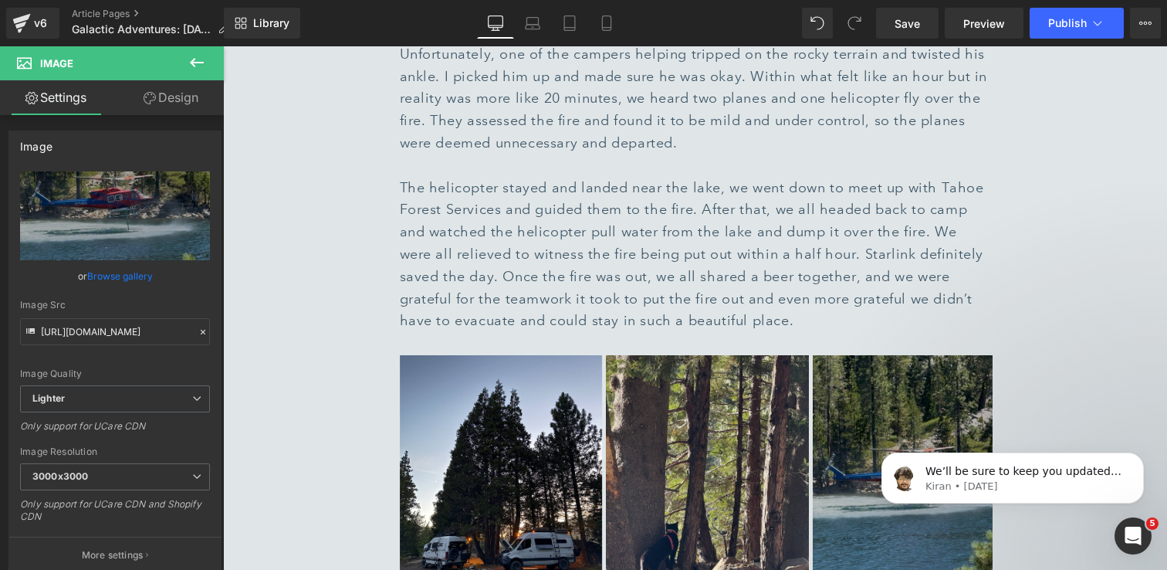
type input "C:\fakepath\IMG_6259 1.jpg"
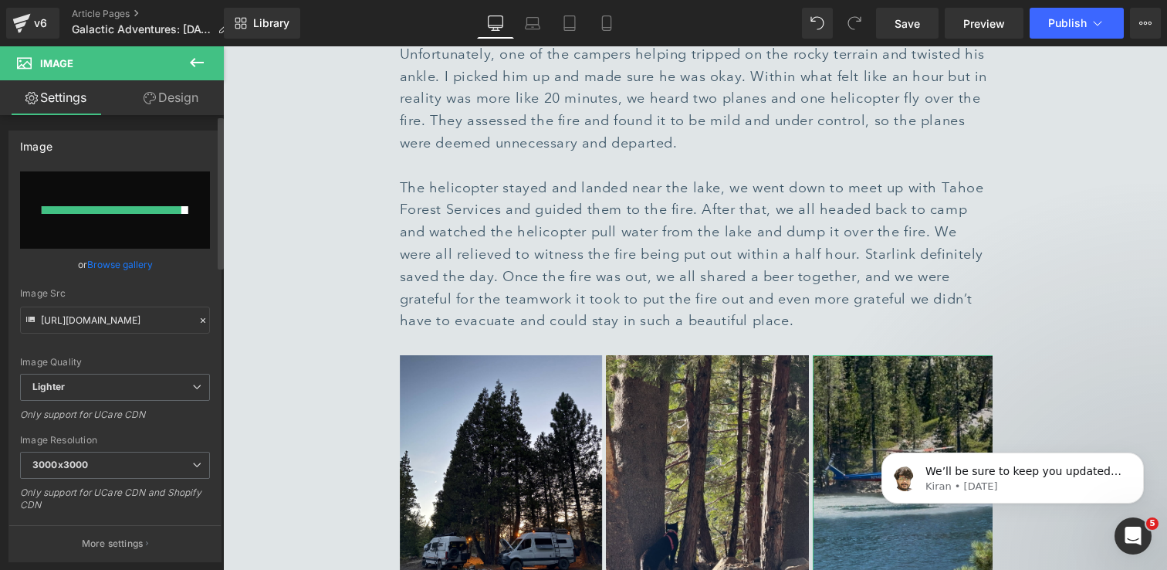
click at [107, 263] on link "Browse gallery" at bounding box center [120, 264] width 66 height 27
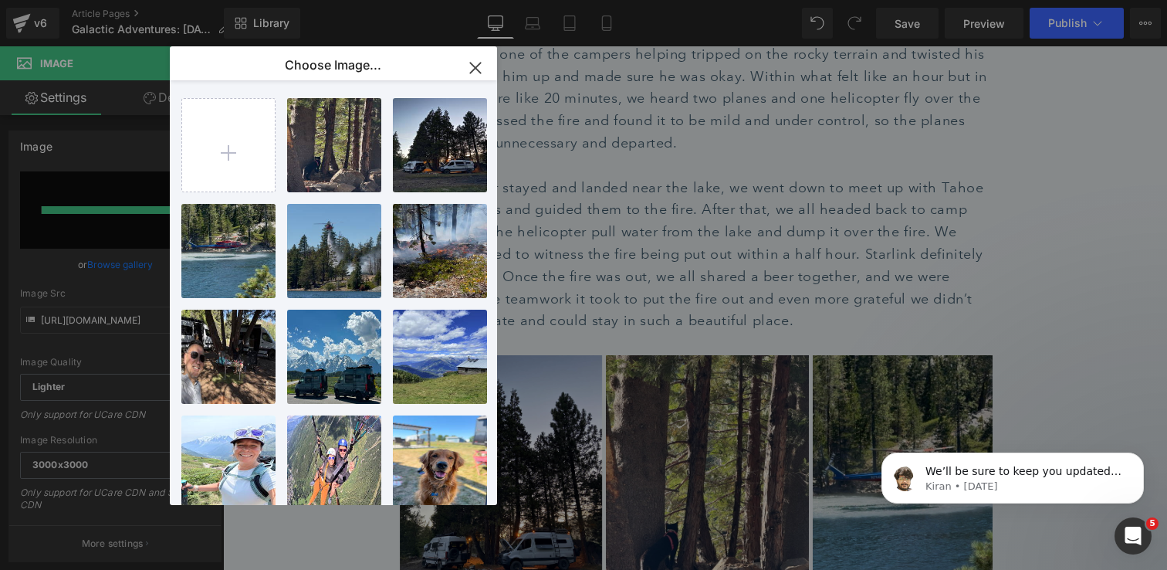
click at [479, 61] on icon "button" at bounding box center [475, 68] width 25 height 25
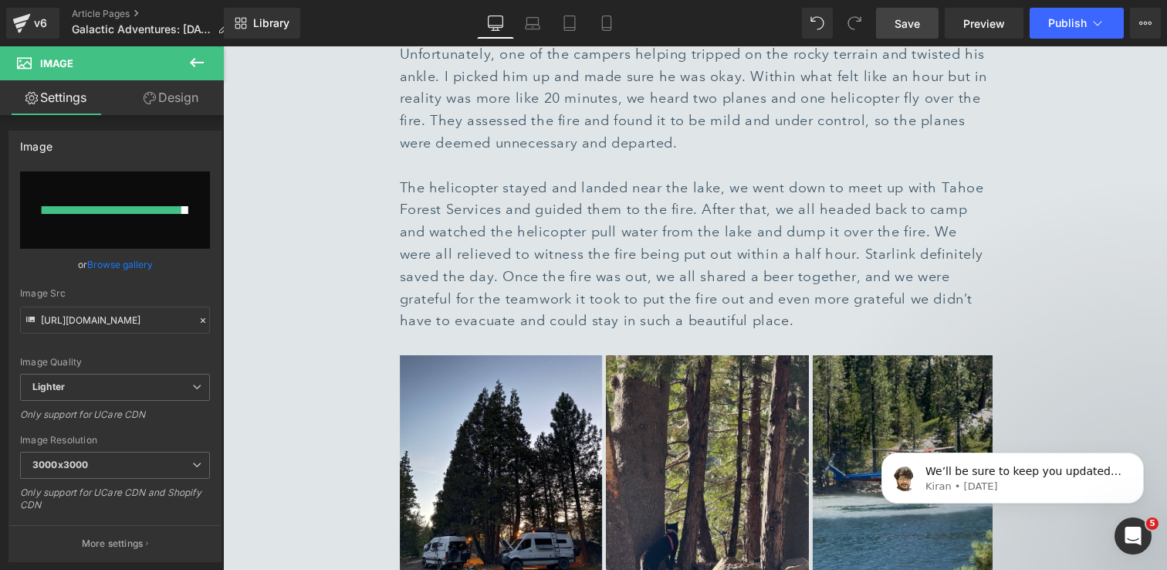
click at [901, 24] on span "Save" at bounding box center [907, 23] width 25 height 16
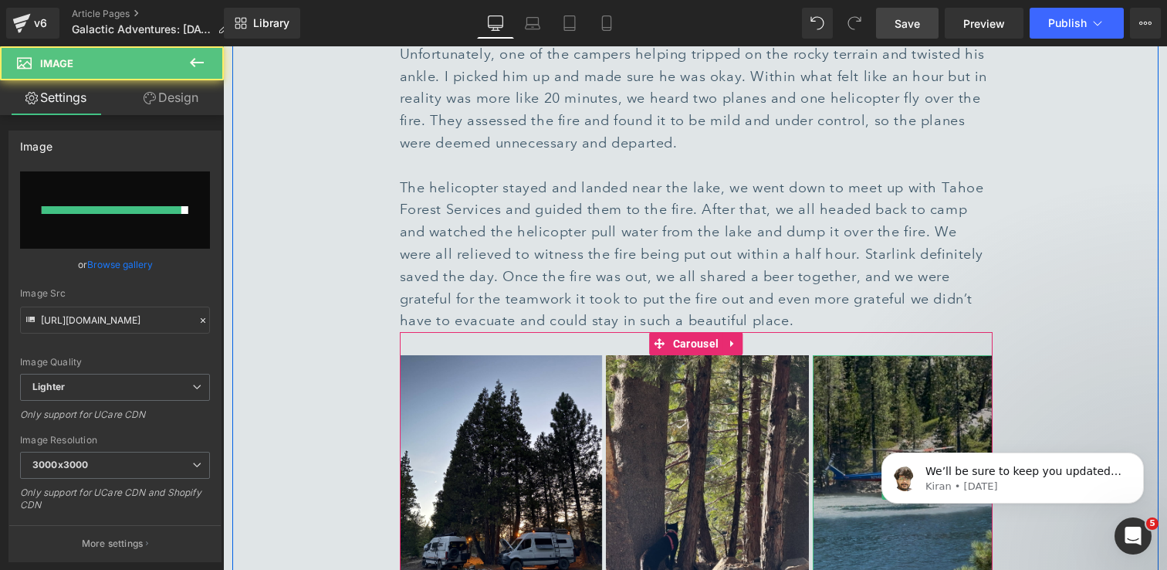
click at [857, 355] on img at bounding box center [914, 490] width 203 height 270
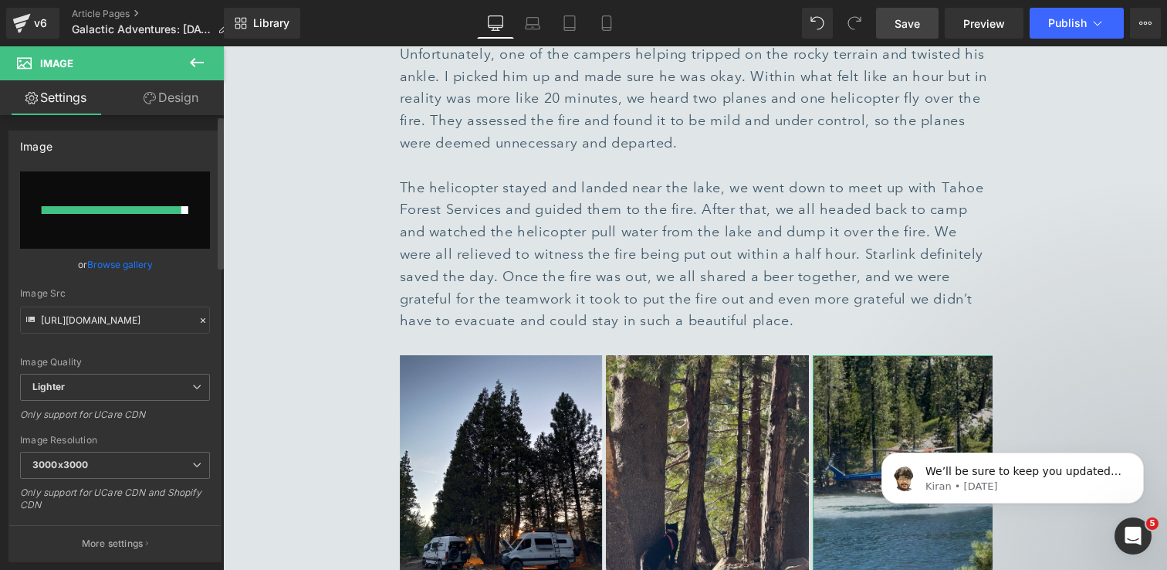
click at [104, 265] on link "Browse gallery" at bounding box center [120, 264] width 66 height 27
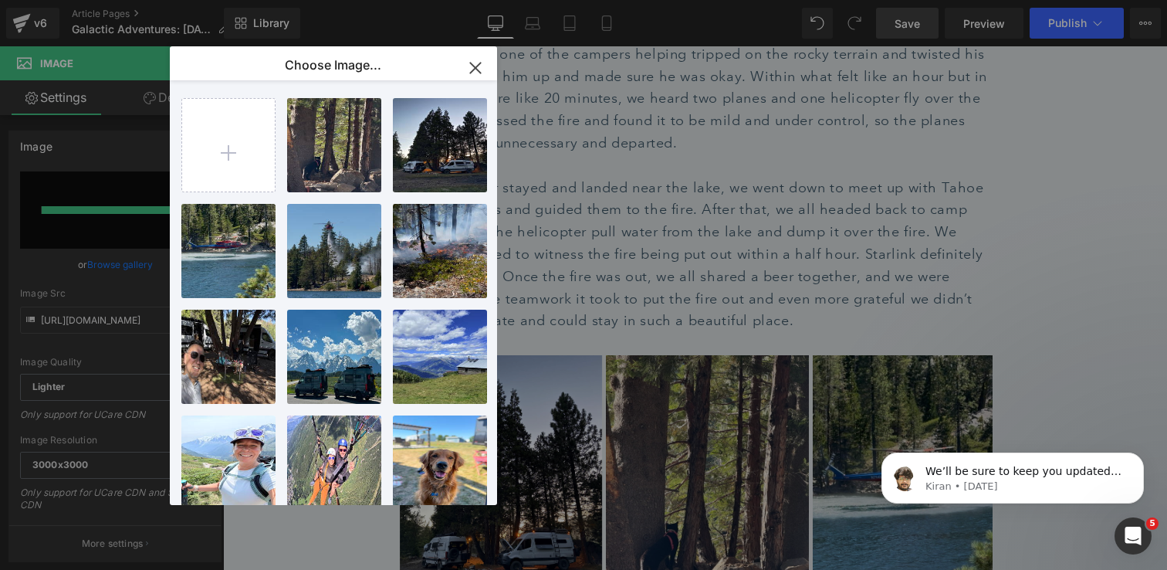
click at [480, 63] on icon "button" at bounding box center [475, 68] width 10 height 10
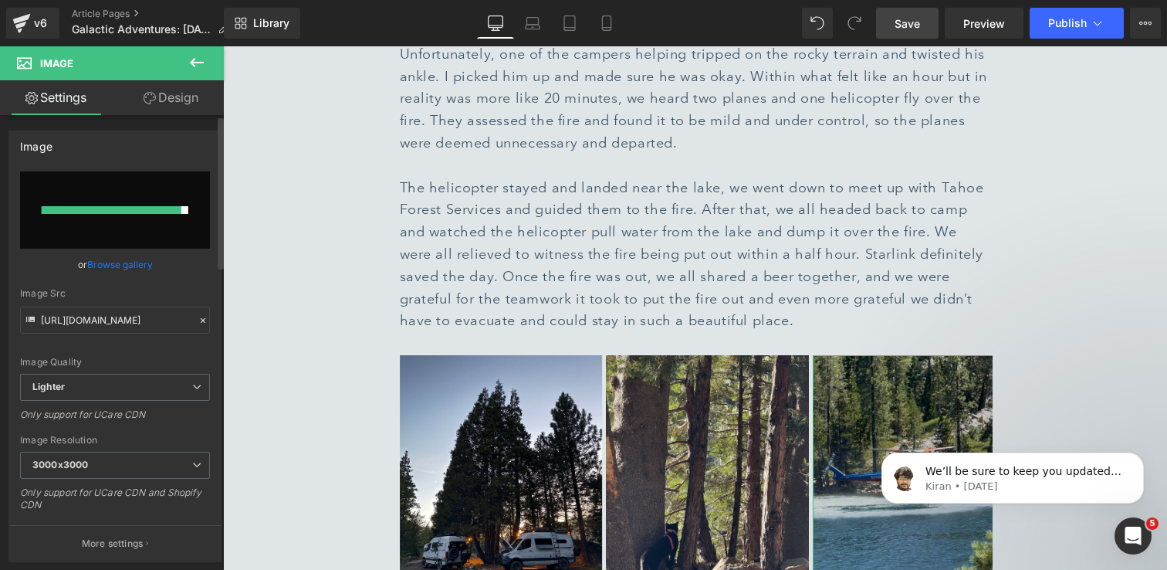
click at [108, 208] on div at bounding box center [112, 210] width 140 height 8
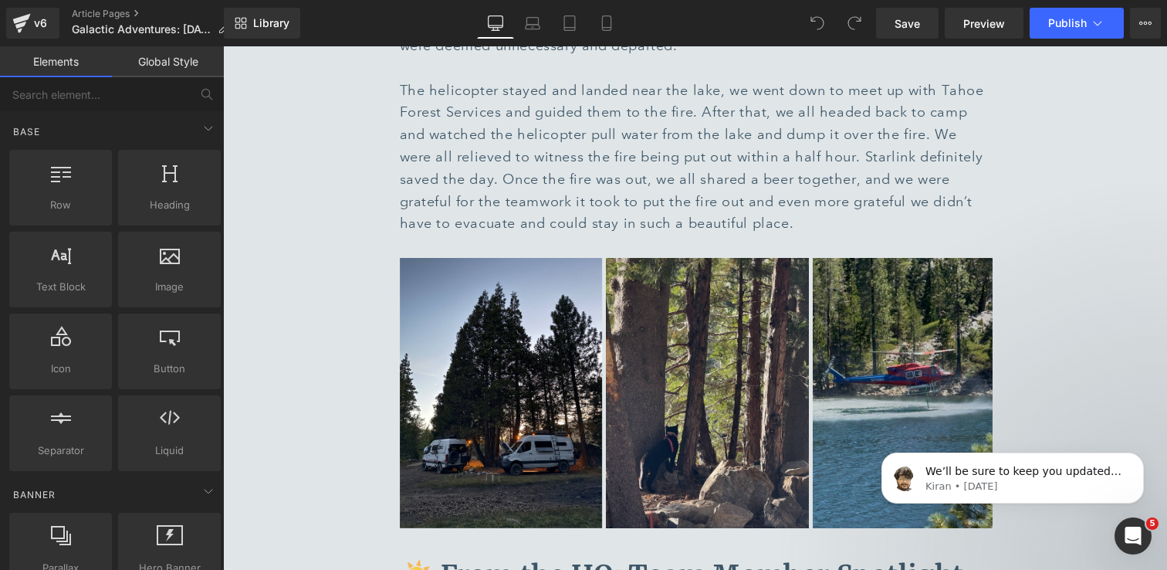
scroll to position [5182, 0]
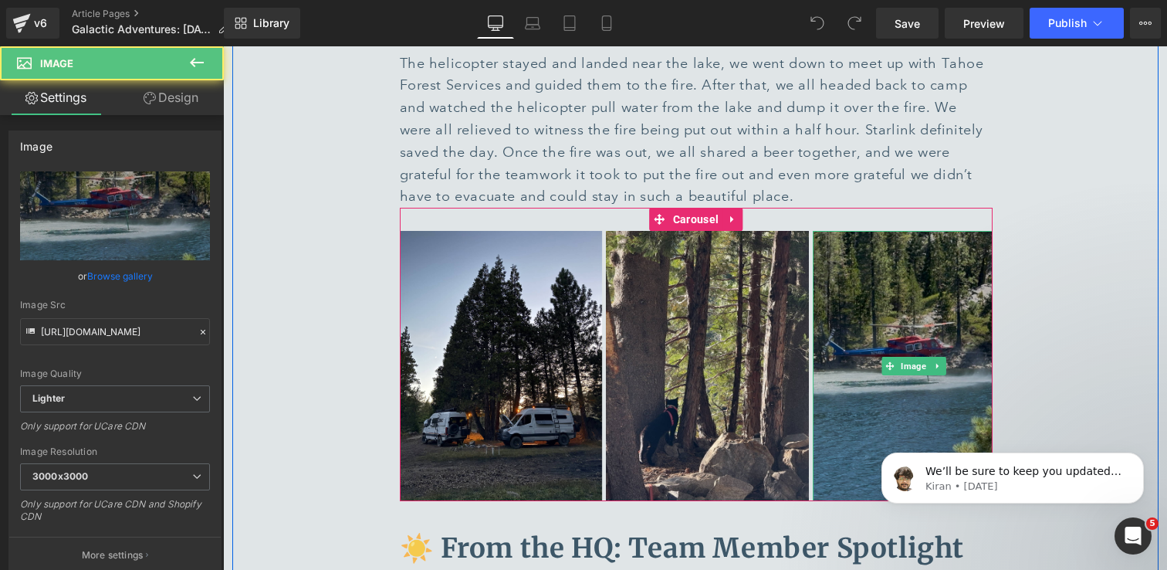
click at [902, 309] on img at bounding box center [914, 366] width 203 height 270
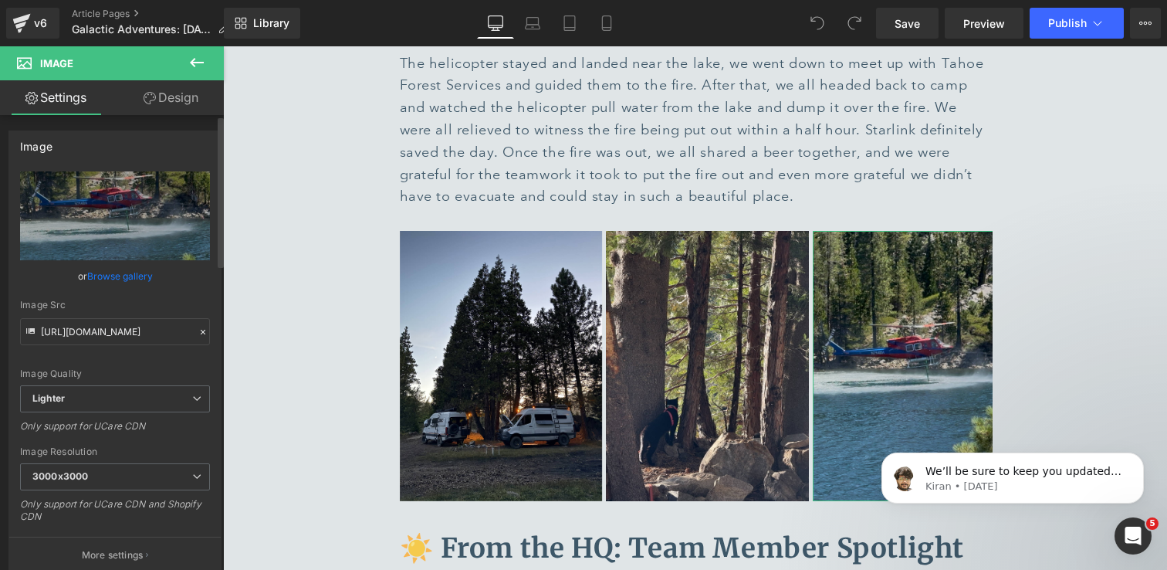
click at [141, 281] on link "Browse gallery" at bounding box center [120, 275] width 66 height 27
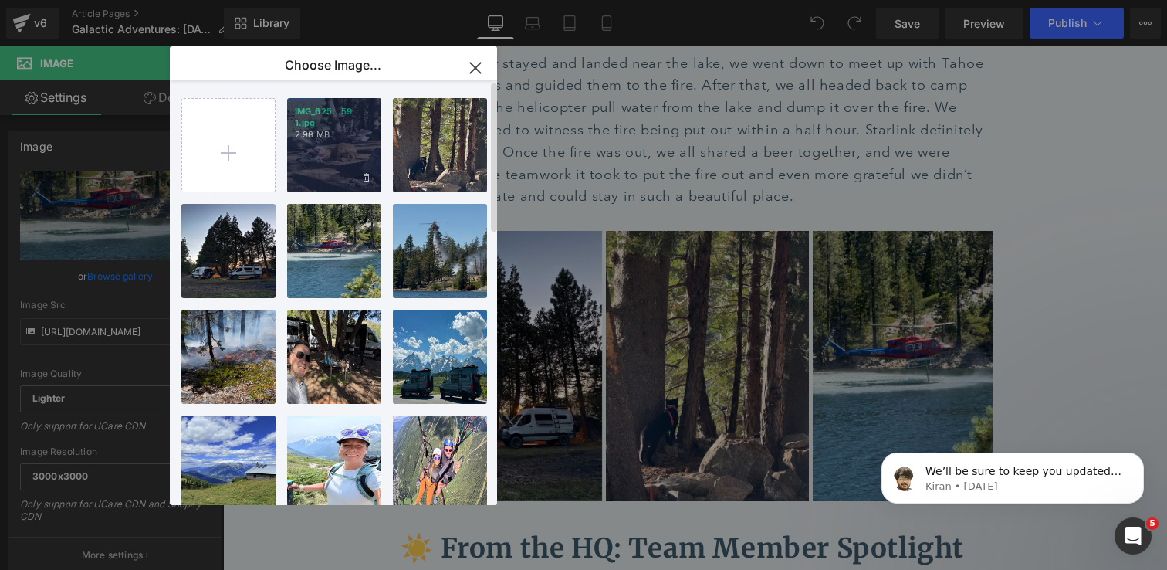
click at [353, 143] on div "IMG_625...59 1.jpg 2.98 MB" at bounding box center [334, 145] width 94 height 94
type input "https://ucarecdn.com/f8ba3633-0b93-469e-9345-c05cf04de055/-/format/auto/-/previ…"
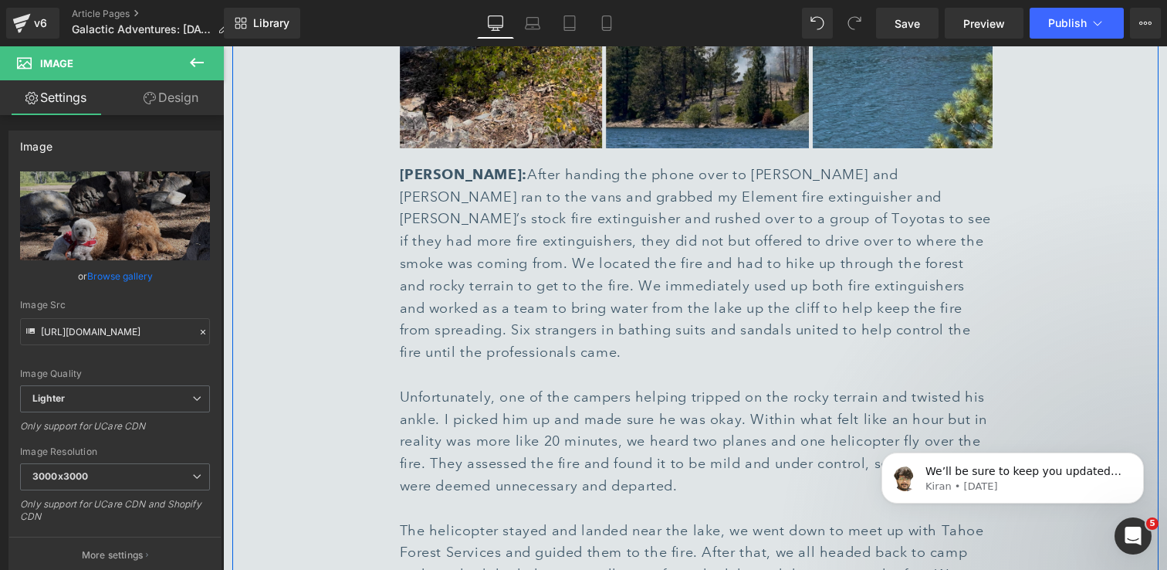
scroll to position [4675, 0]
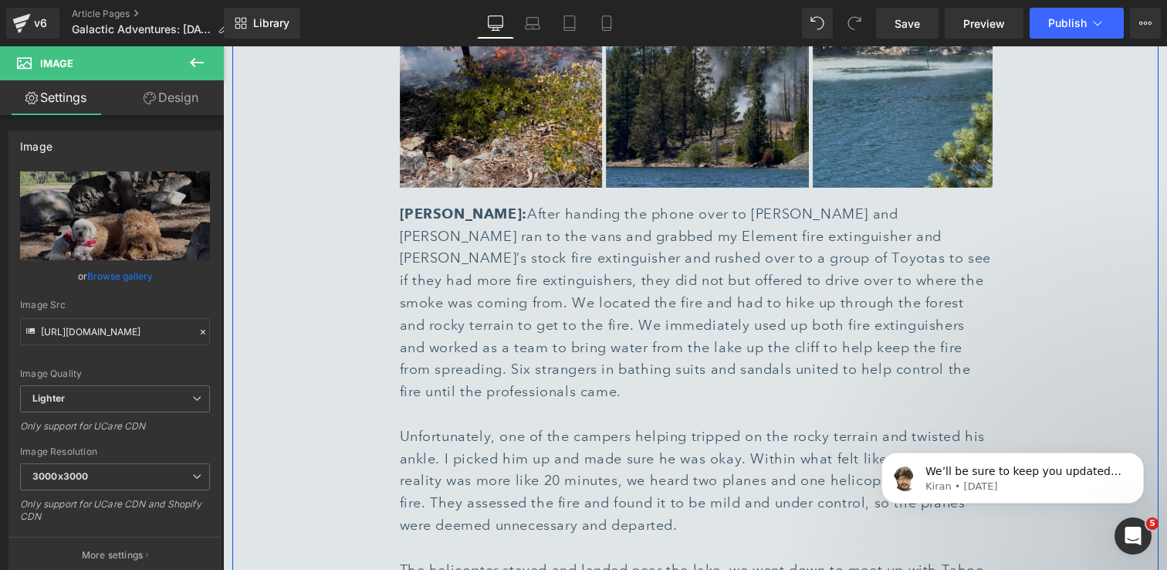
click at [723, 229] on div "Peter Esparza: After handing the phone over to Eve and Brian I ran to the vans …" at bounding box center [696, 303] width 593 height 200
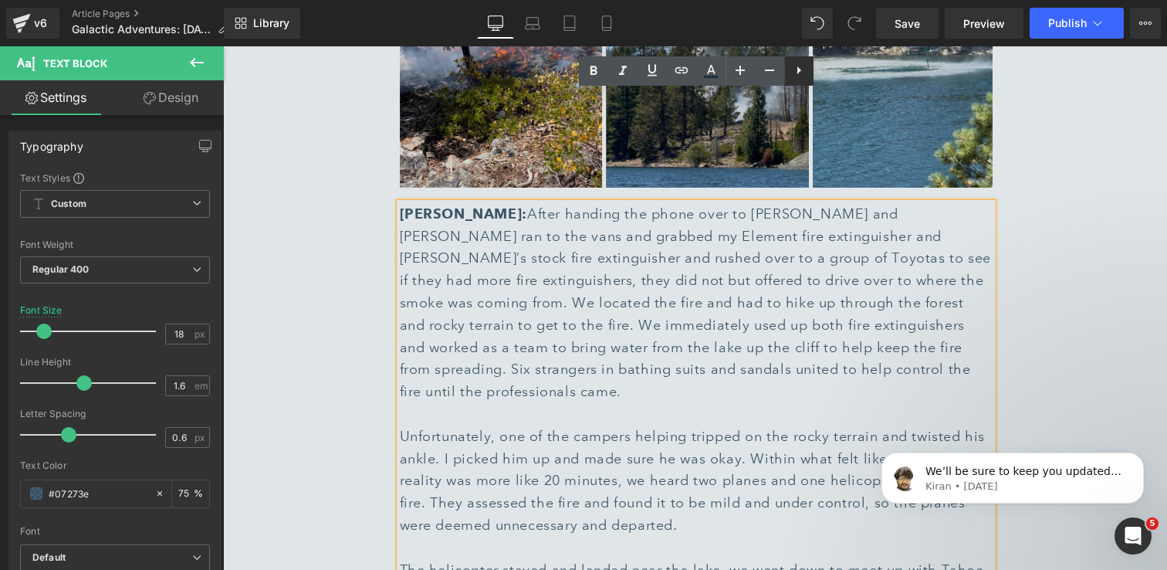
click at [799, 74] on icon at bounding box center [799, 70] width 19 height 19
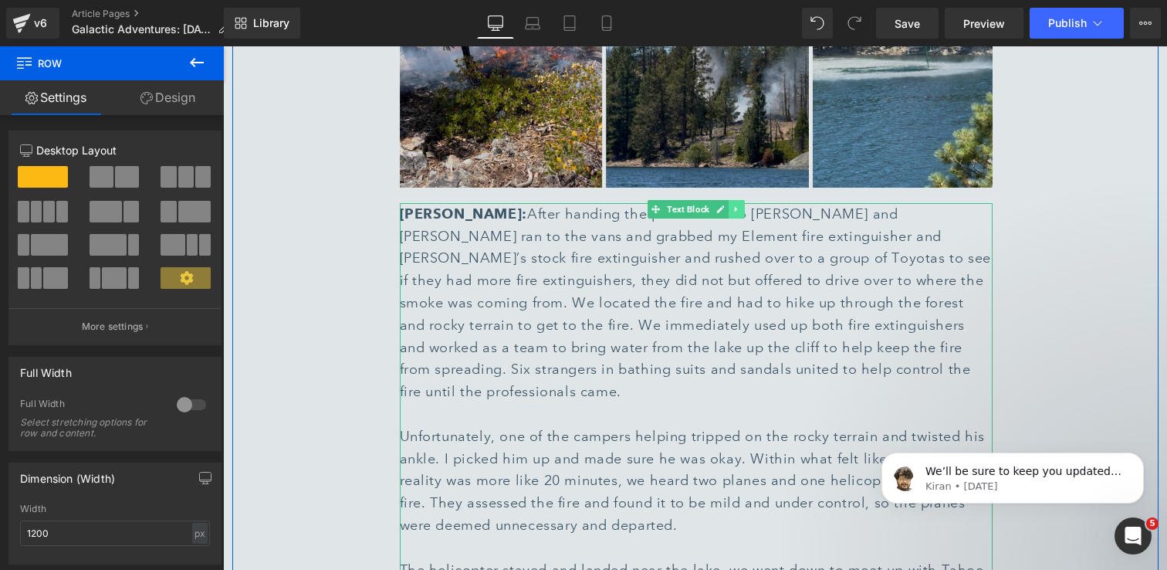
click at [739, 205] on icon at bounding box center [736, 209] width 8 height 9
click at [732, 205] on icon at bounding box center [728, 209] width 8 height 8
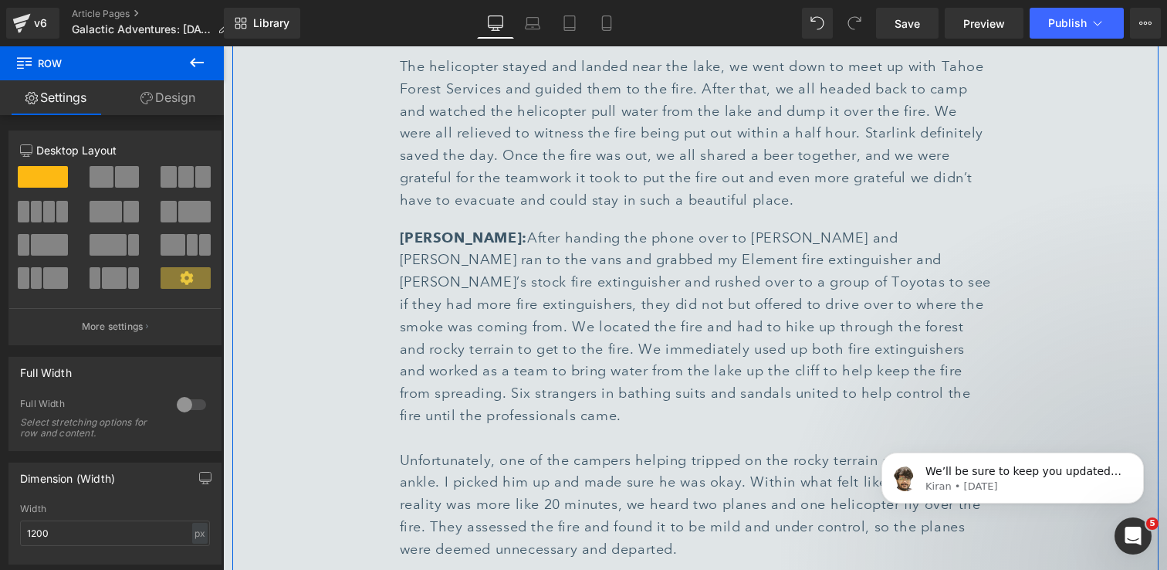
scroll to position [5163, 0]
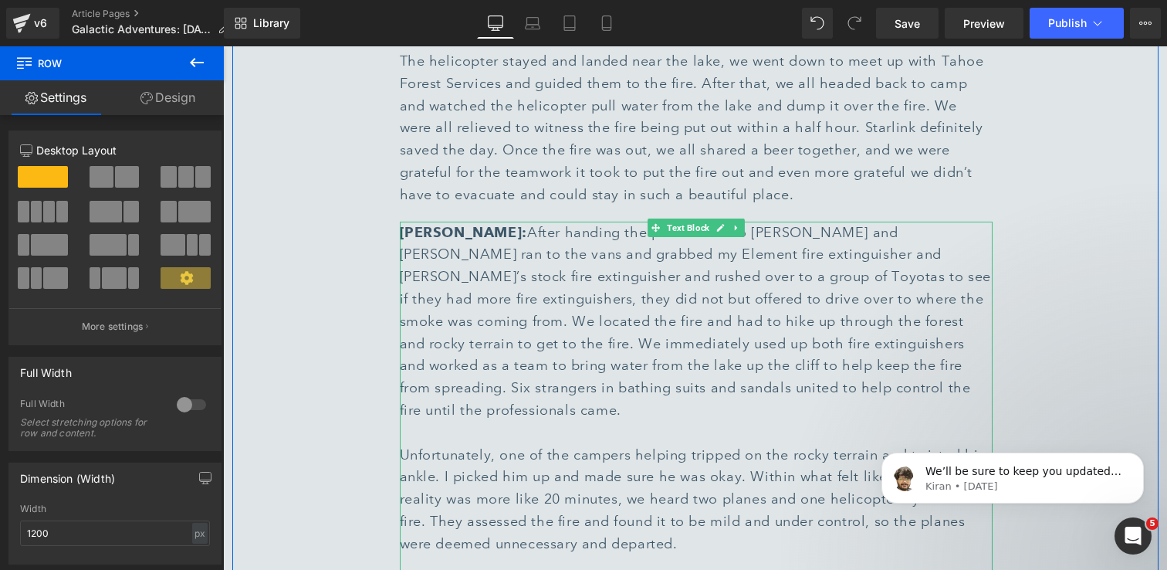
scroll to position [5148, 0]
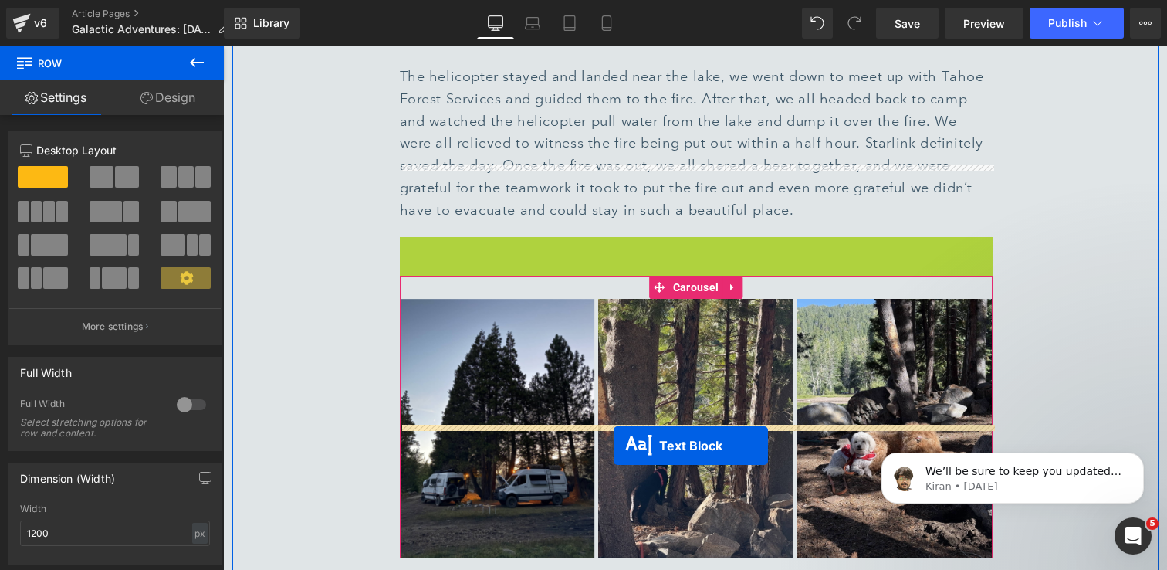
drag, startPoint x: 655, startPoint y: 93, endPoint x: 614, endPoint y: 445, distance: 355.2
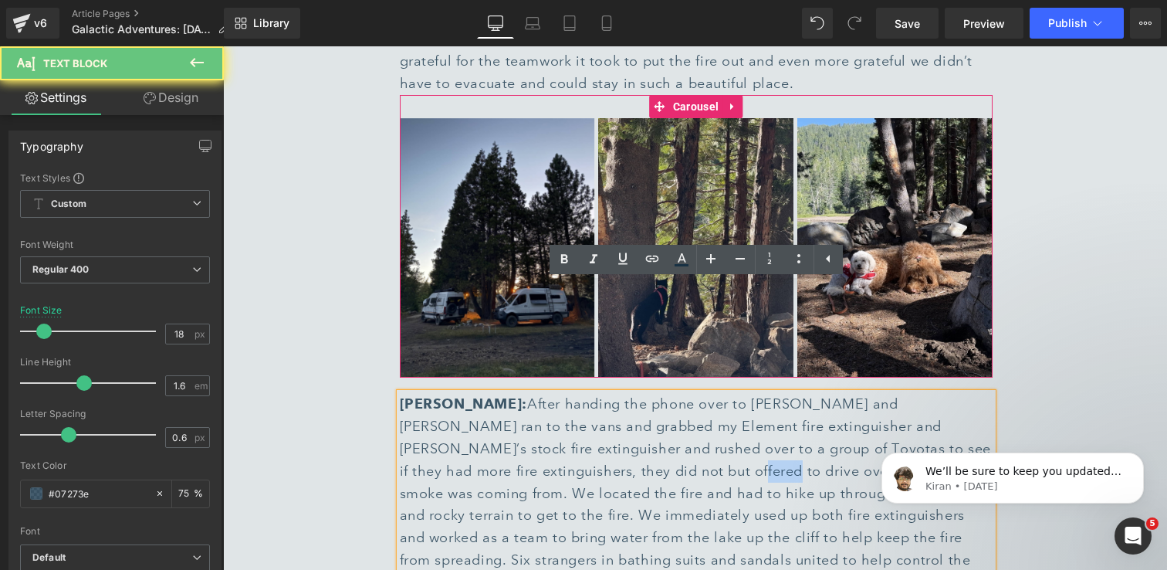
scroll to position [5368, 0]
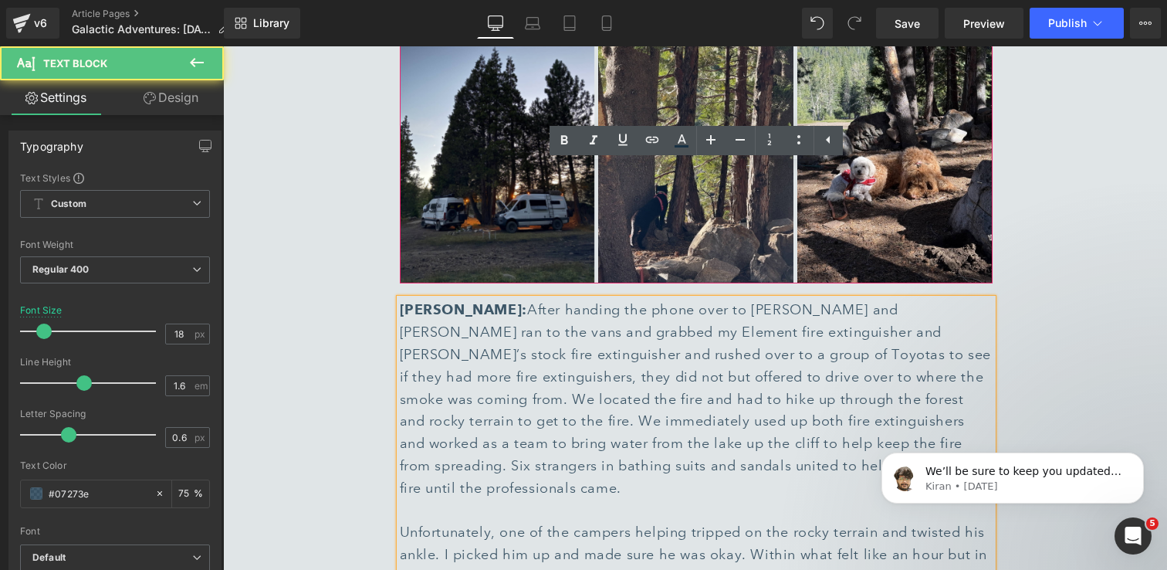
click at [758, 521] on div "Unfortunately, one of the campers helping tripped on the rocky terrain and twis…" at bounding box center [696, 576] width 593 height 111
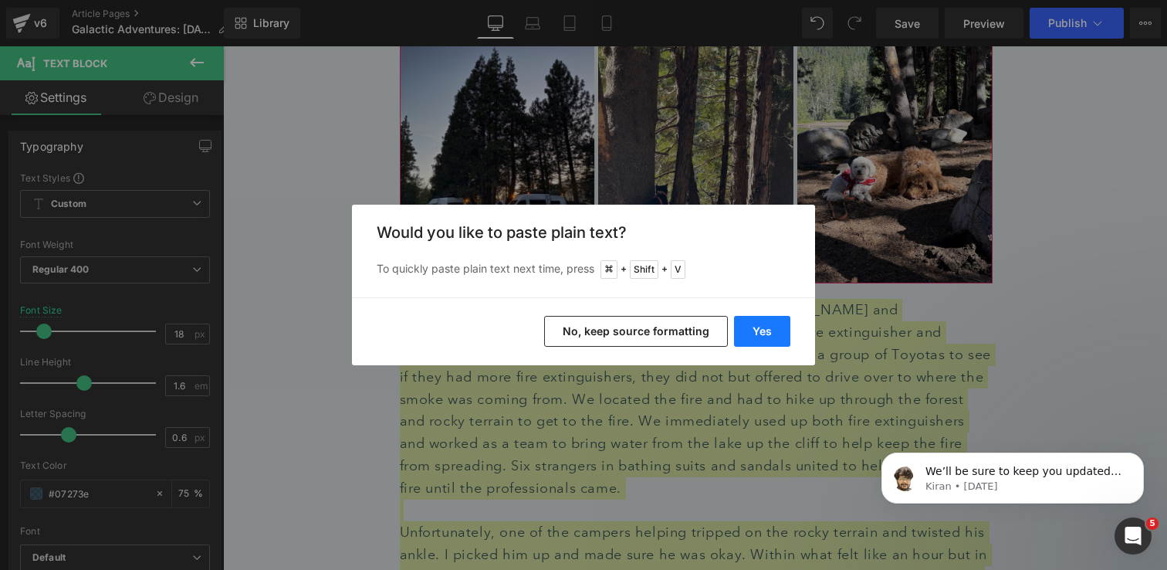
click at [762, 330] on button "Yes" at bounding box center [762, 331] width 56 height 31
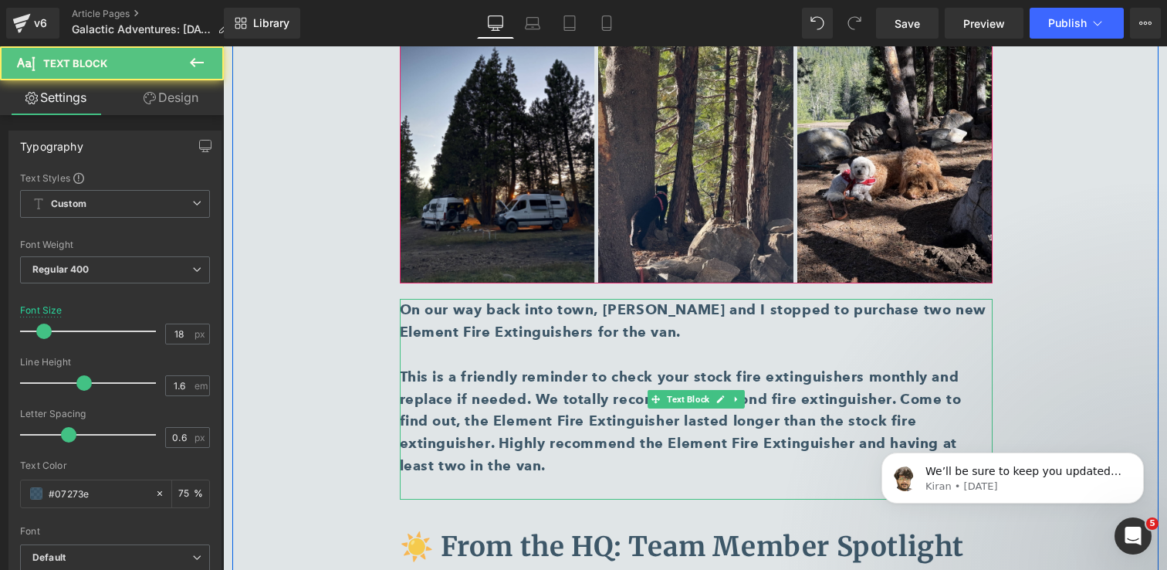
click at [723, 366] on div "This is a friendly reminder to check your stock fire extinguishers monthly and …" at bounding box center [696, 421] width 593 height 111
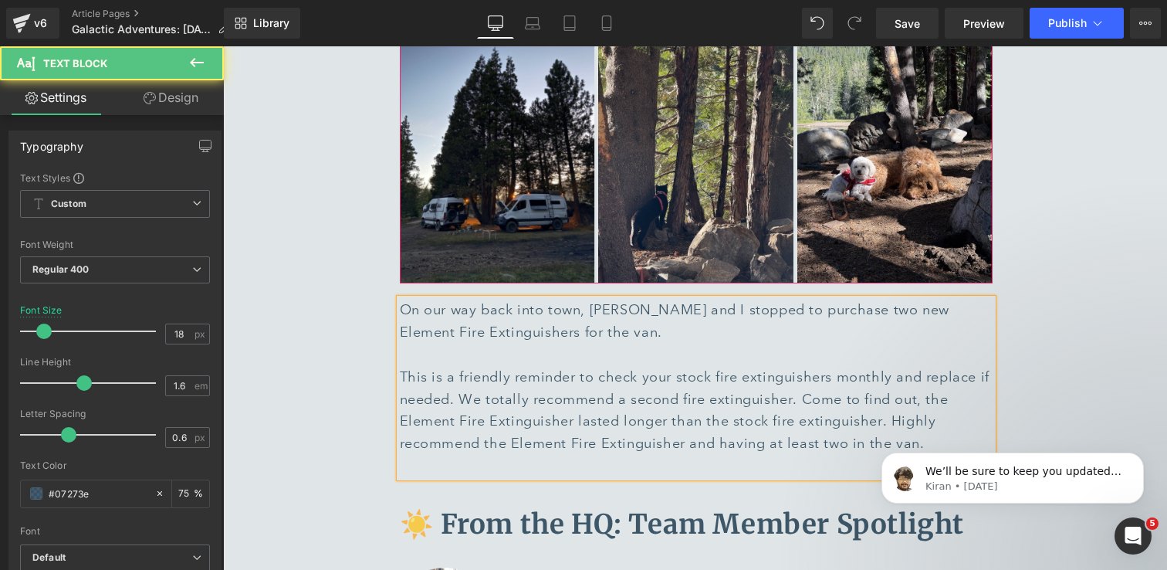
click at [557, 455] on div at bounding box center [696, 466] width 593 height 22
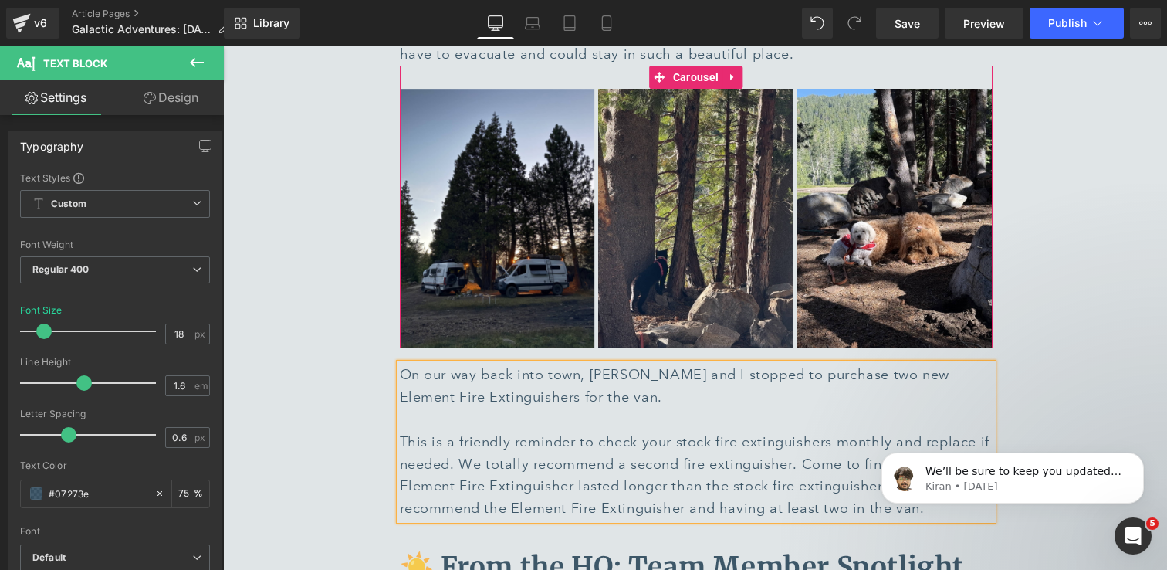
scroll to position [5293, 0]
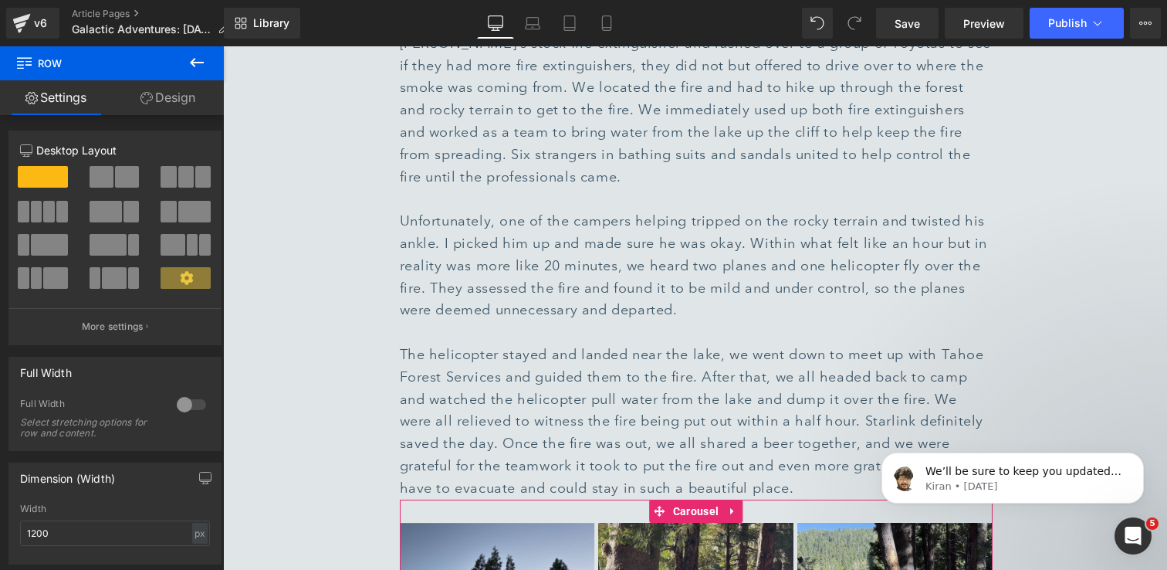
scroll to position [4862, 0]
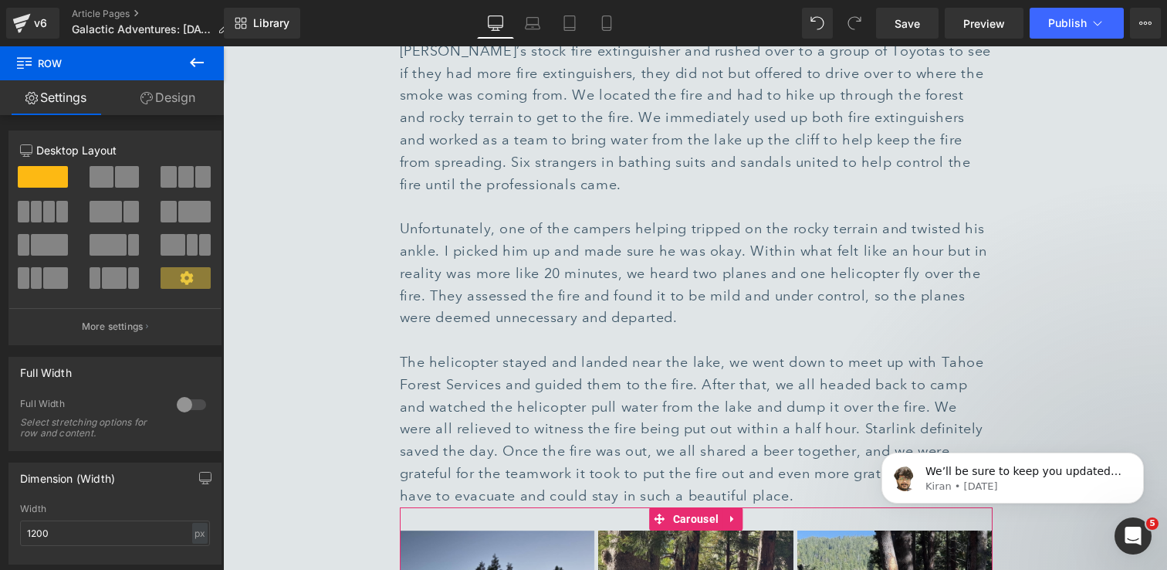
click at [223, 46] on div "200px" at bounding box center [223, 46] width 0 height 0
click at [919, 36] on link "Save" at bounding box center [907, 23] width 63 height 31
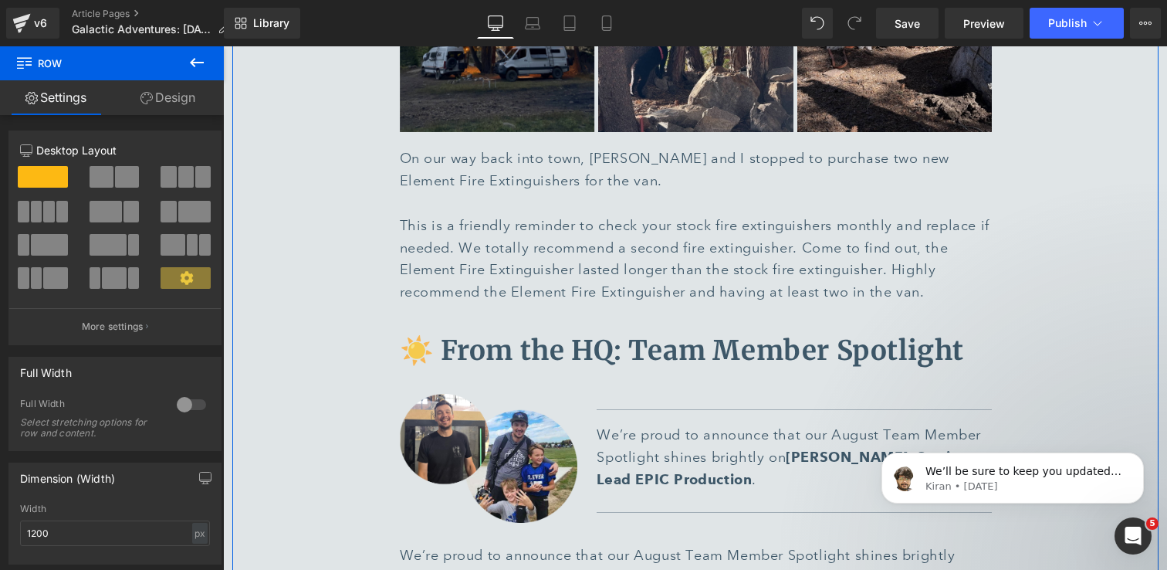
scroll to position [5536, 0]
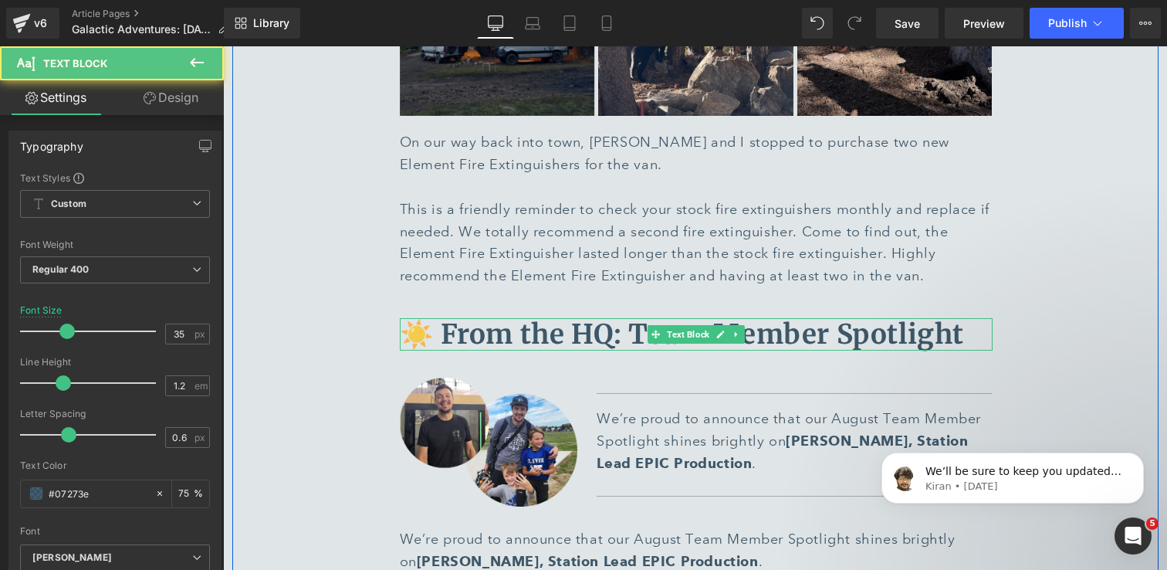
click at [483, 317] on b "☀️ From the HQ: Team Member Spotlight" at bounding box center [682, 334] width 565 height 34
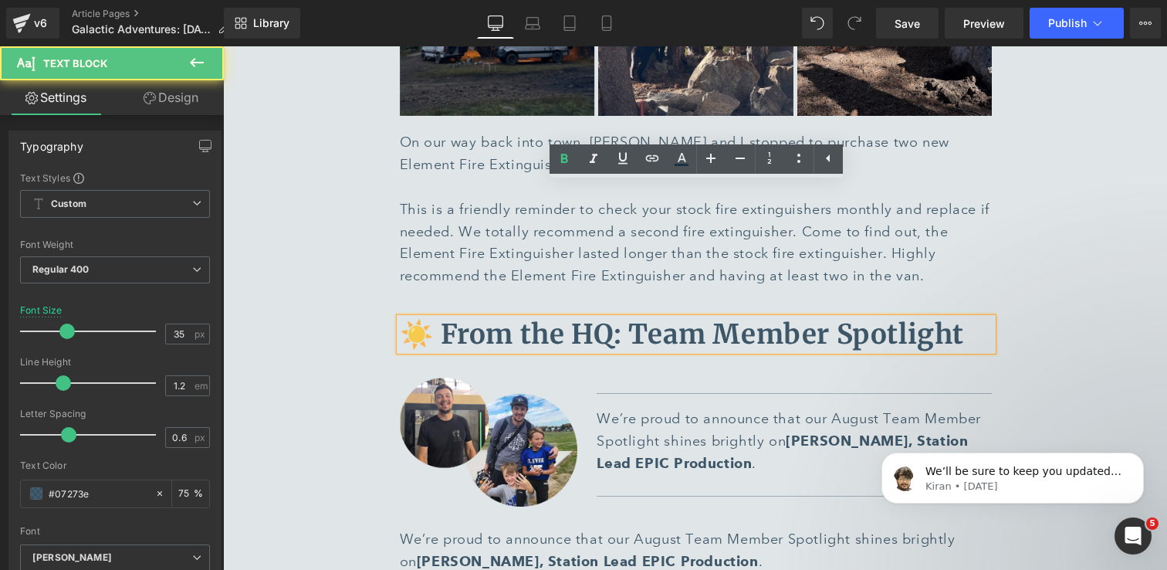
click at [476, 317] on b "☀️ From the HQ: Team Member Spotlight" at bounding box center [682, 334] width 565 height 34
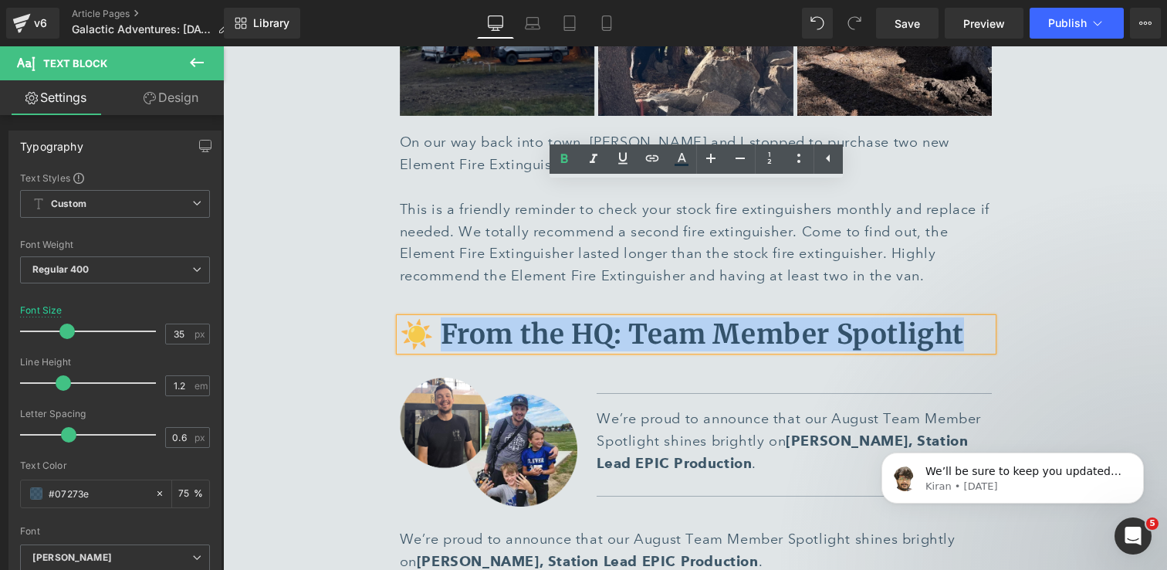
drag, startPoint x: 977, startPoint y: 207, endPoint x: 437, endPoint y: 207, distance: 539.6
click at [437, 318] on p "☀️ From the HQ: Team Member Spotlight" at bounding box center [696, 334] width 593 height 32
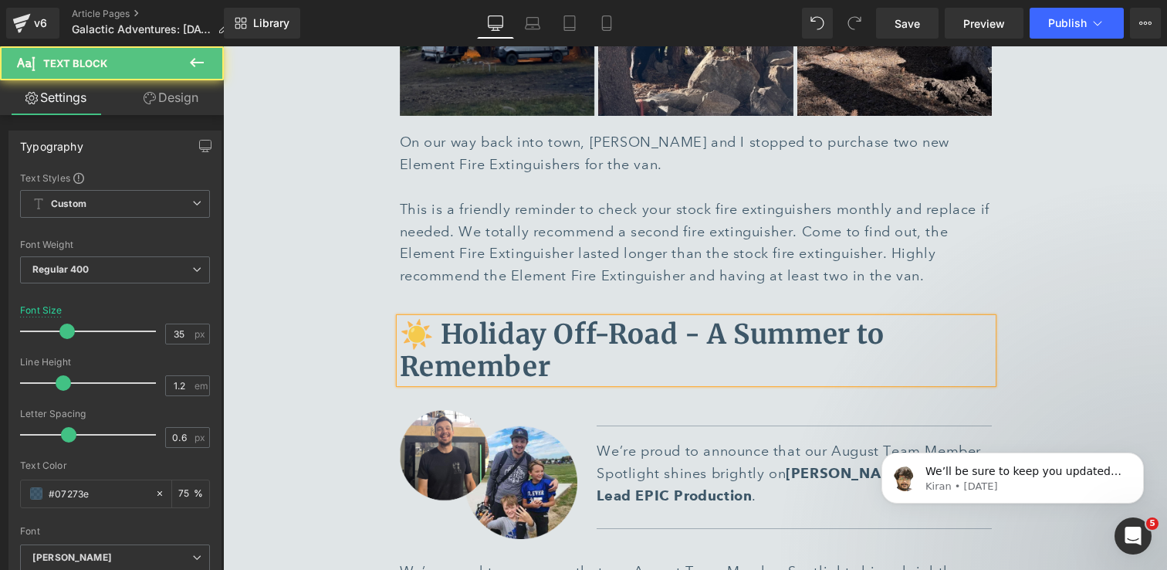
click at [592, 317] on b "☀️ Holiday Off-Road - A Summer to Remember" at bounding box center [642, 350] width 485 height 66
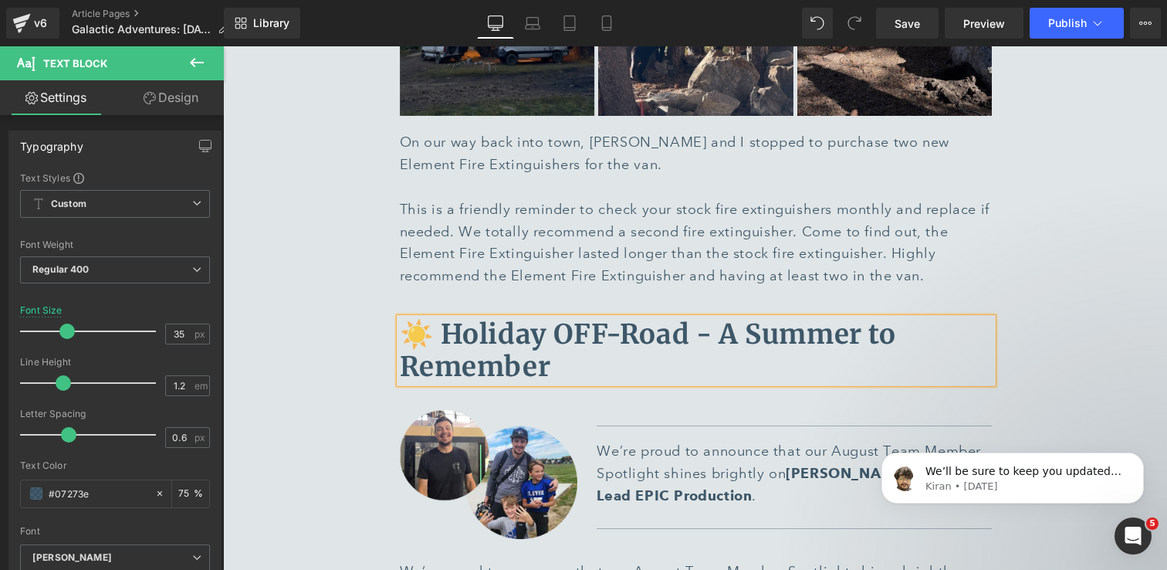
click at [712, 317] on b "☀️ Holiday OFF-Road - A Summer to Remember" at bounding box center [648, 350] width 496 height 66
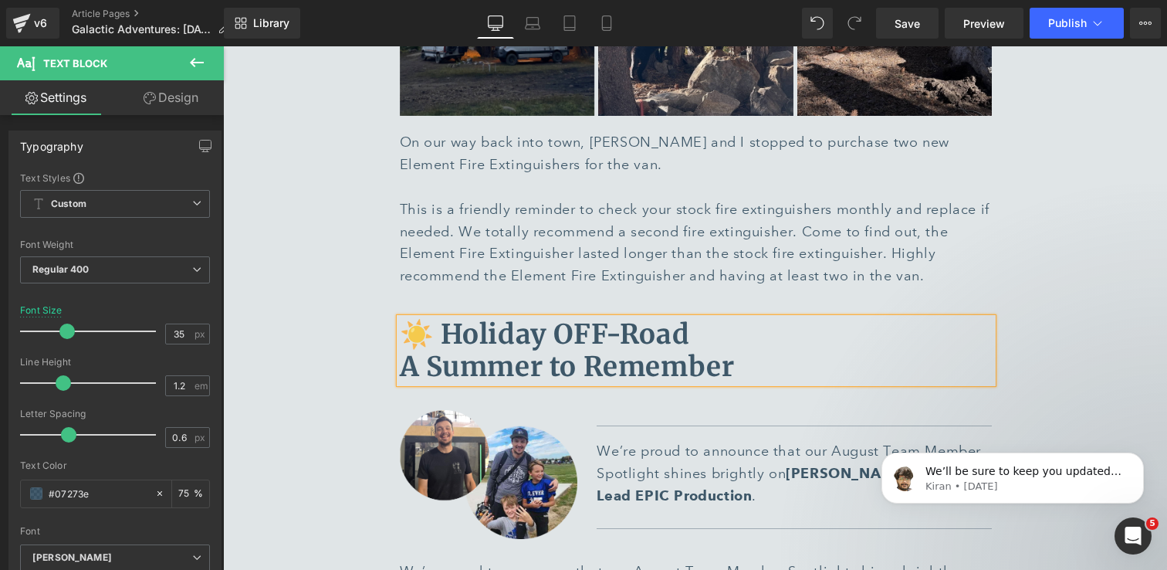
click at [802, 318] on p "☀️ Holiday OFF-Road A Summer to Remember" at bounding box center [696, 350] width 593 height 65
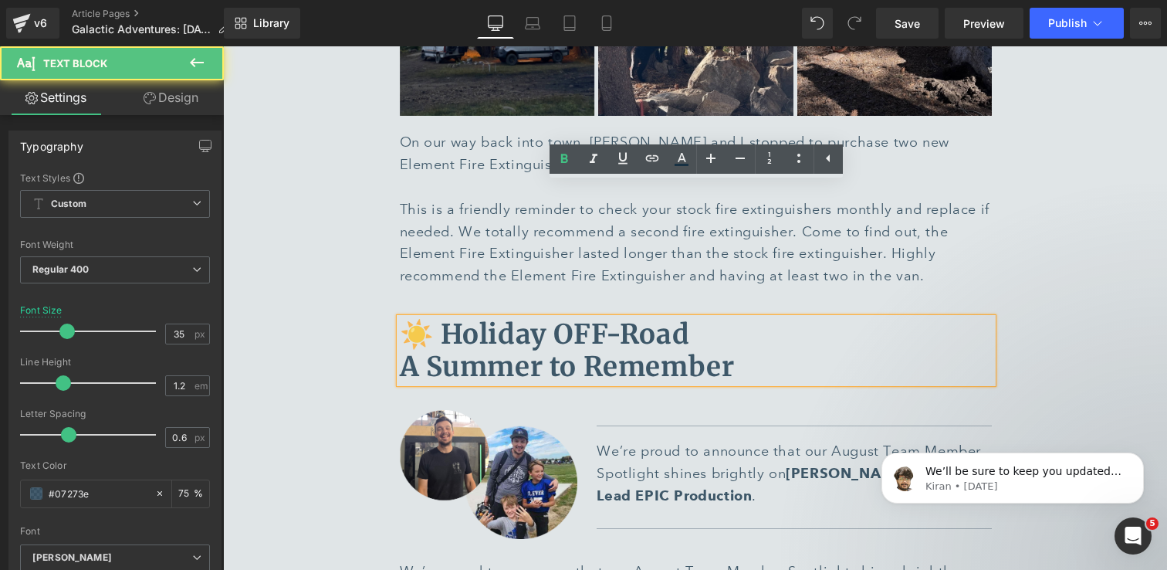
click at [426, 317] on b "☀️ Holiday OFF-Road A Summer to Remember" at bounding box center [567, 350] width 335 height 66
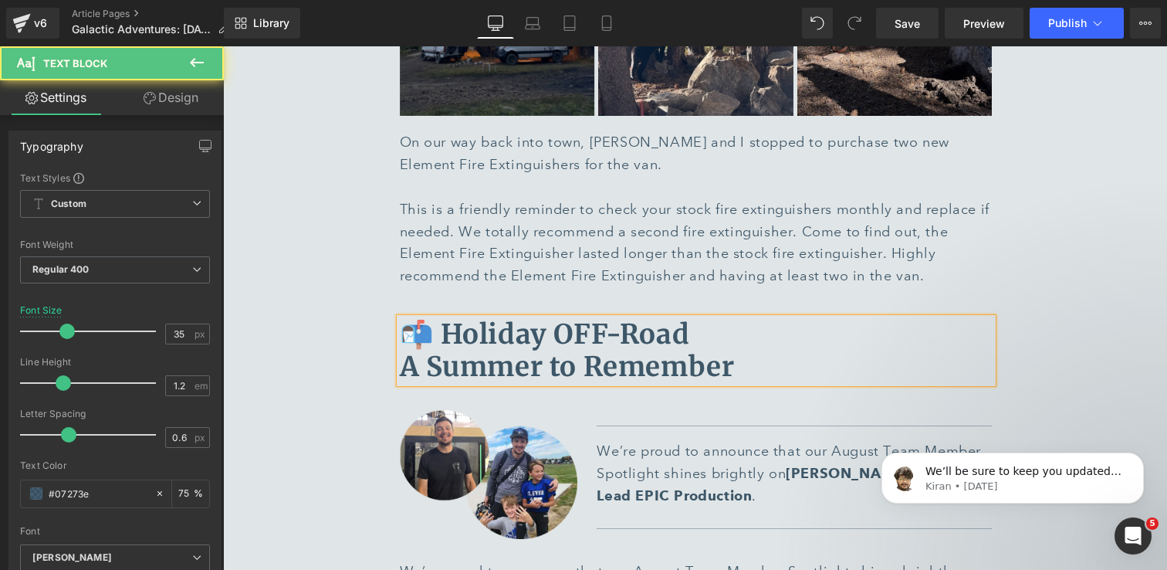
click at [801, 318] on p "📬 Holiday OFF-Road A Summer to Remember" at bounding box center [696, 350] width 593 height 65
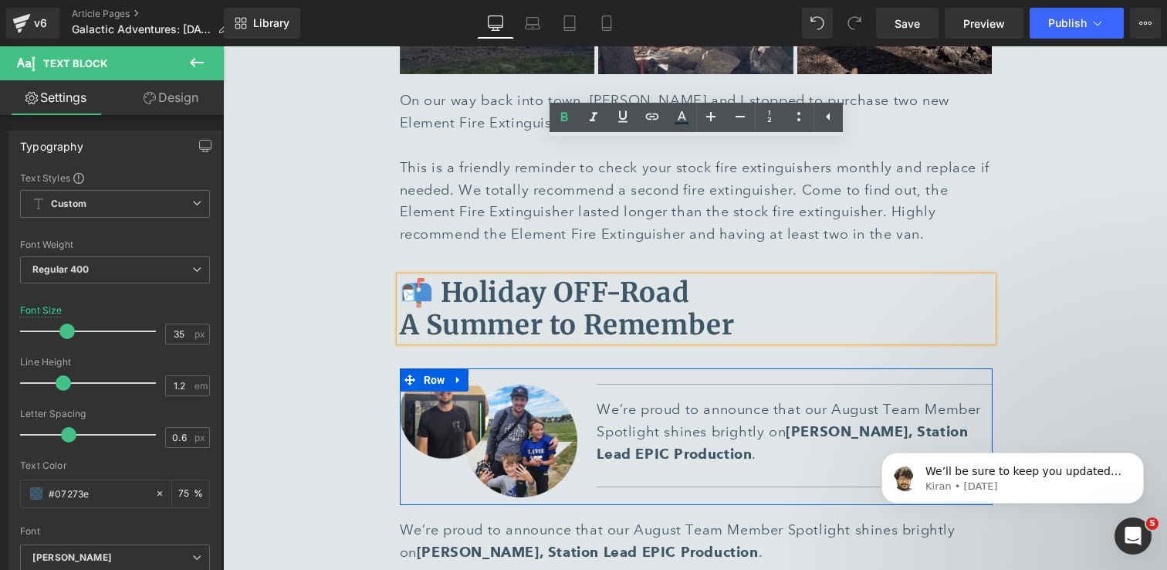
scroll to position [5574, 0]
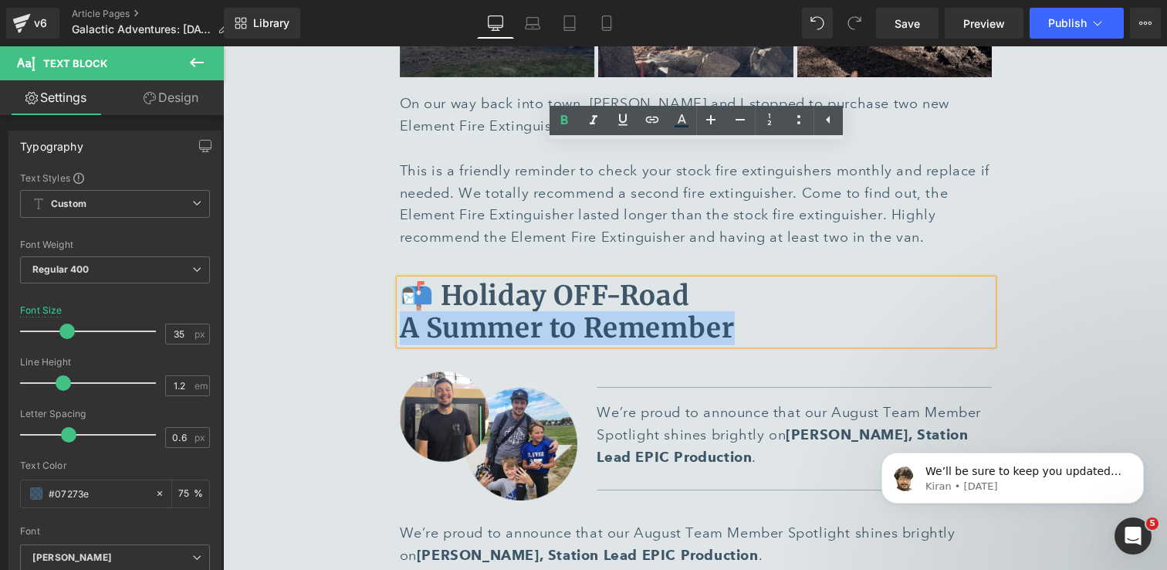
drag, startPoint x: 739, startPoint y: 195, endPoint x: 409, endPoint y: 204, distance: 329.8
click at [408, 279] on p "📬 Holiday OFF-Road A Summer to Remember" at bounding box center [696, 311] width 593 height 65
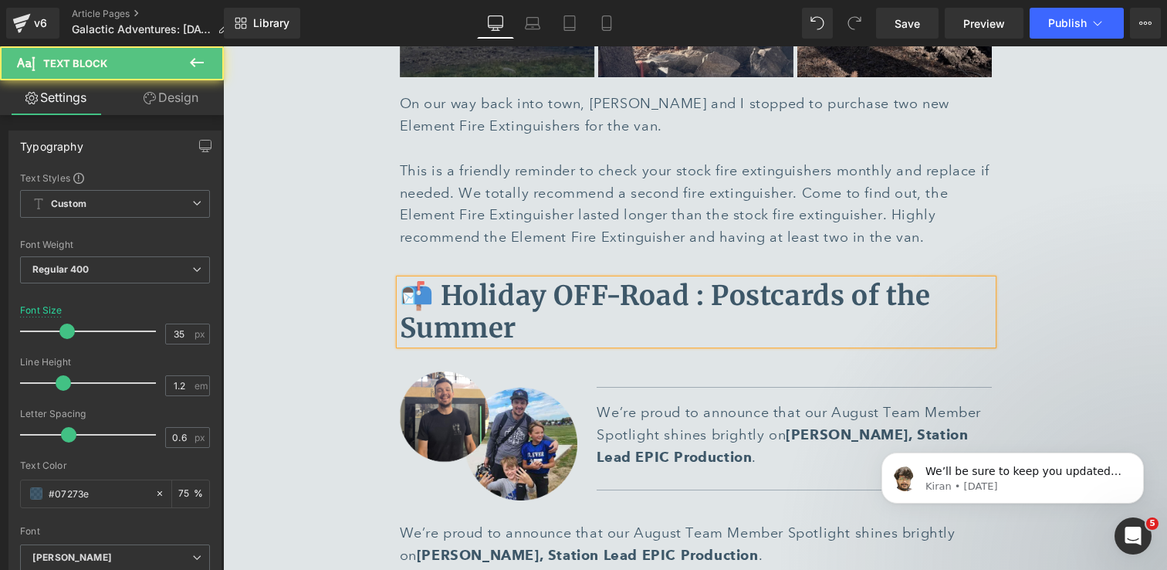
click at [710, 279] on b "📬 Holiday OFF-Road : Postcards of the Summer" at bounding box center [665, 312] width 531 height 66
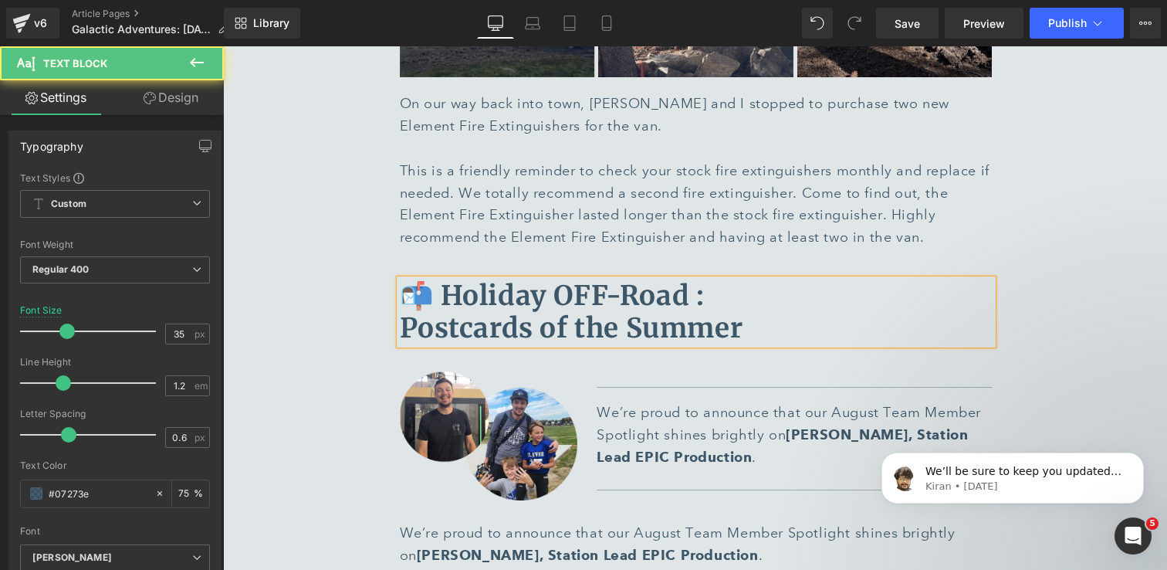
click at [838, 279] on p "📬 Holiday OFF-Road : Postcards of the Summer" at bounding box center [696, 311] width 593 height 65
click at [405, 279] on b "📬 Holiday OFF-Road : Postcards of the Summer" at bounding box center [572, 312] width 344 height 66
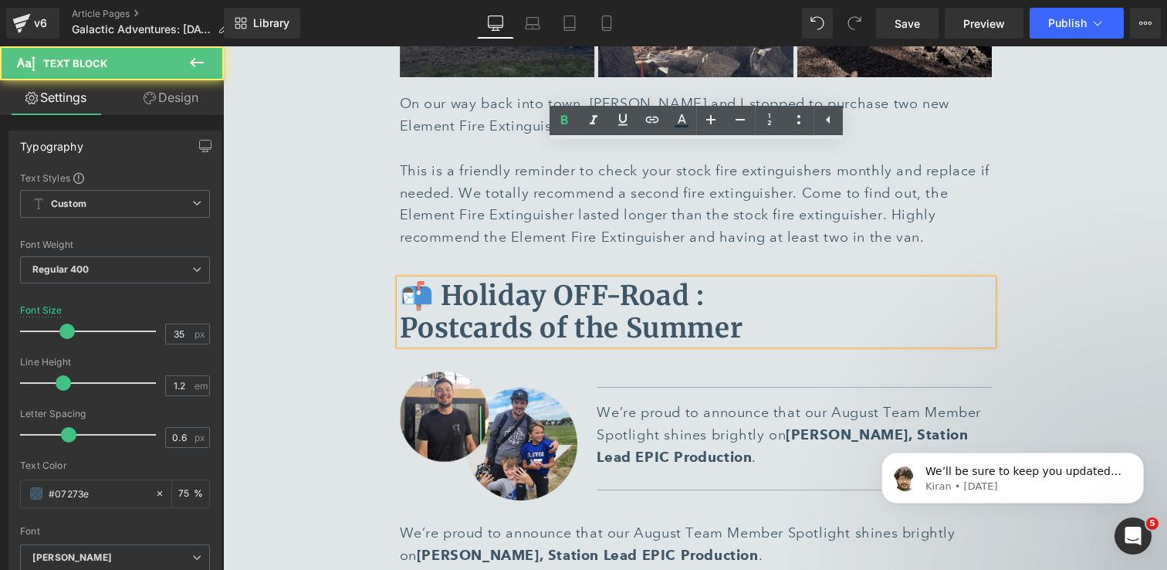
click at [572, 279] on b "📬 Holiday OFF-Road : Postcards of the Summer" at bounding box center [572, 312] width 344 height 66
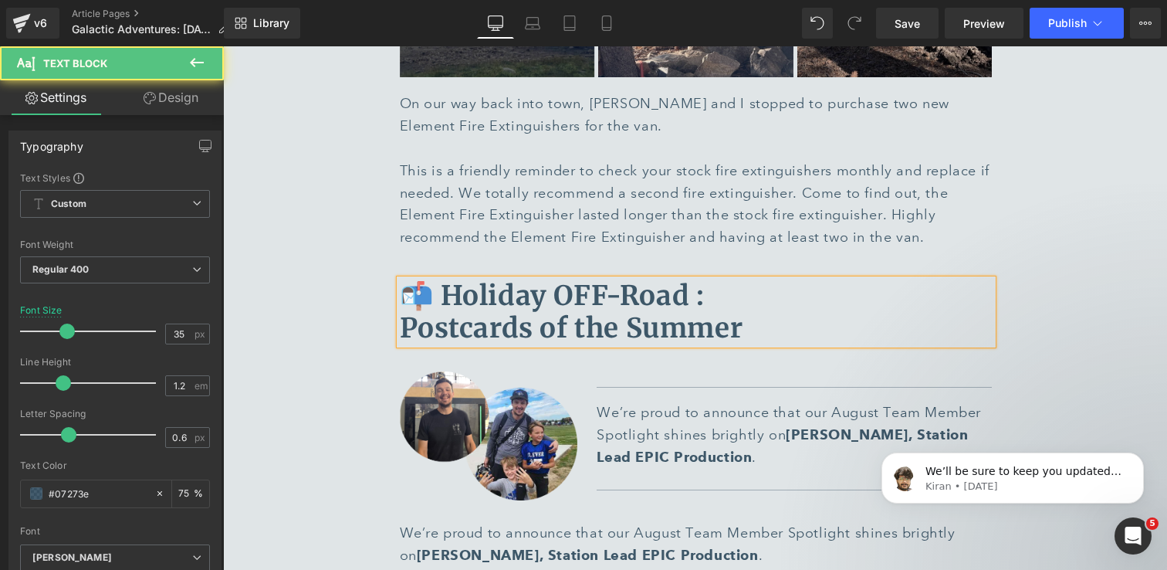
click at [622, 279] on b "📬 Holiday OFF-Road : Postcards of the Summer" at bounding box center [572, 312] width 344 height 66
click at [828, 279] on p "📬 Holiday OFF-Road : Postcards of Your Summer" at bounding box center [696, 311] width 593 height 65
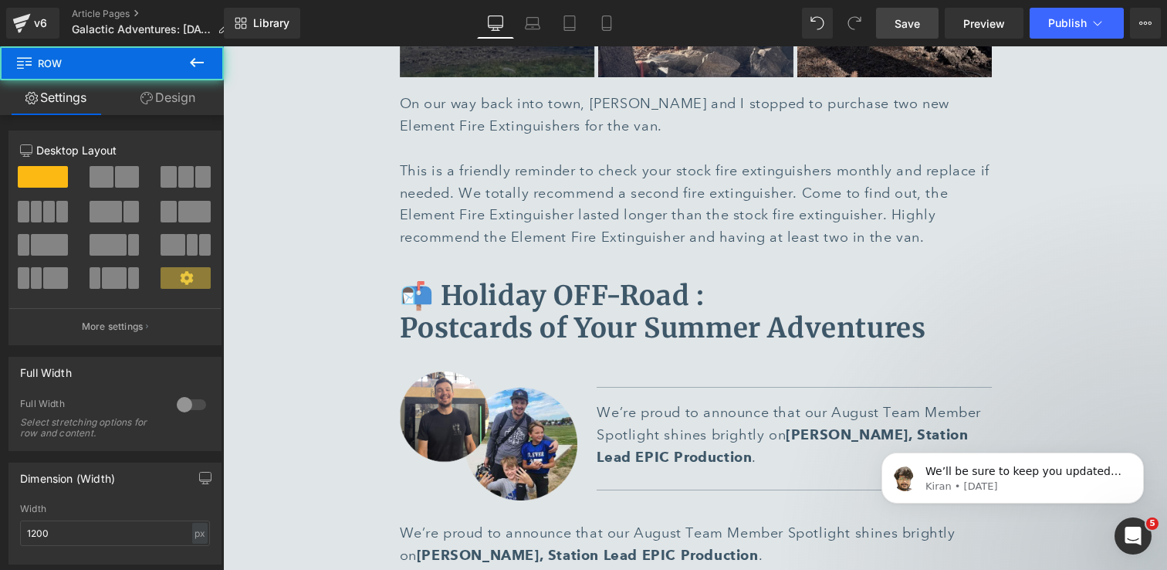
click at [912, 17] on span "Save" at bounding box center [907, 23] width 25 height 16
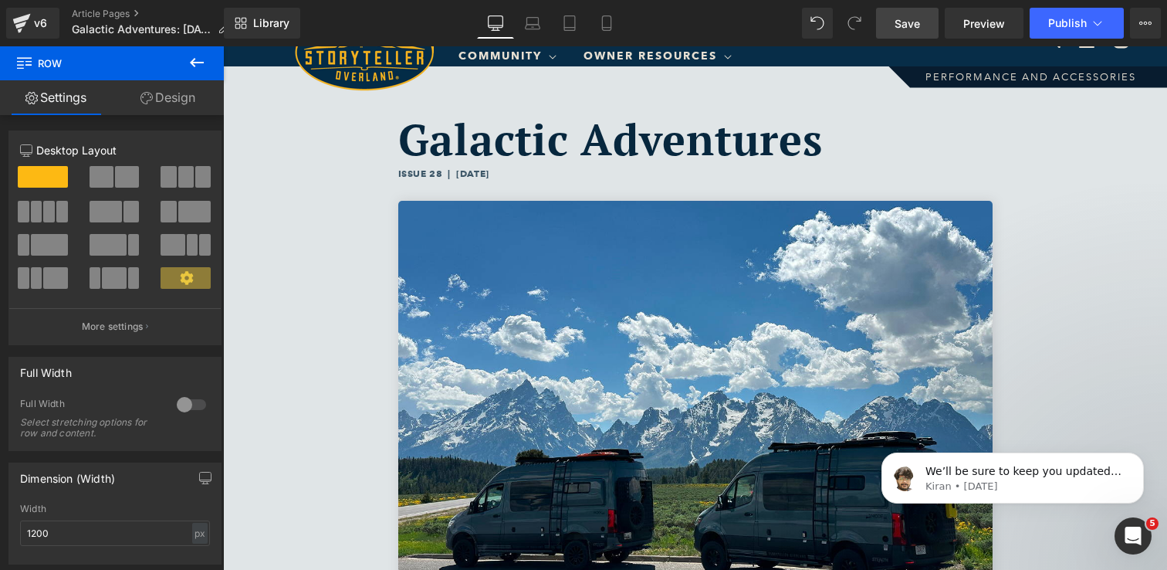
scroll to position [80, 0]
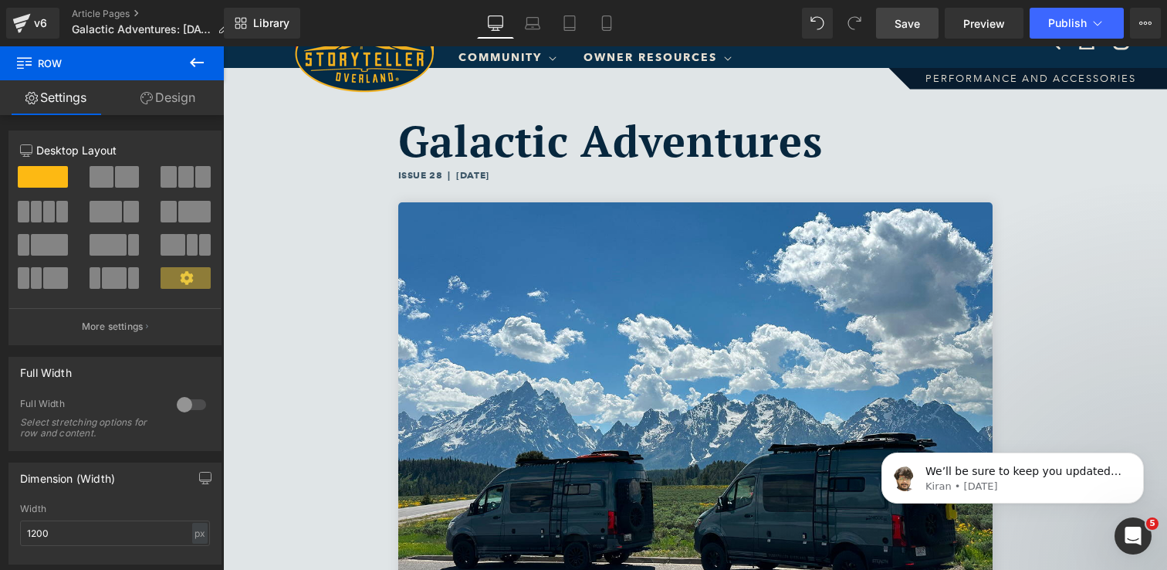
click at [894, 19] on link "Save" at bounding box center [907, 23] width 63 height 31
